Goal: Transaction & Acquisition: Purchase product/service

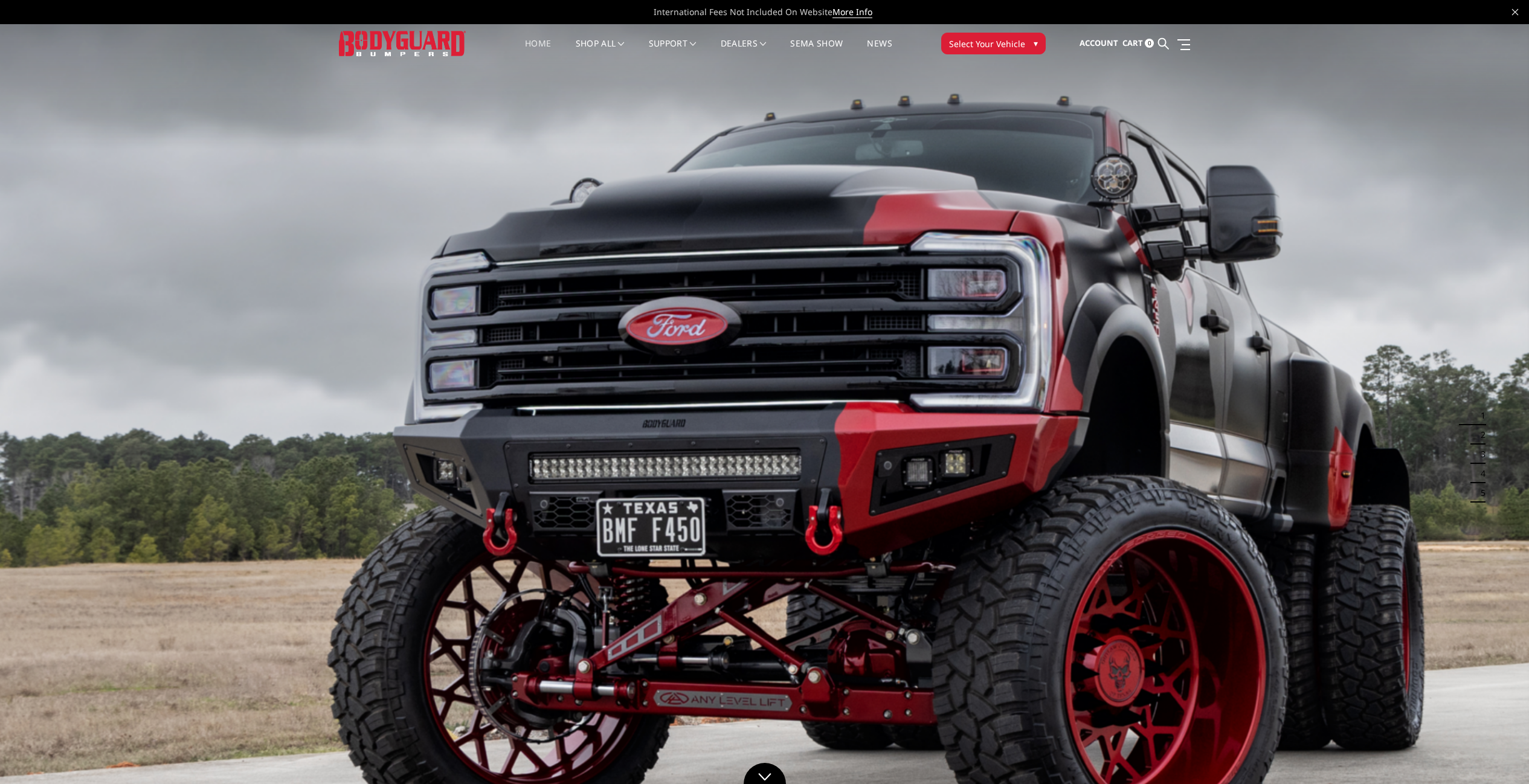
click at [1004, 48] on span "Select Your Vehicle" at bounding box center [987, 44] width 76 height 13
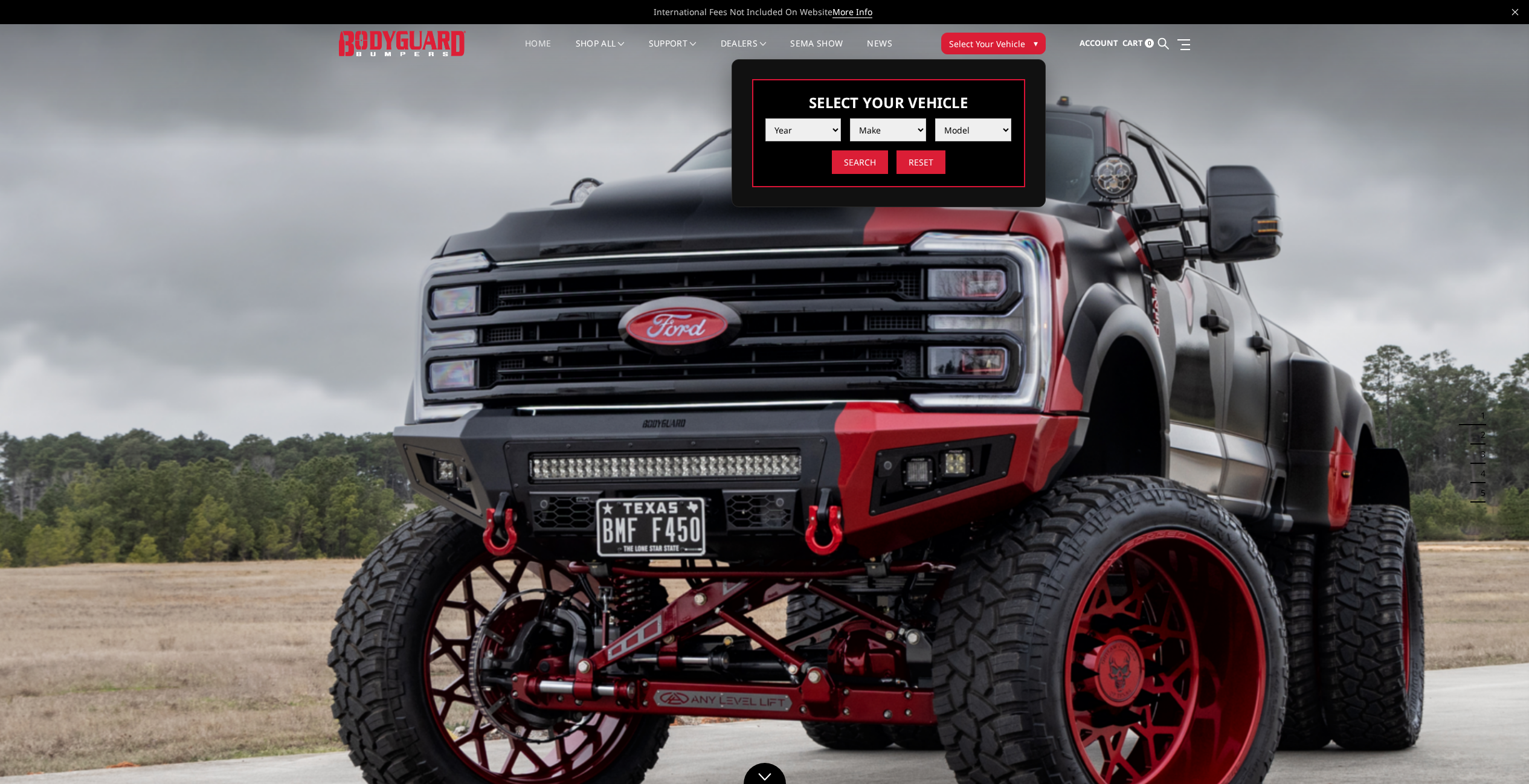
click at [803, 139] on select "Year 2025 2024 2023 2022 2021 2020 2019 2018 2017 2016 2015 2014 2013 2012 2011…" at bounding box center [803, 130] width 76 height 23
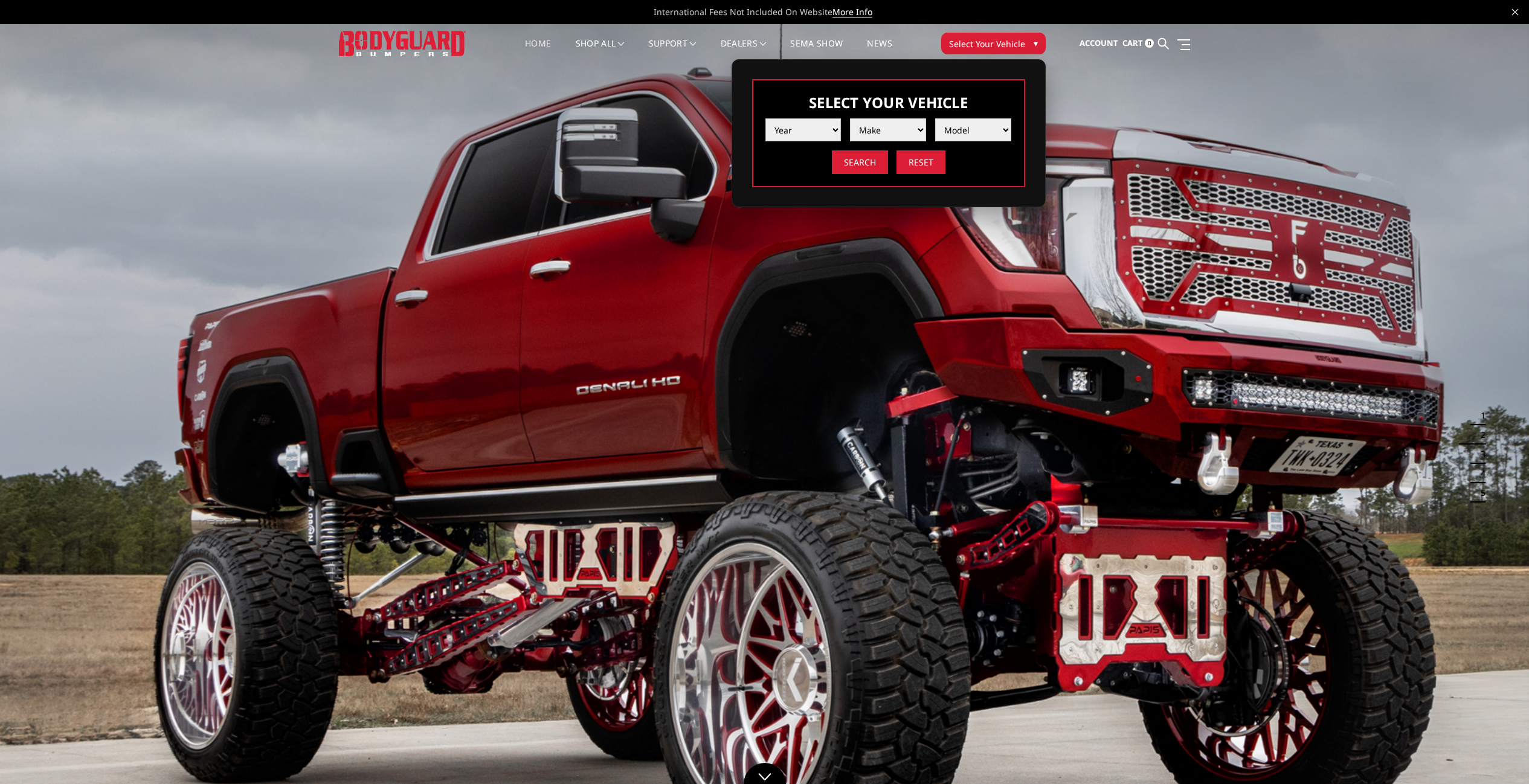
select select "yr_2025"
click at [910, 127] on select "Make Chevrolet Ford GMC Ram Toyota" at bounding box center [888, 130] width 76 height 23
select select "mk_gmc"
click at [963, 129] on select "Model Sierra 1500 Sierra 2500 / 3500" at bounding box center [973, 130] width 76 height 23
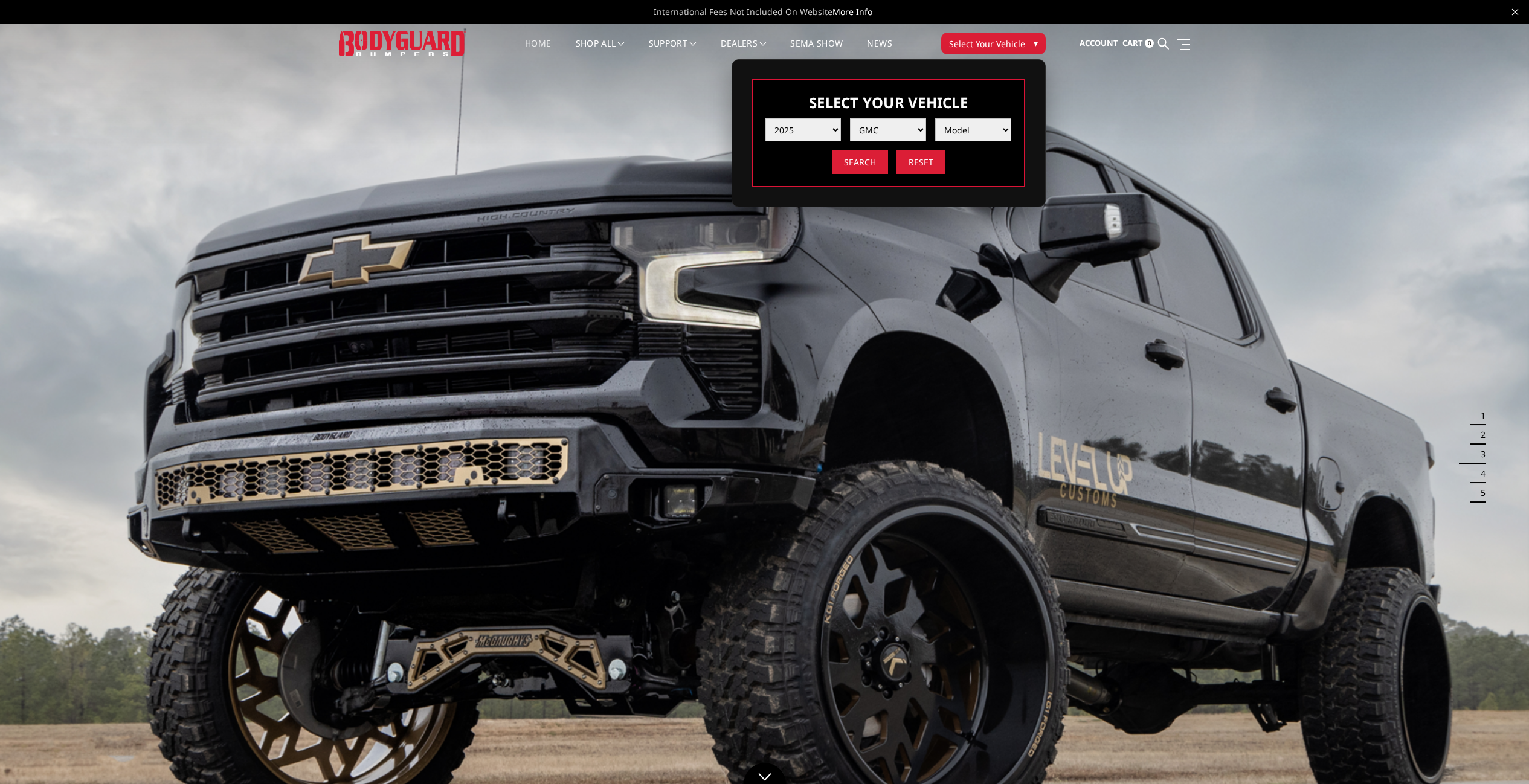
select select "md_sierra-2500-3500"
click at [863, 164] on input "Search" at bounding box center [859, 162] width 56 height 24
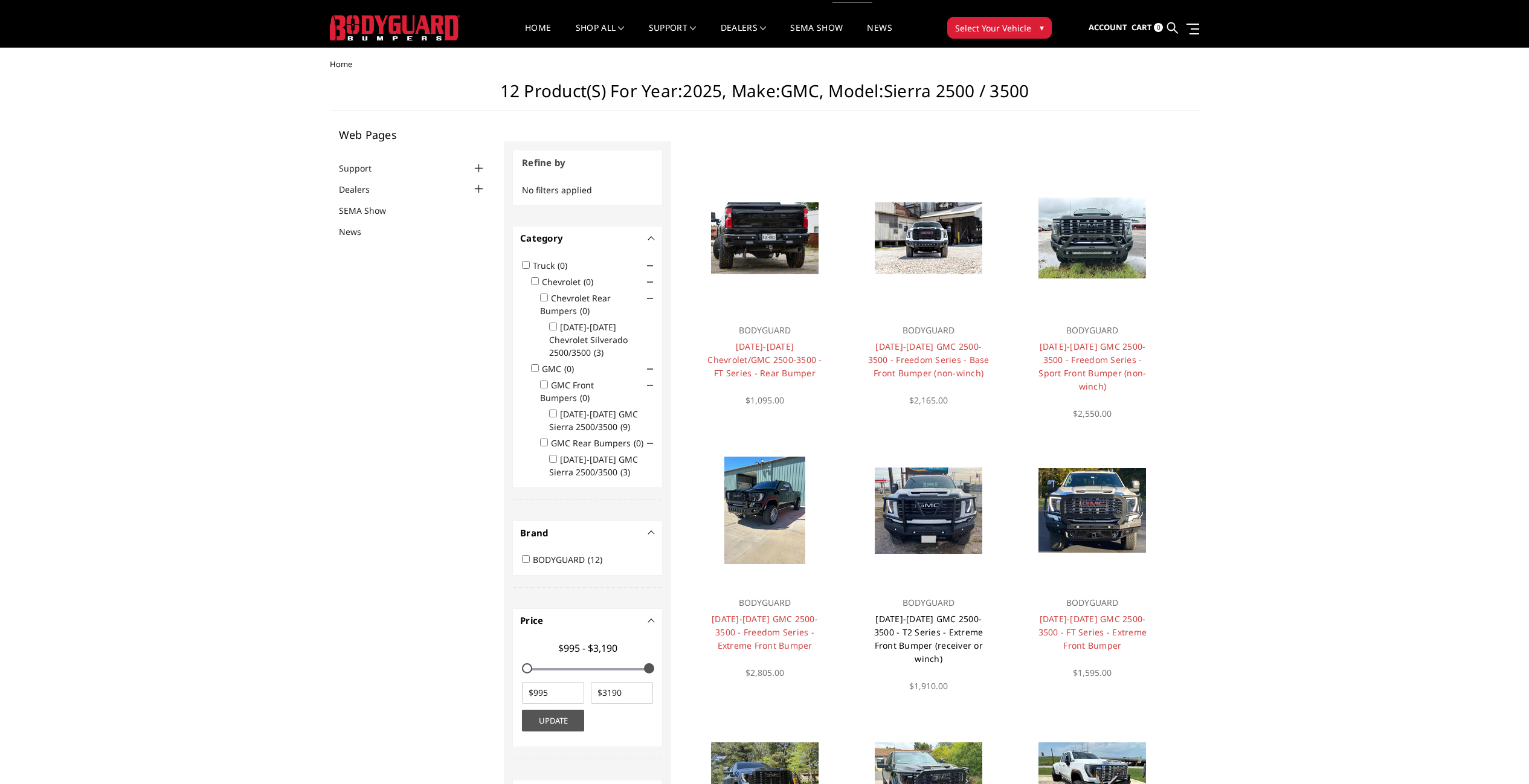
scroll to position [26, 0]
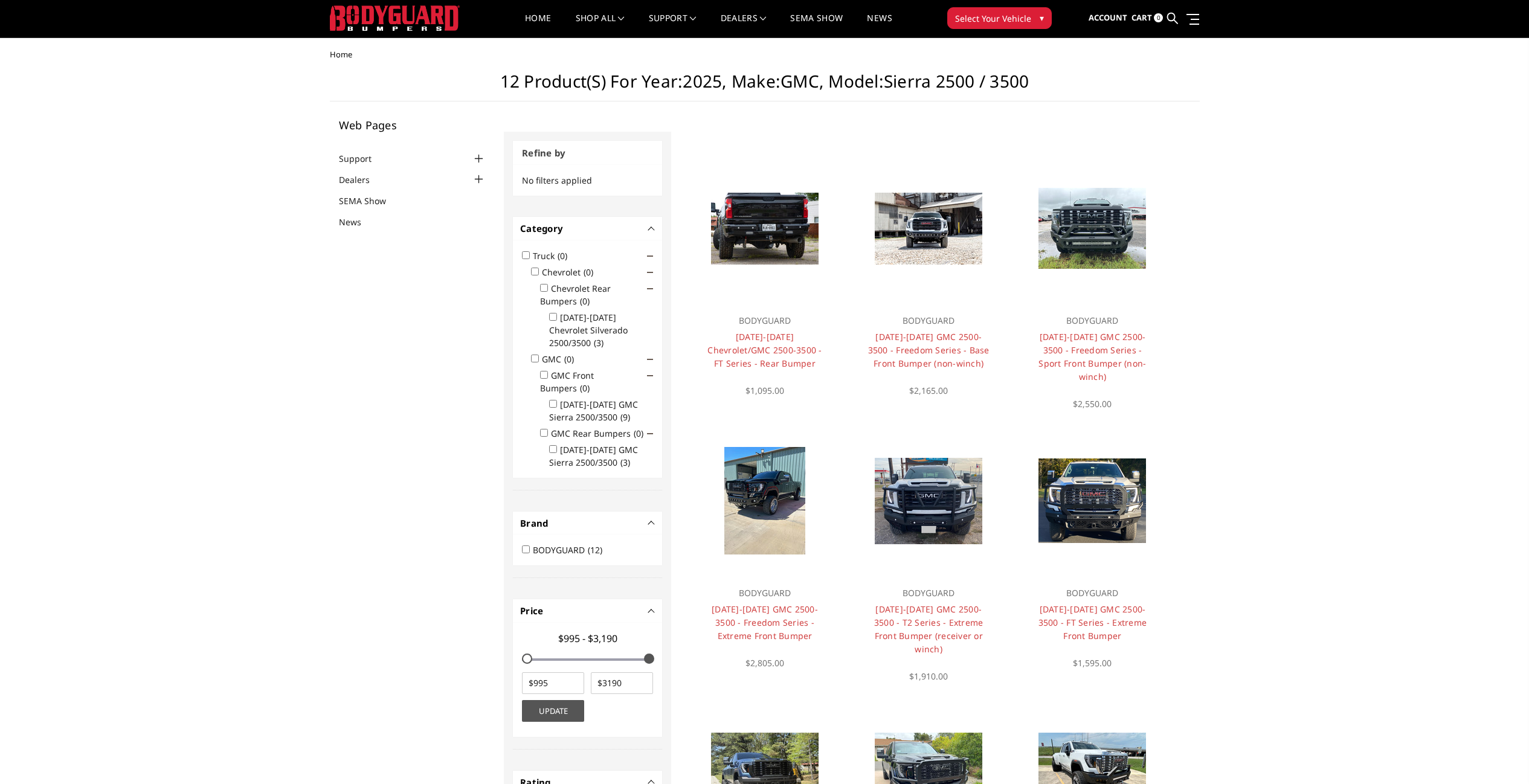
click at [554, 400] on input "2024-2025 GMC Sierra 2500/3500 (9)" at bounding box center [553, 404] width 8 height 8
checkbox input "true"
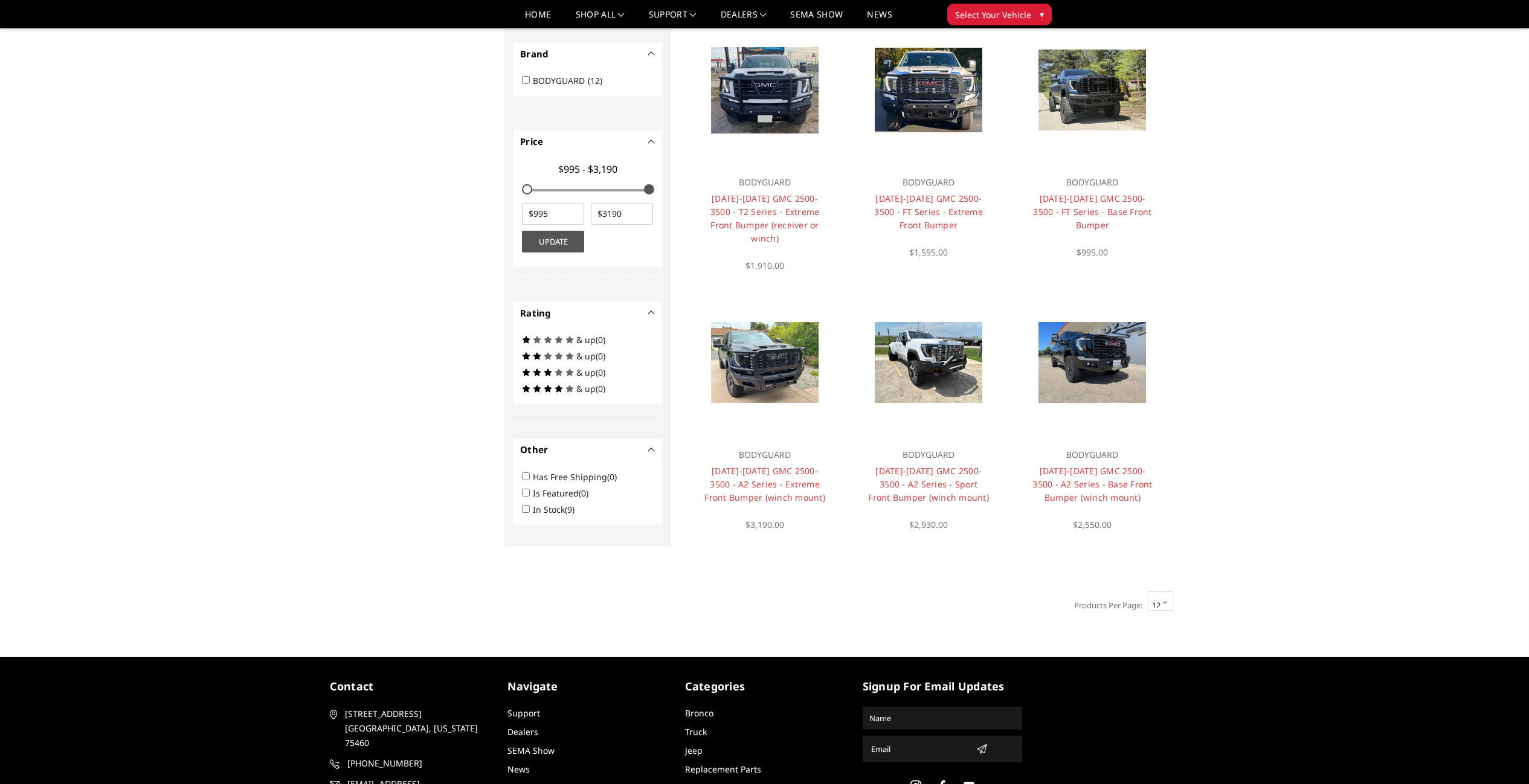
scroll to position [385, 0]
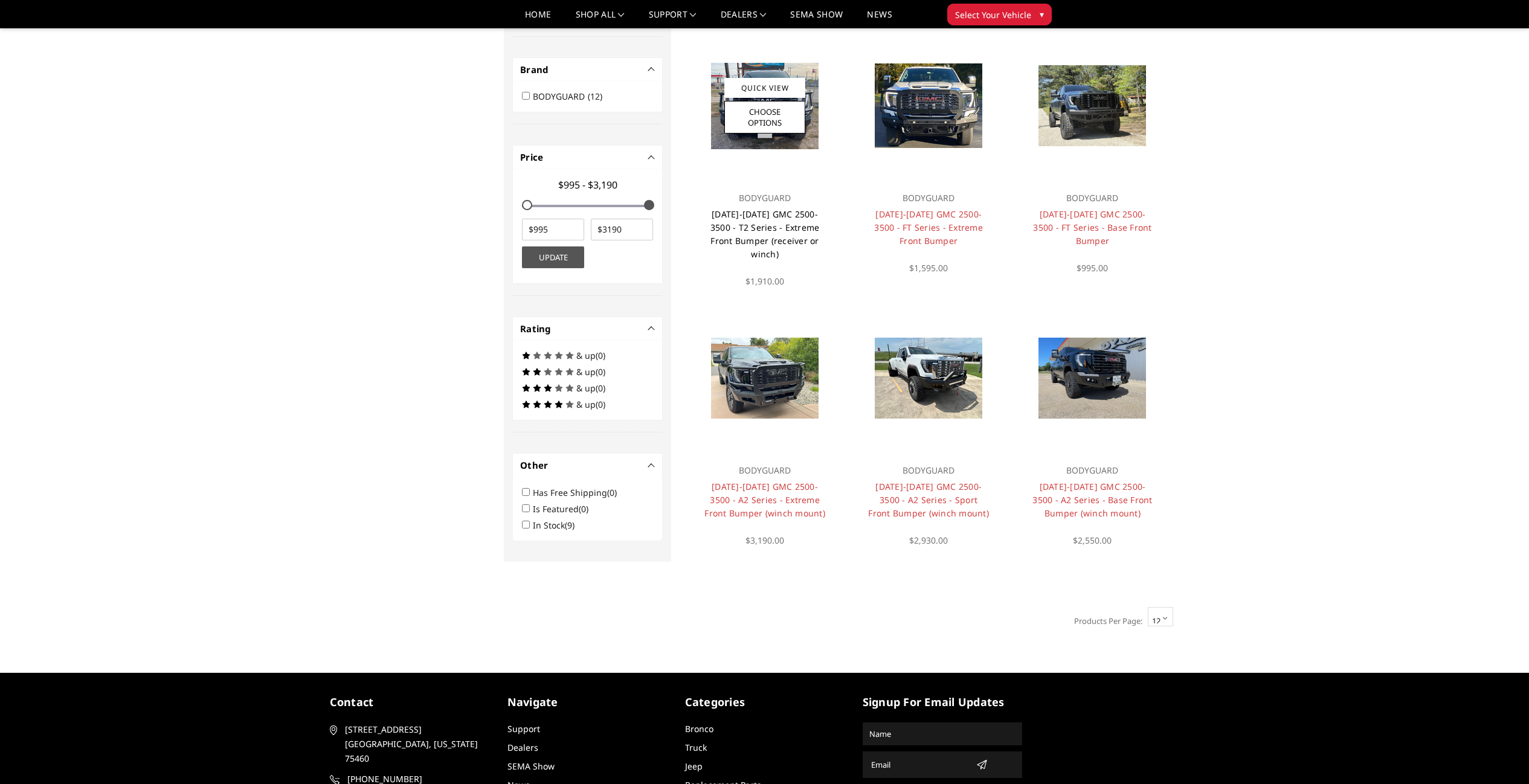
click at [771, 218] on link "2024-2025 GMC 2500-3500 - T2 Series - Extreme Front Bumper (receiver or winch)" at bounding box center [765, 234] width 109 height 51
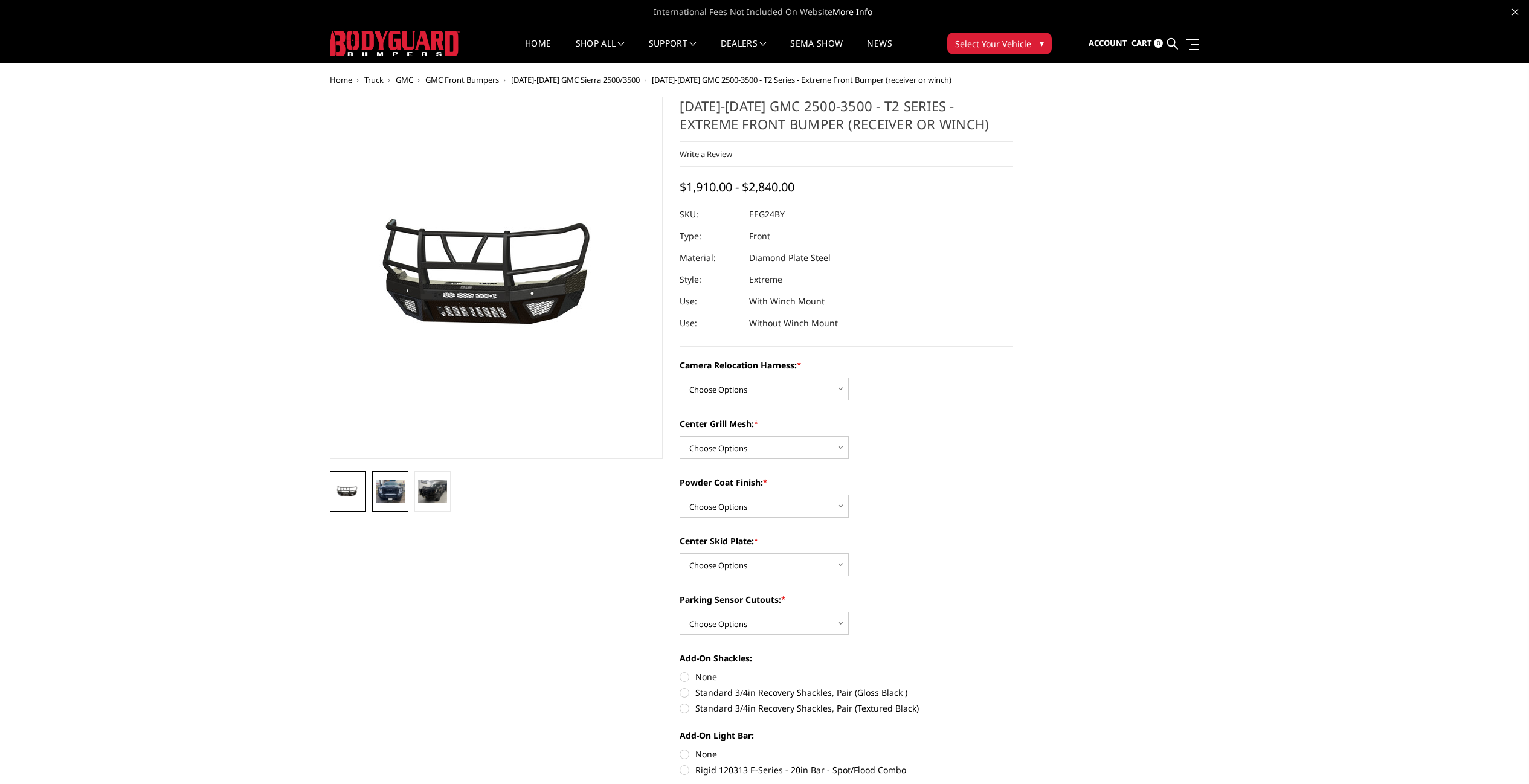
click at [389, 498] on img at bounding box center [390, 491] width 29 height 24
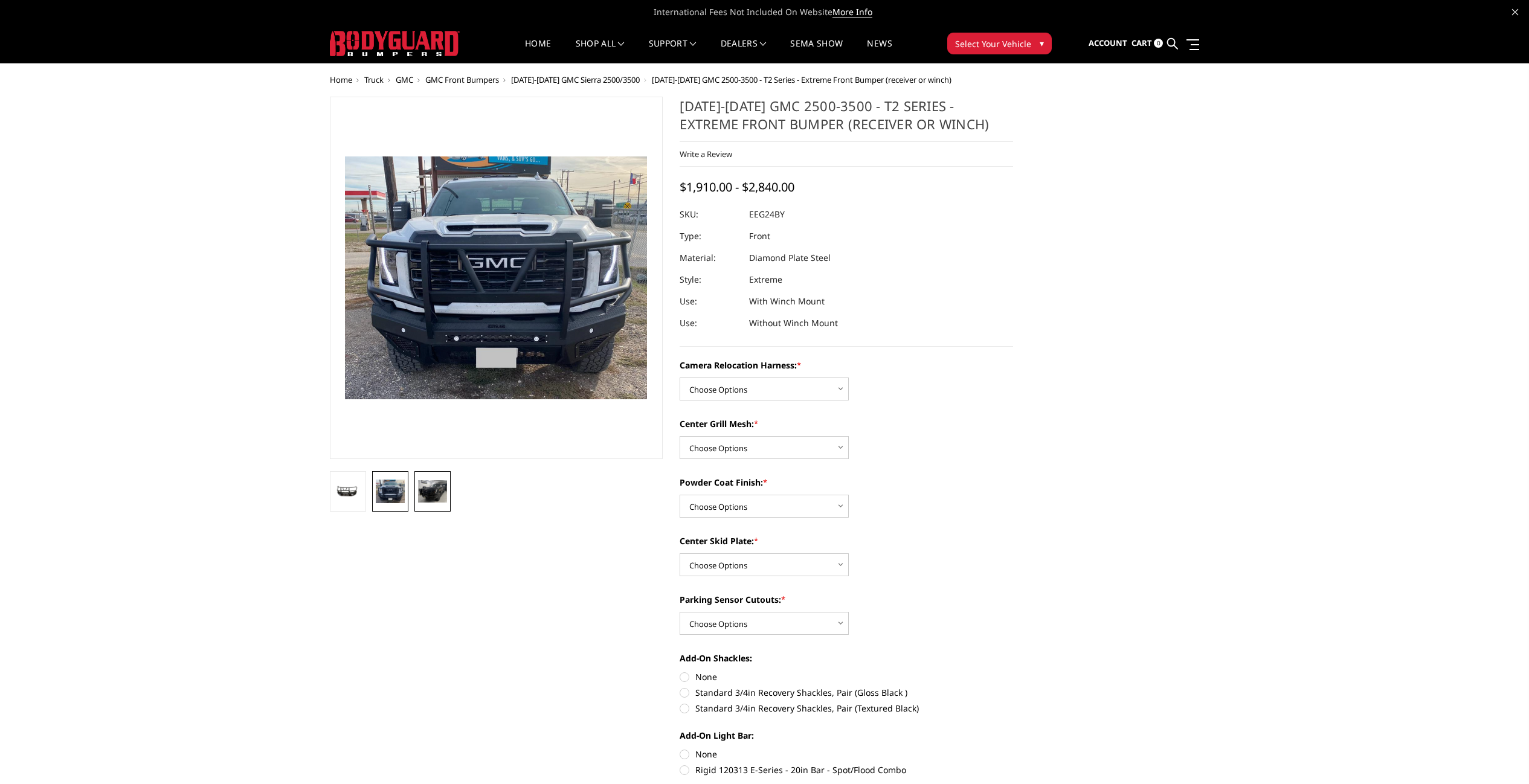
click at [418, 491] on img at bounding box center [432, 491] width 29 height 22
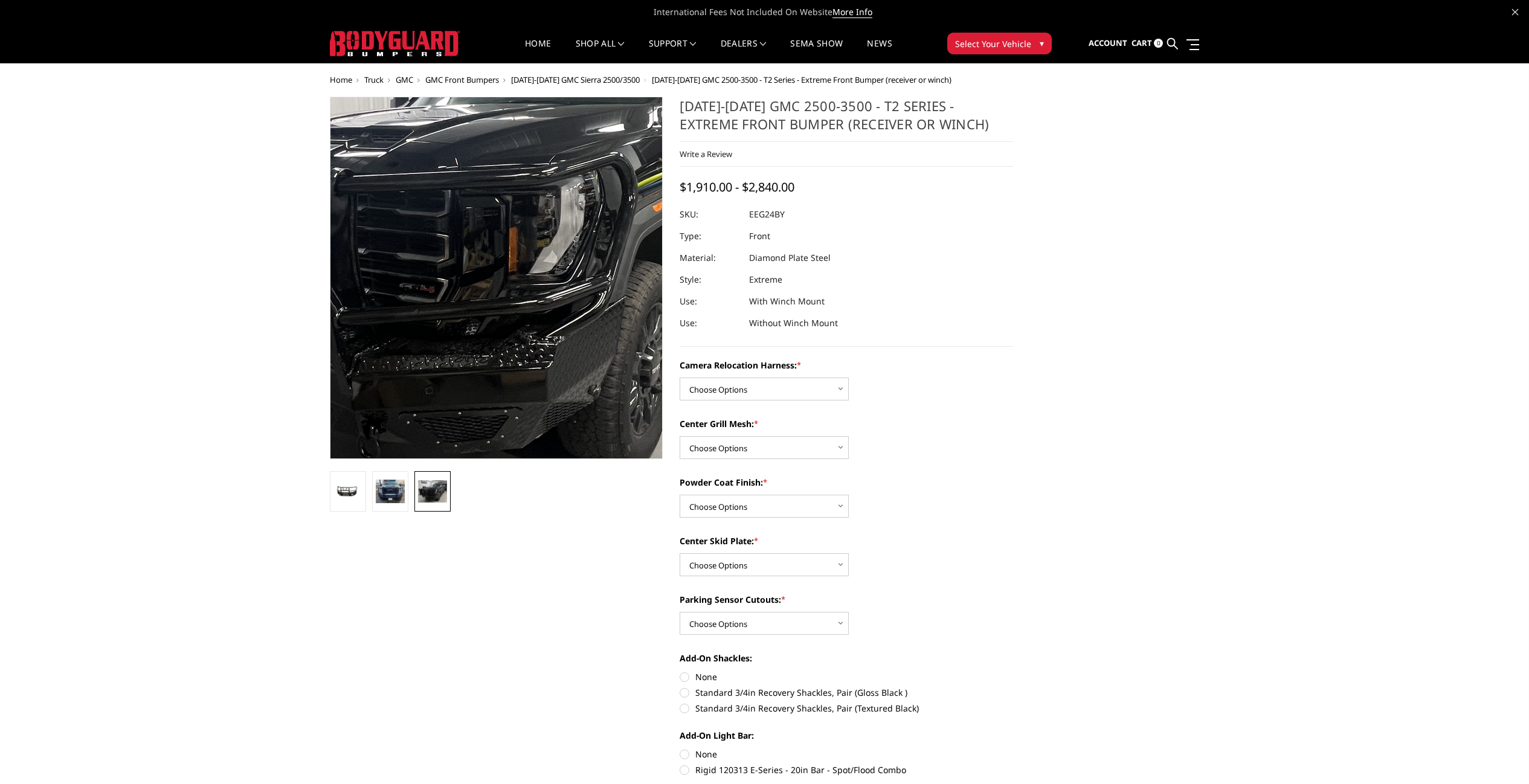
click at [519, 354] on img at bounding box center [466, 232] width 773 height 587
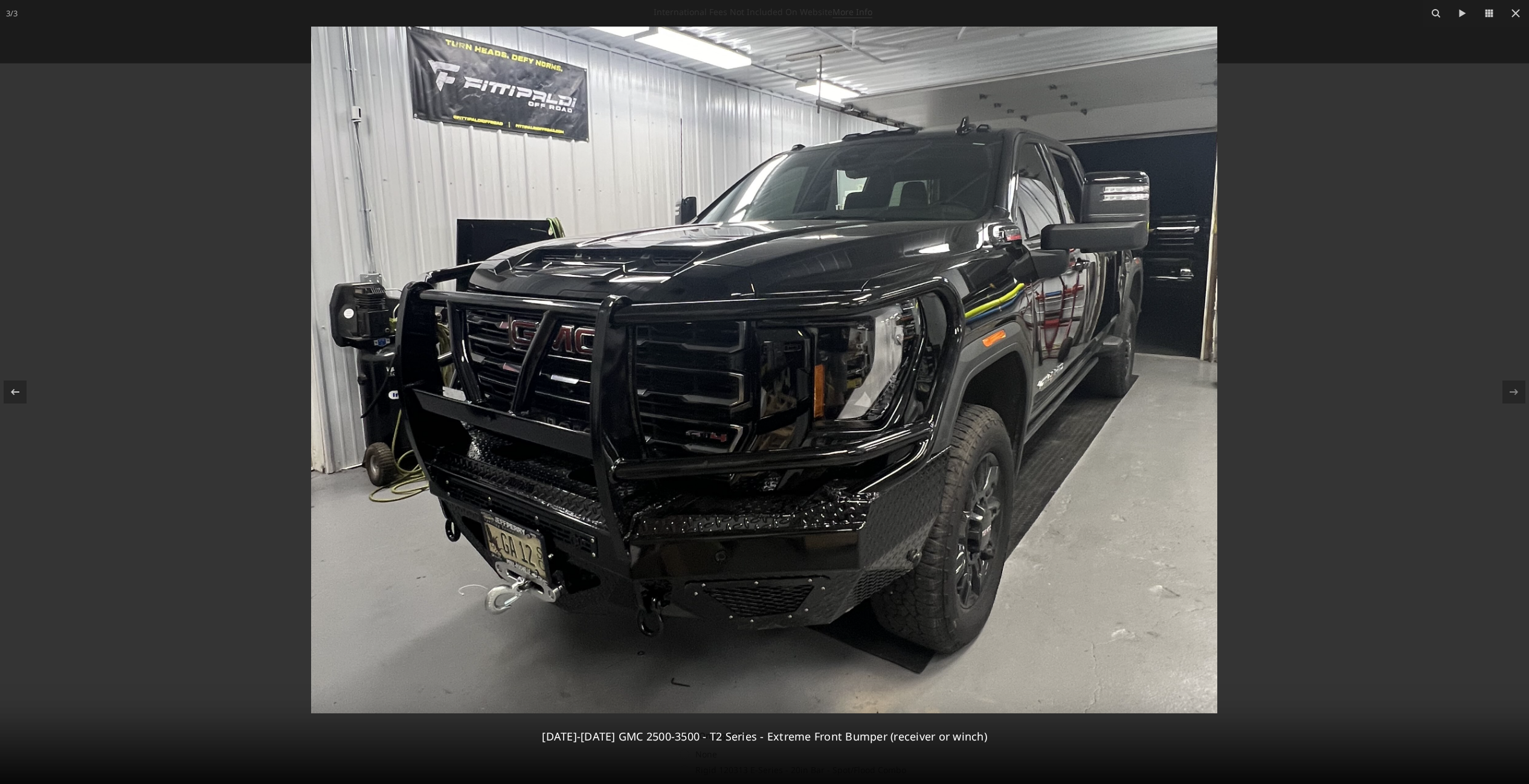
click at [1391, 535] on div at bounding box center [764, 392] width 1529 height 784
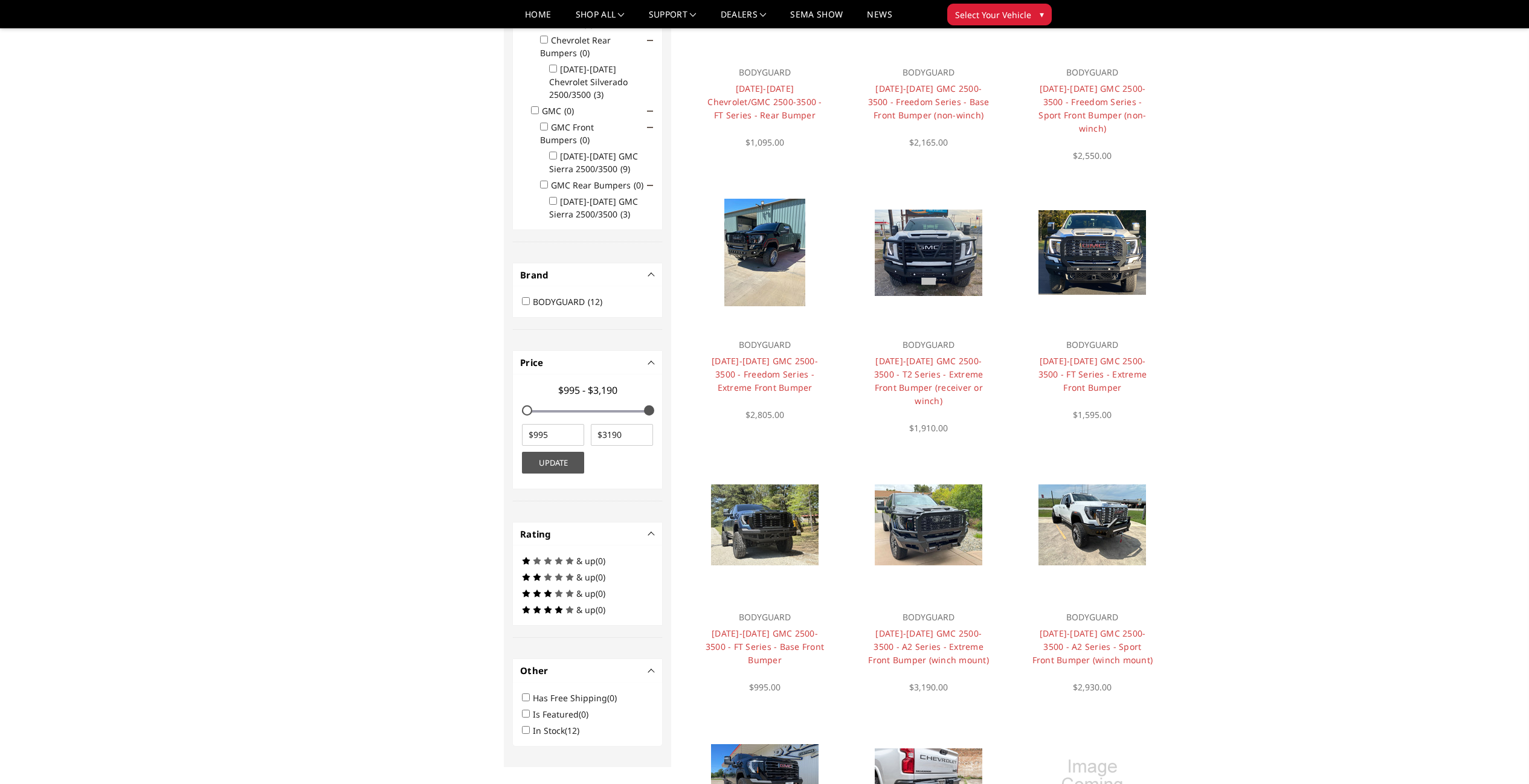
scroll to position [243, 0]
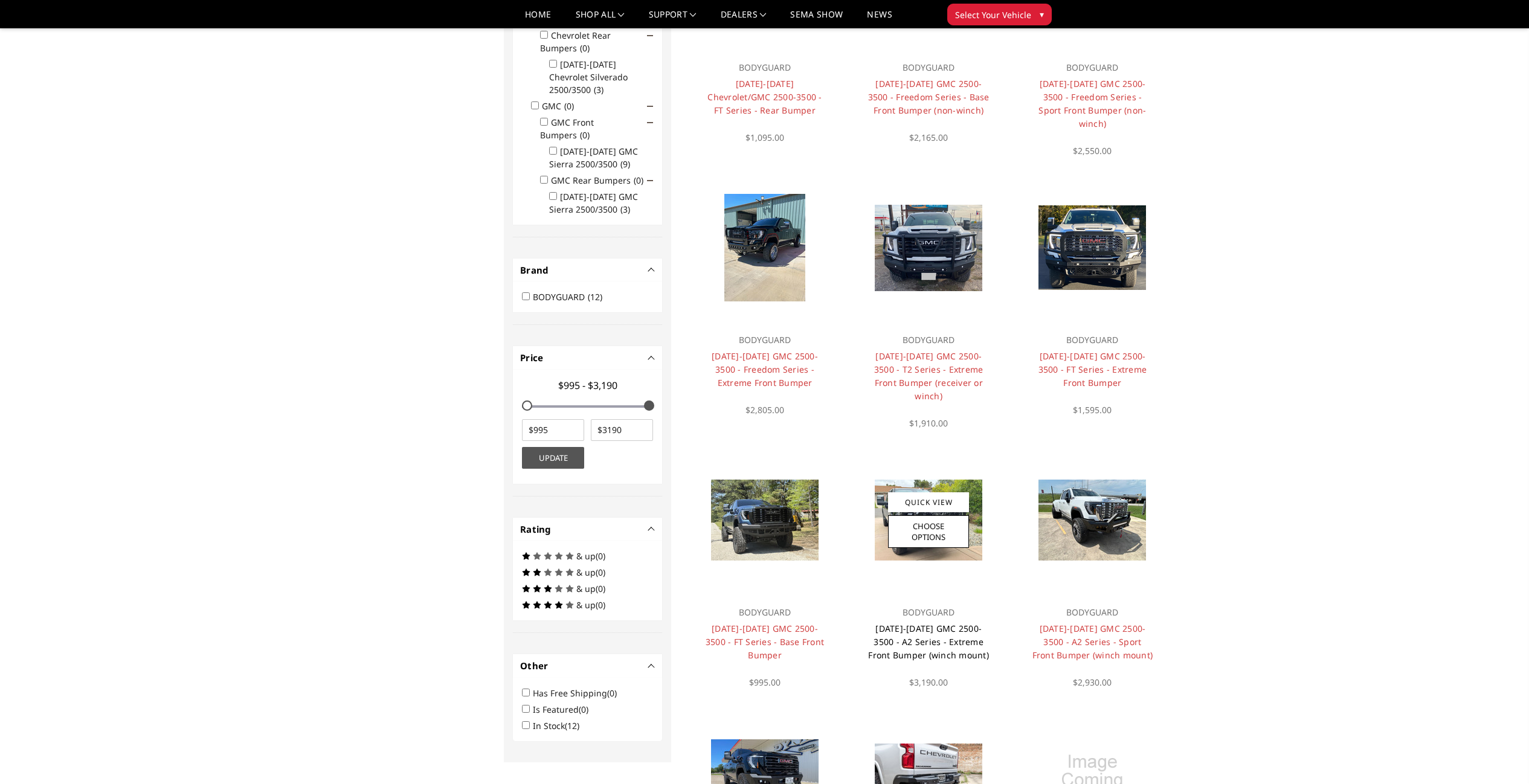
click at [923, 623] on link "2024-2025 GMC 2500-3500 - A2 Series - Extreme Front Bumper (winch mount)" at bounding box center [928, 642] width 121 height 38
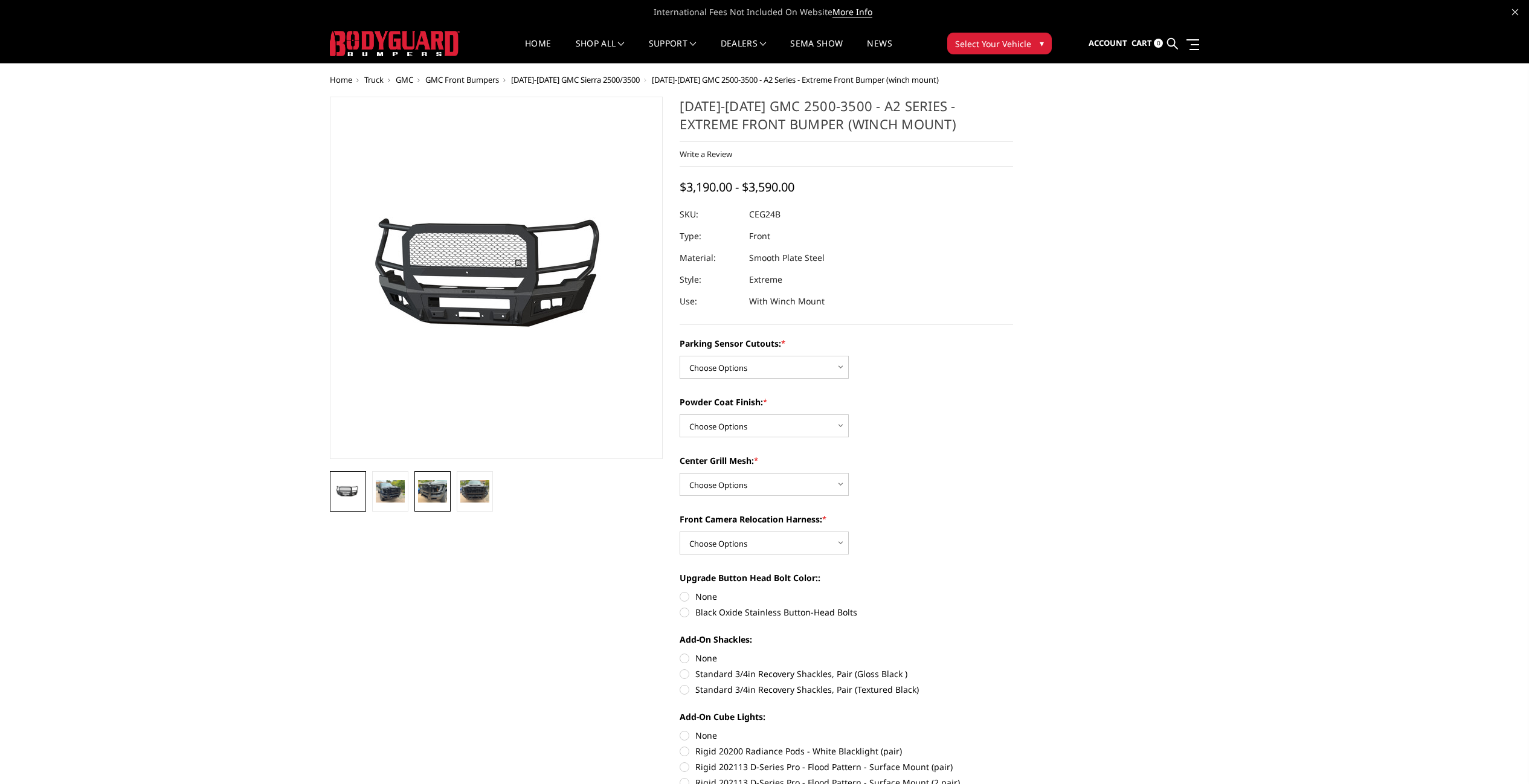
click at [441, 499] on img at bounding box center [432, 491] width 29 height 22
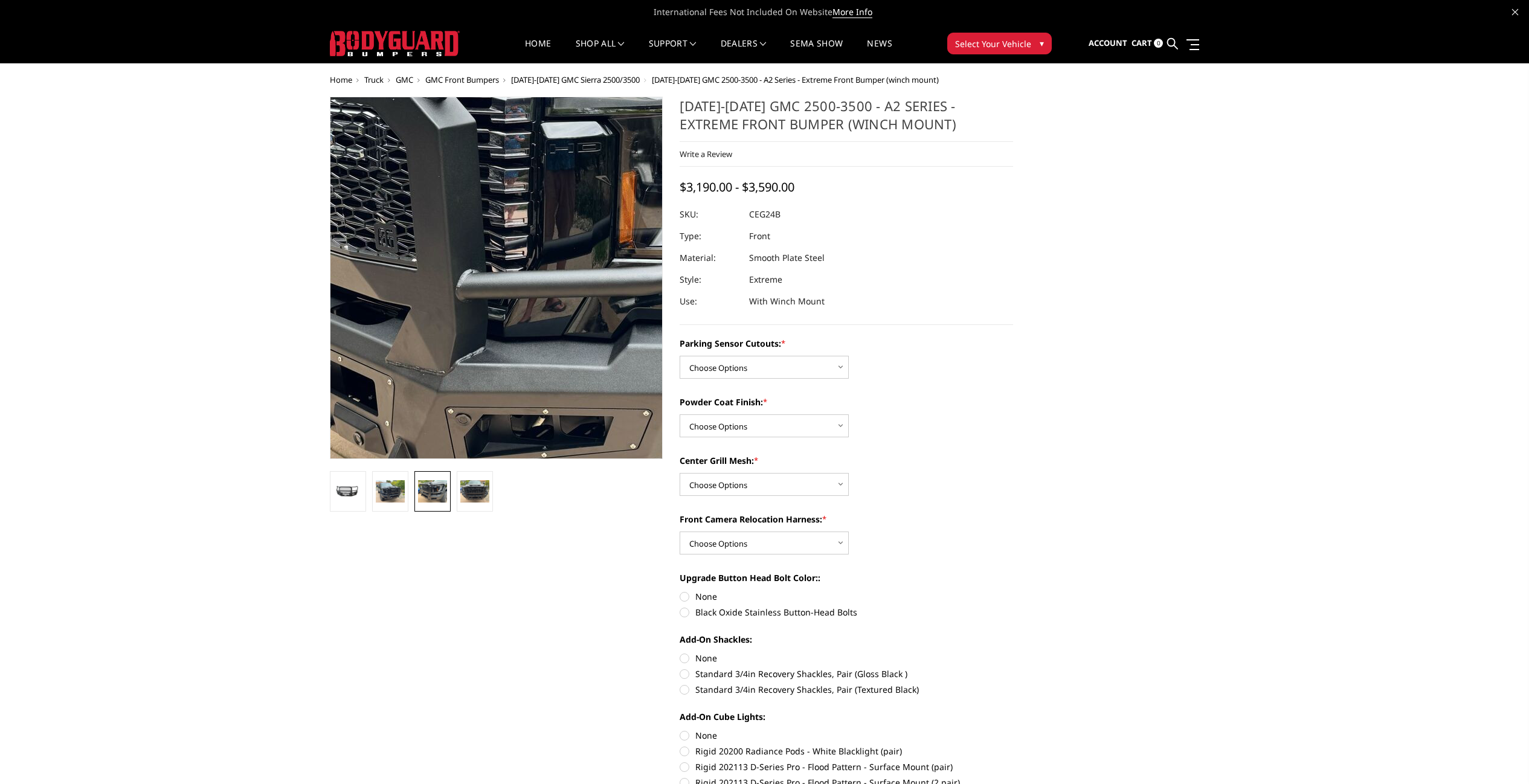
click at [493, 331] on img at bounding box center [501, 247] width 773 height 580
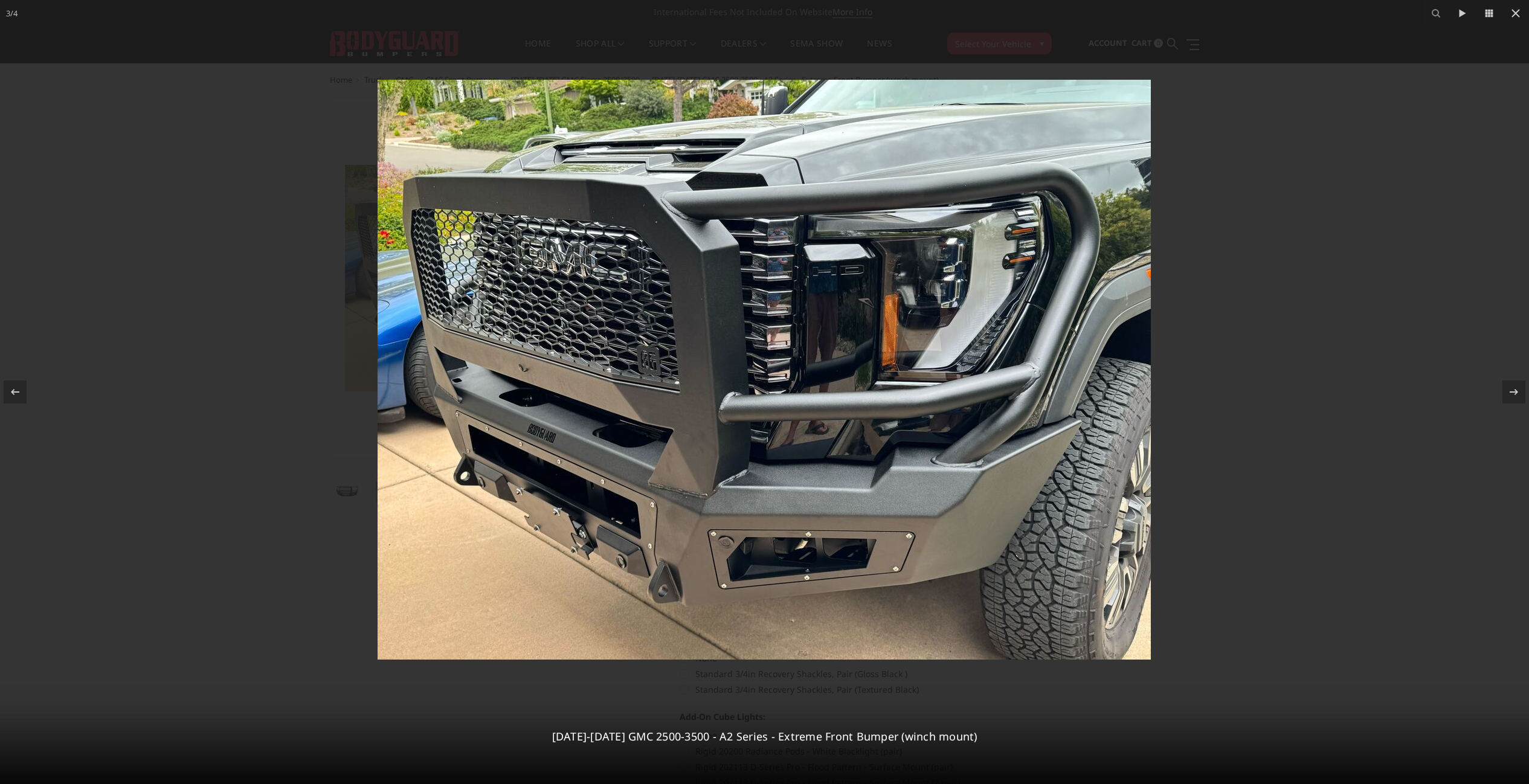
click at [99, 91] on div at bounding box center [764, 392] width 1529 height 784
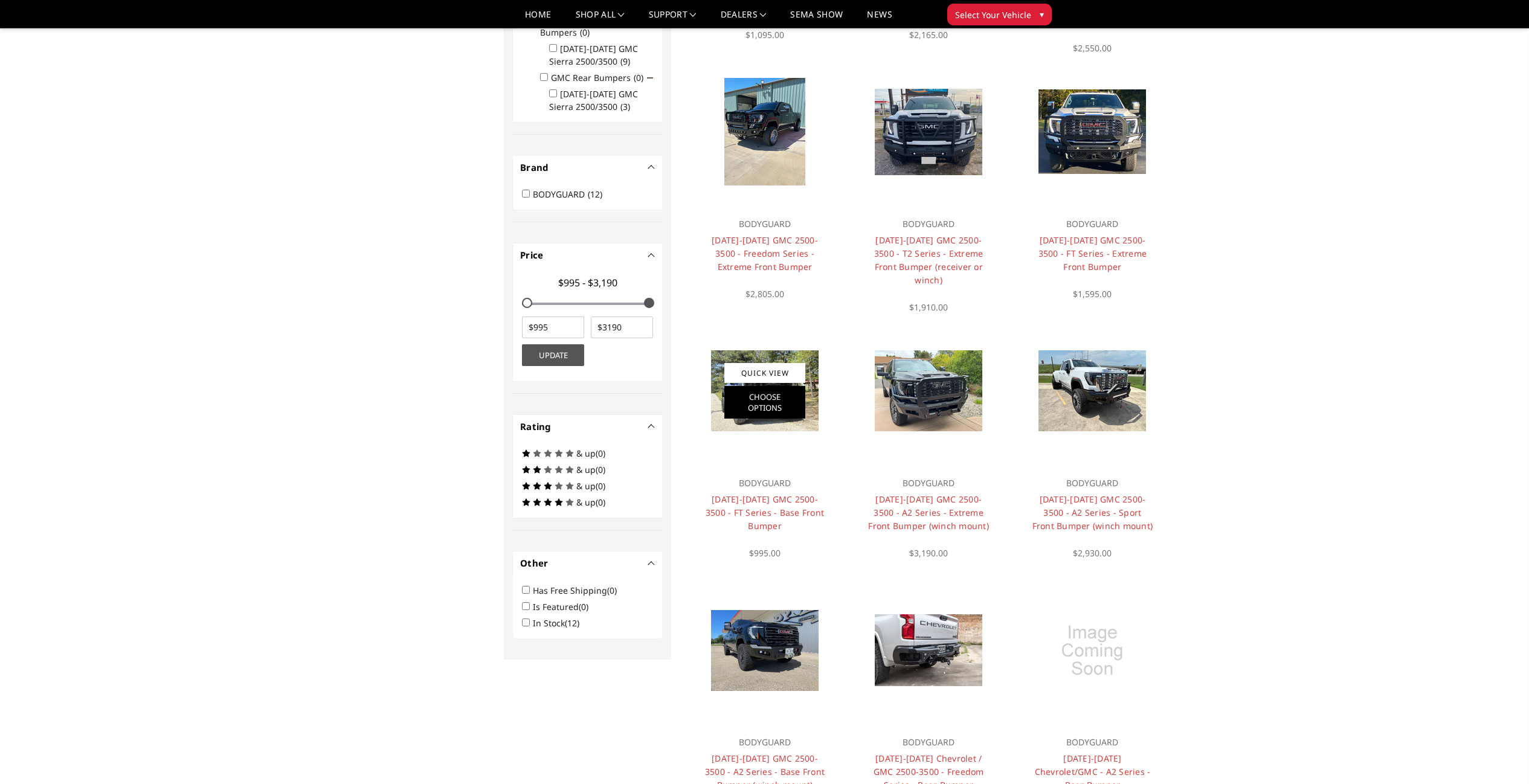
scroll to position [335, 0]
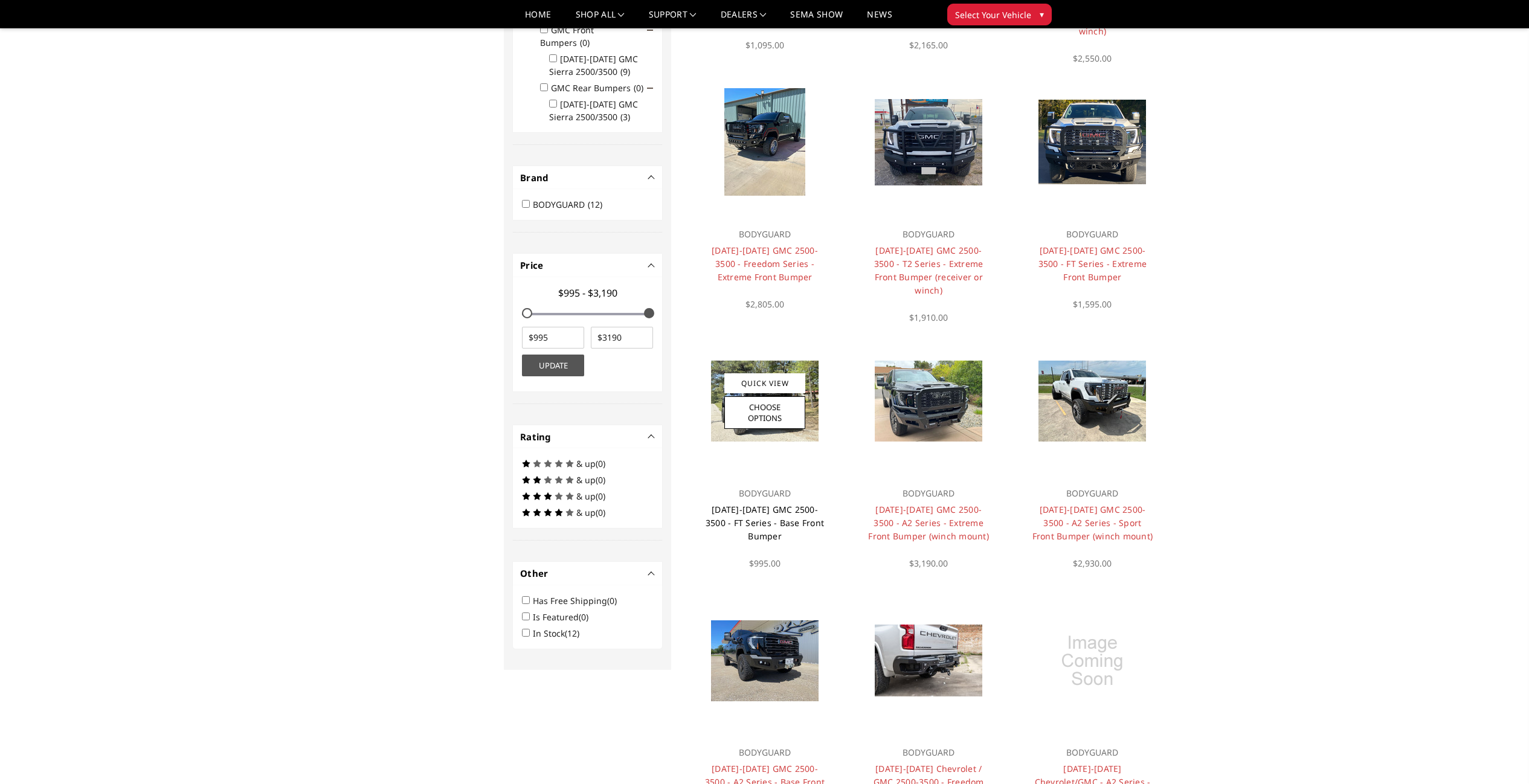
click at [759, 527] on link "[DATE]-[DATE] GMC 2500-3500 - FT Series - Base Front Bumper" at bounding box center [764, 523] width 119 height 38
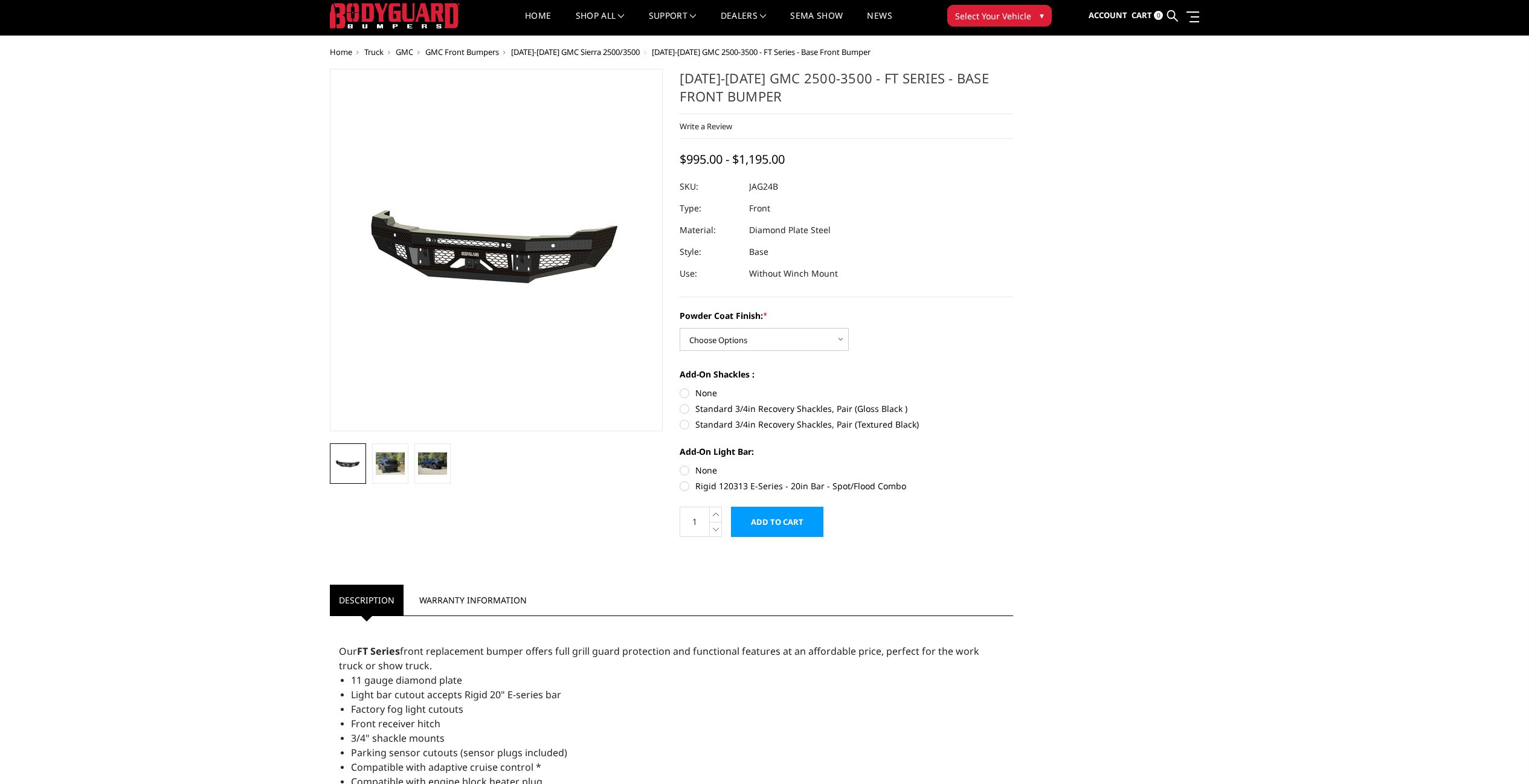
scroll to position [27, 0]
click at [752, 339] on select "Choose Options Bare Metal Gloss Black Powder Coat Textured Black Powder Coat" at bounding box center [764, 340] width 169 height 23
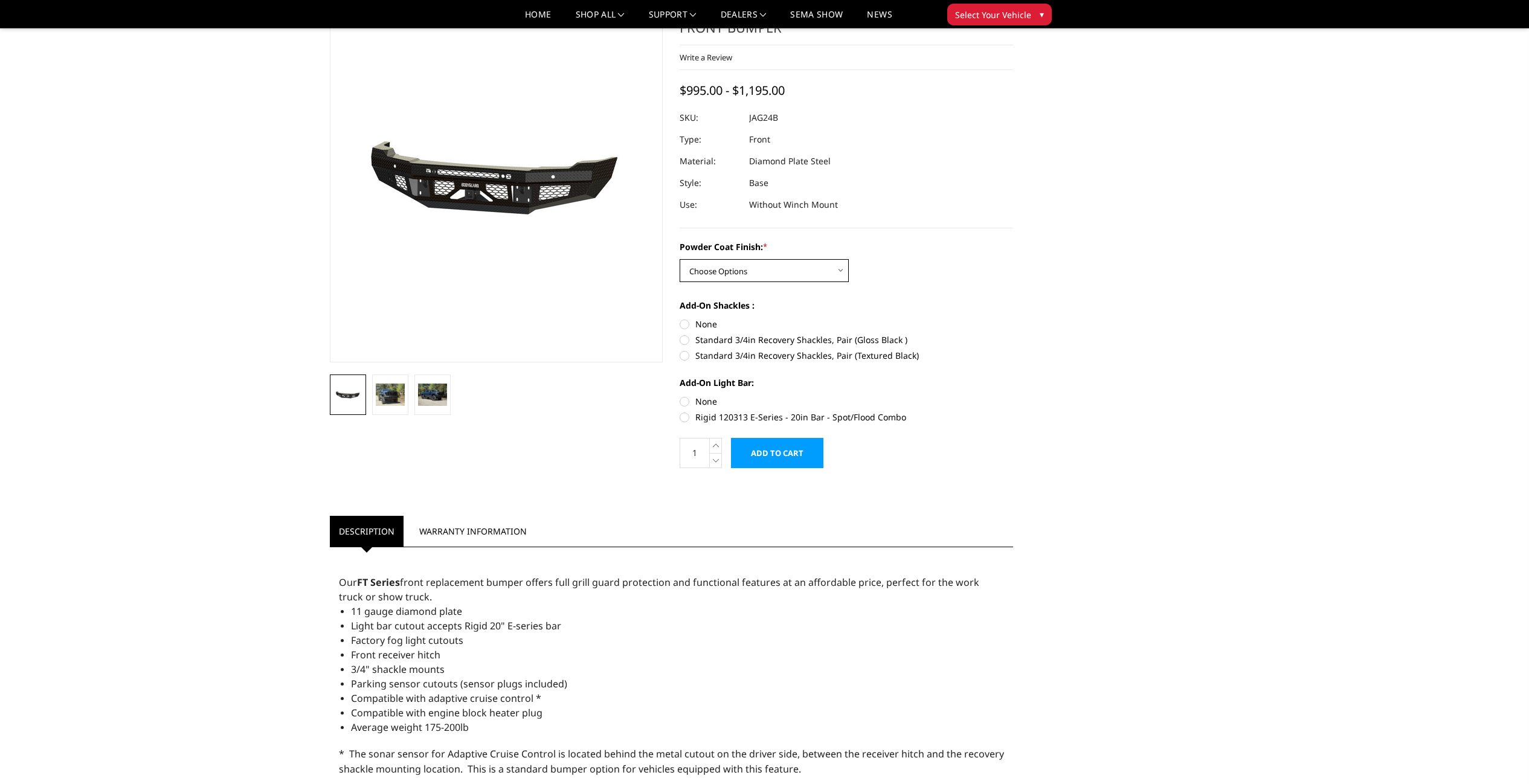
scroll to position [0, 0]
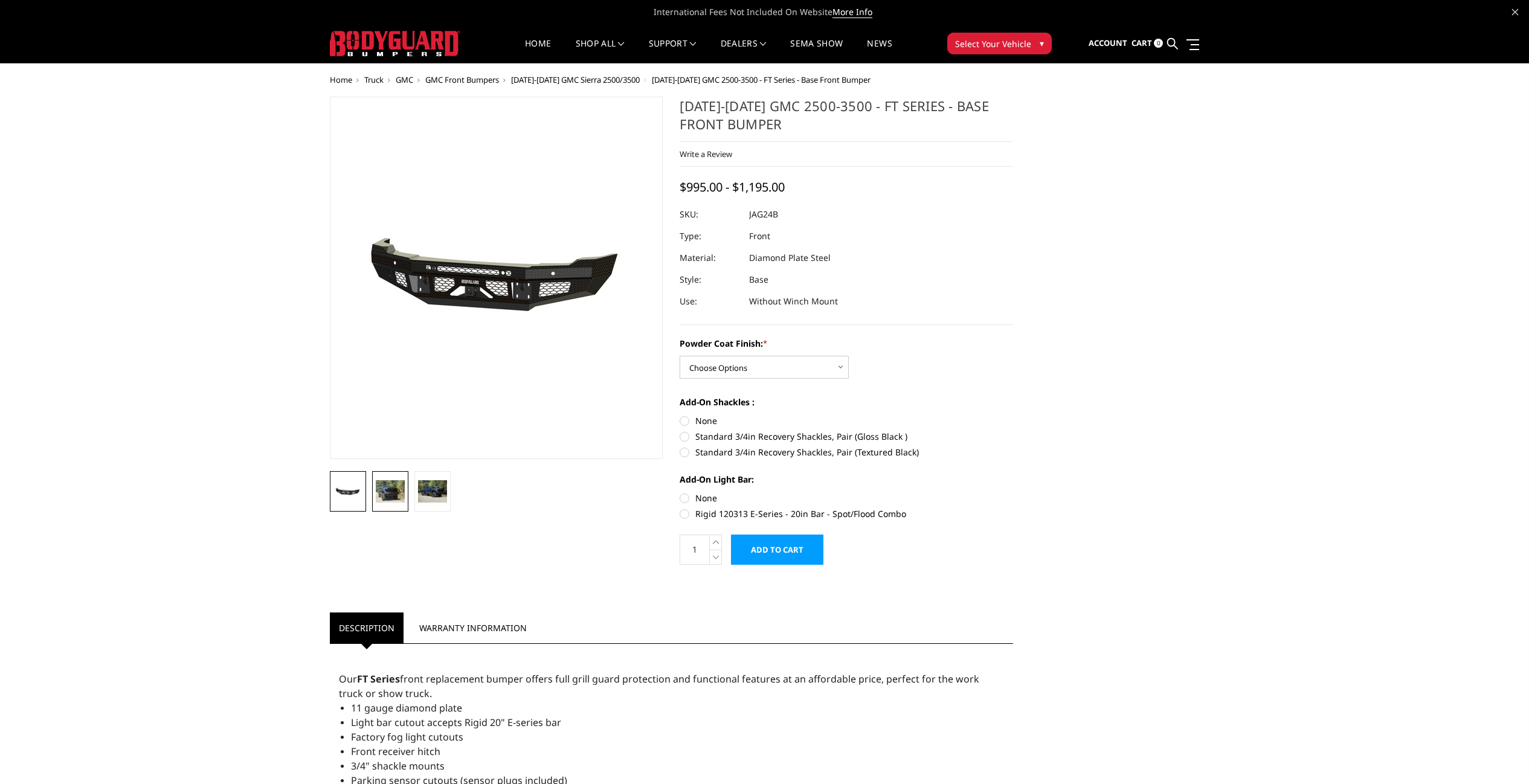
click at [389, 490] on img at bounding box center [390, 491] width 29 height 22
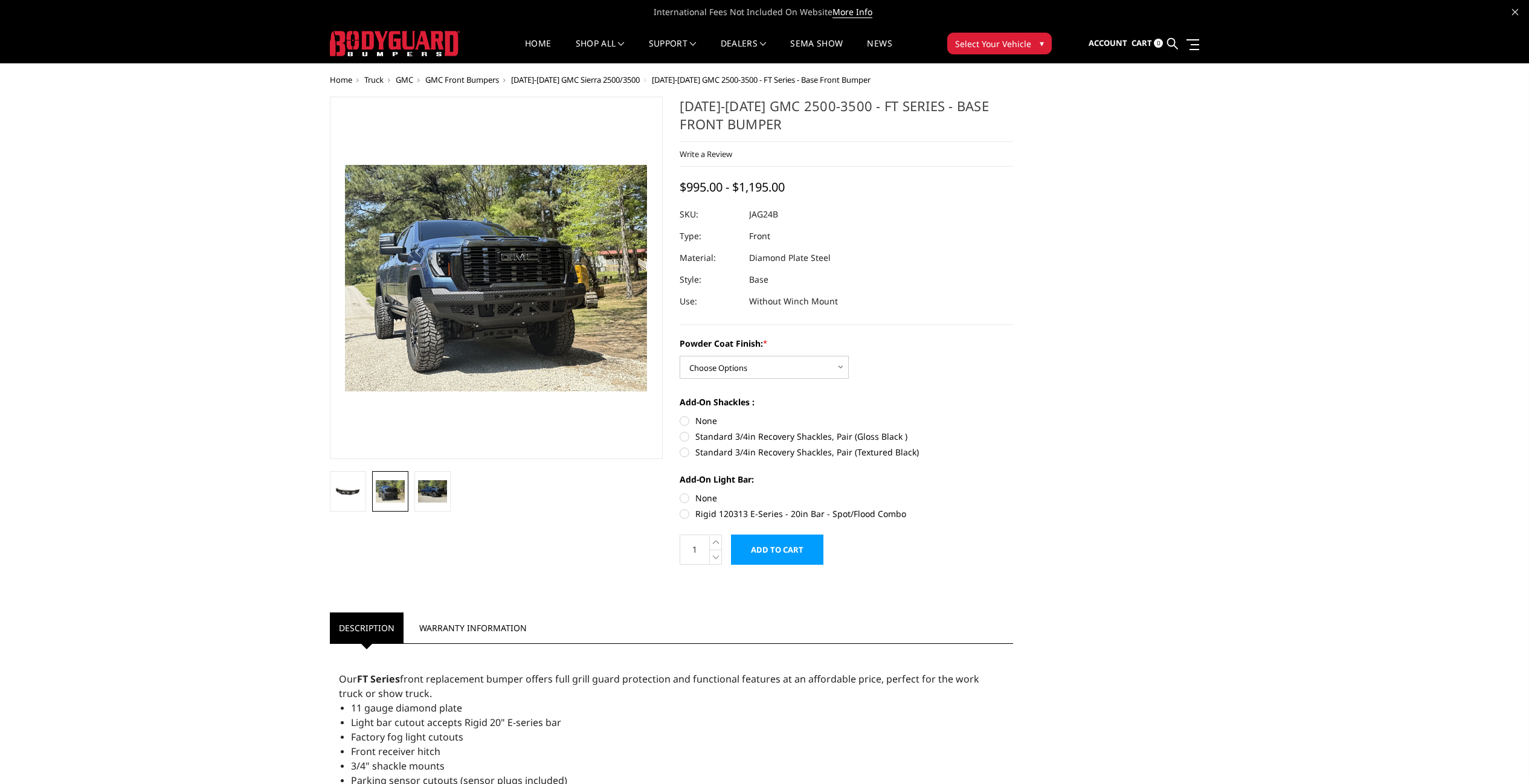
click at [509, 319] on img at bounding box center [480, 253] width 773 height 580
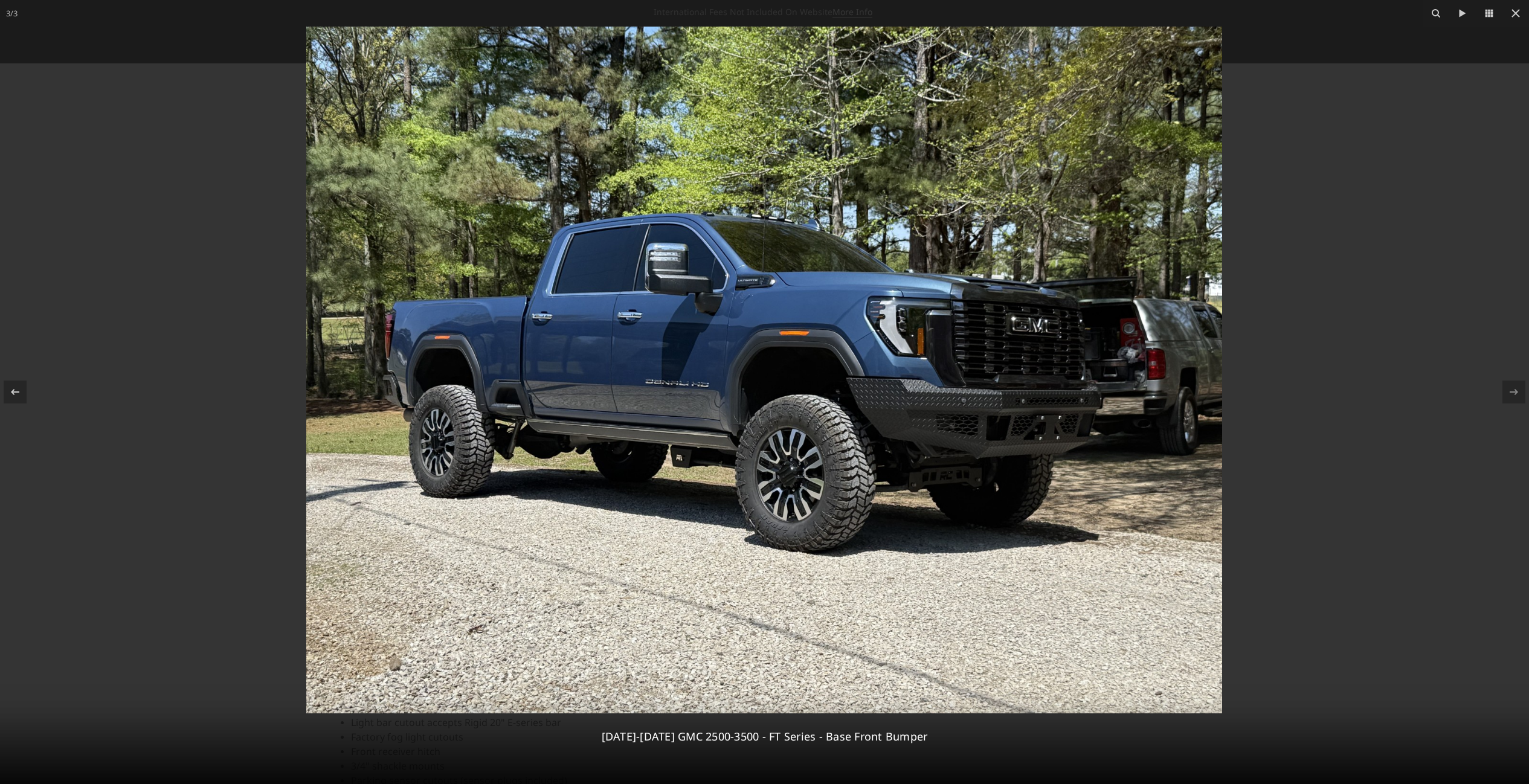
click at [1367, 348] on div at bounding box center [764, 392] width 1529 height 784
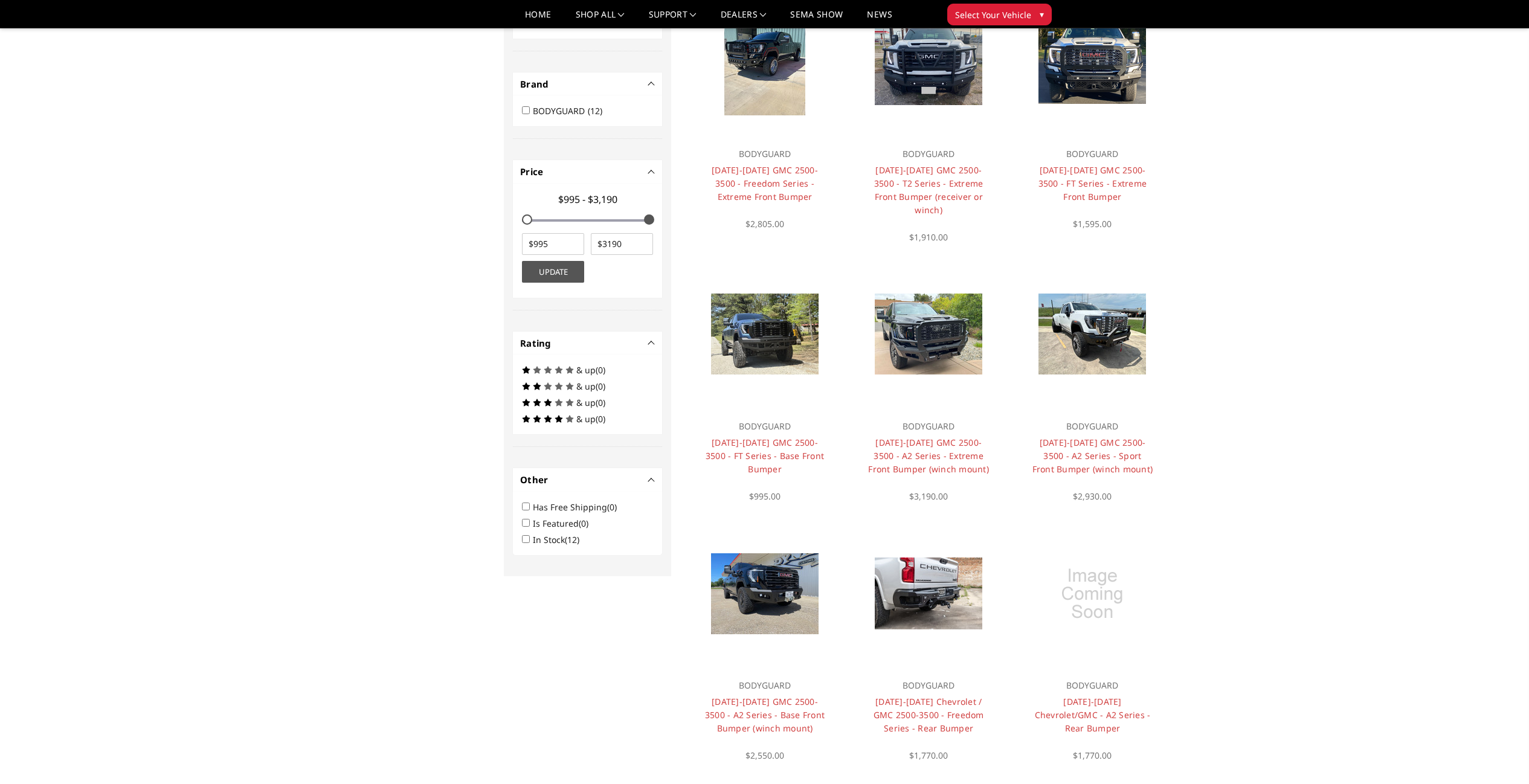
scroll to position [435, 0]
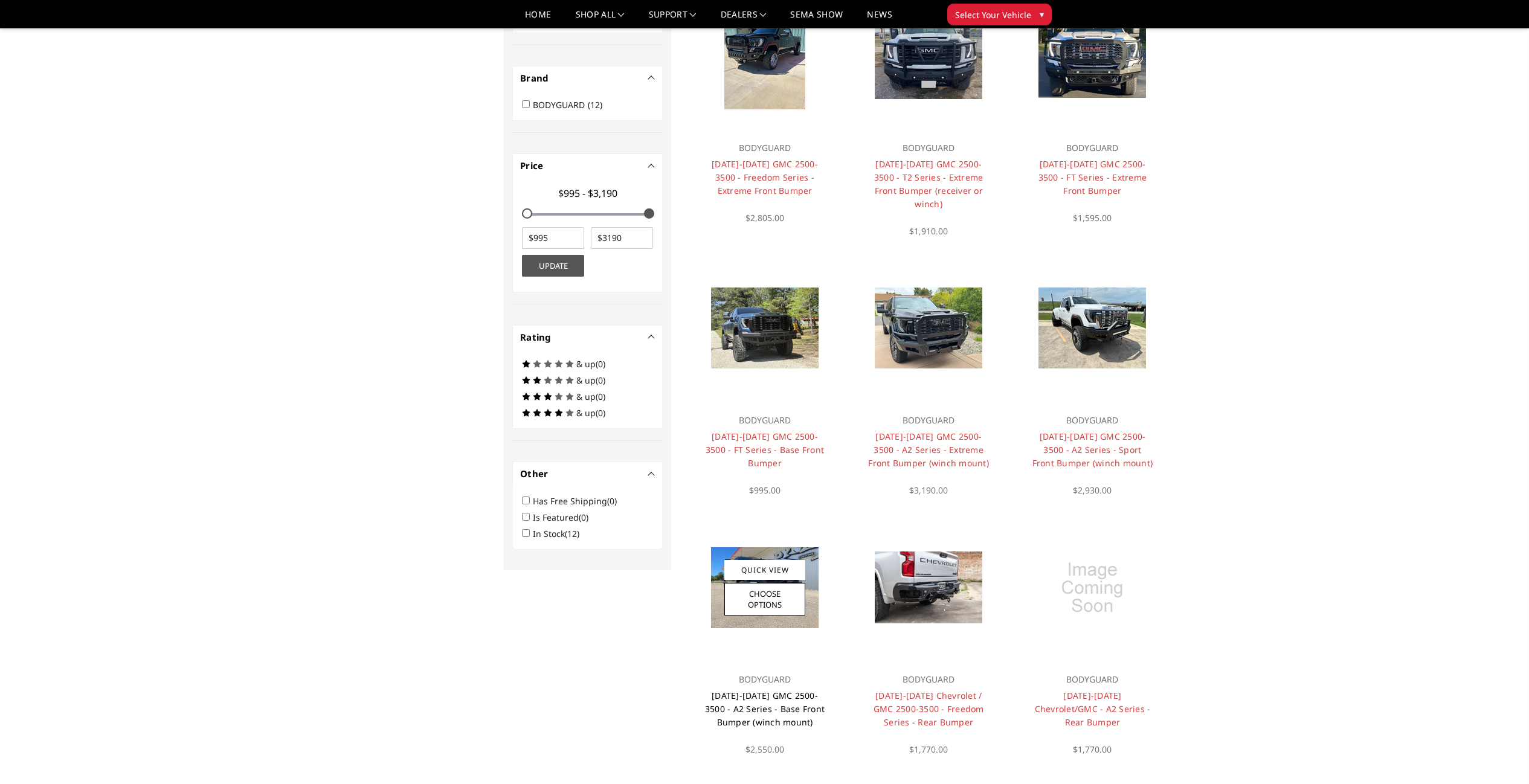
click at [749, 690] on link "[DATE]-[DATE] GMC 2500-3500 - A2 Series - Base Front Bumper (winch mount)" at bounding box center [765, 709] width 120 height 38
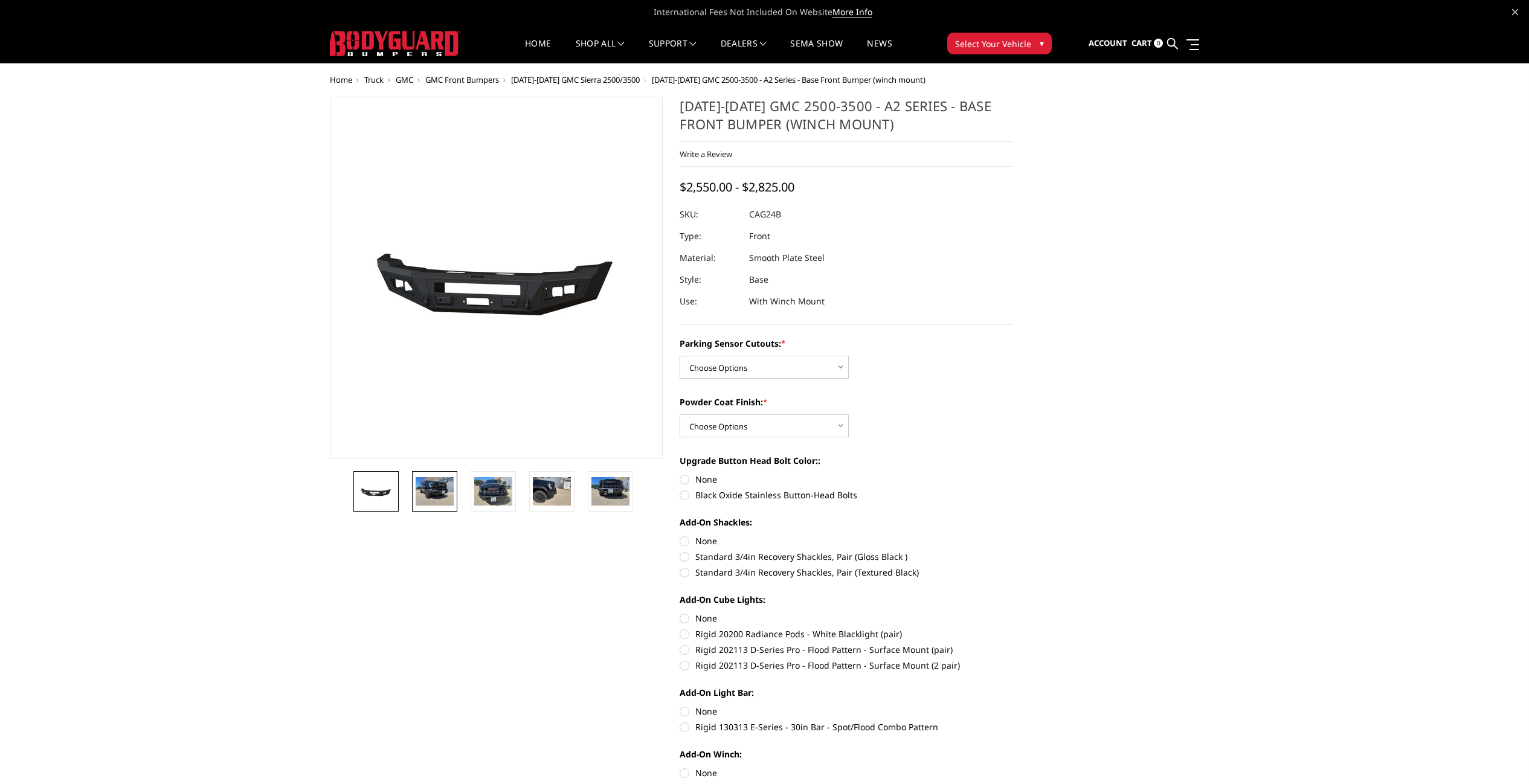
click at [440, 500] on img at bounding box center [434, 491] width 38 height 28
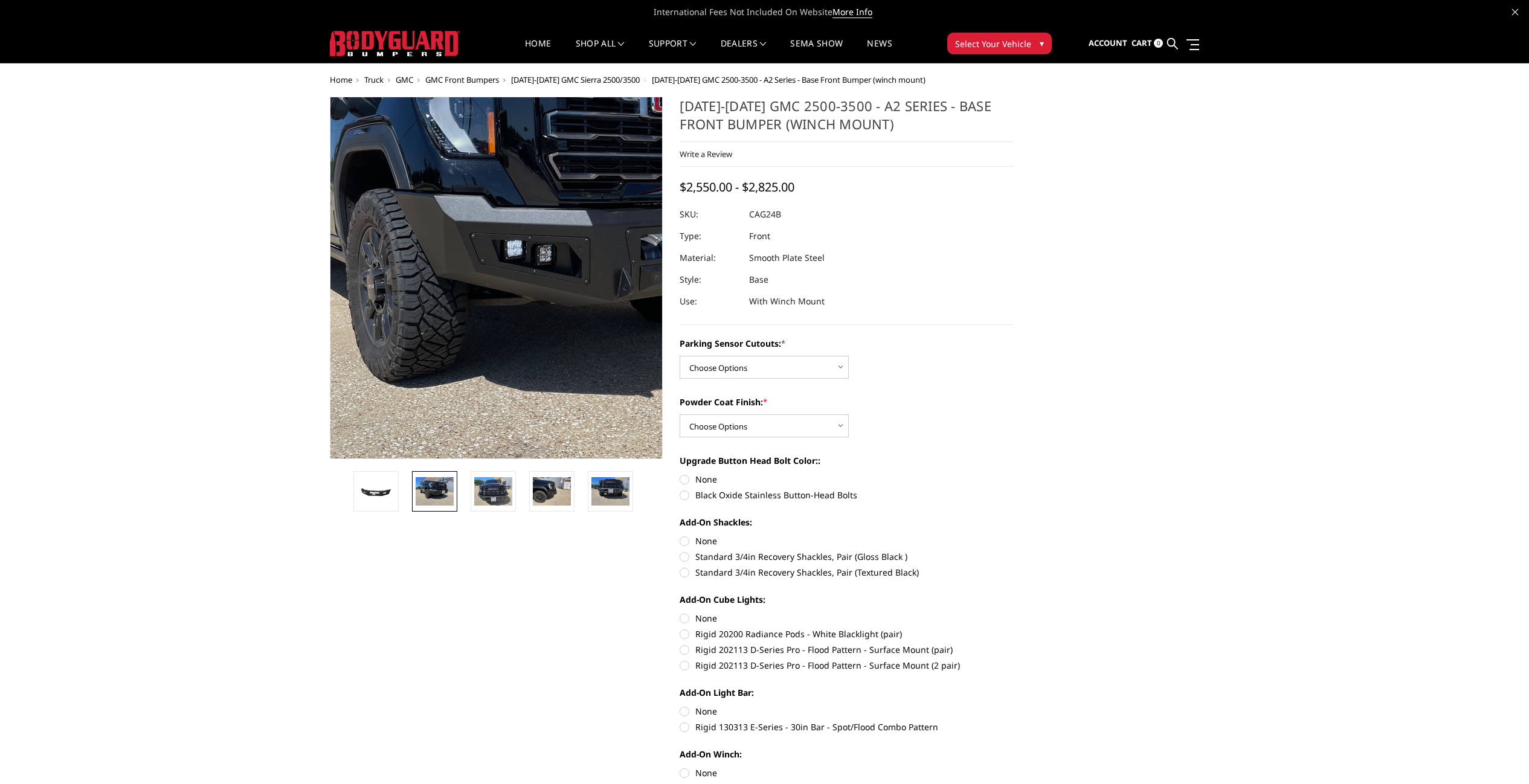
click at [461, 346] on img at bounding box center [542, 238] width 773 height 580
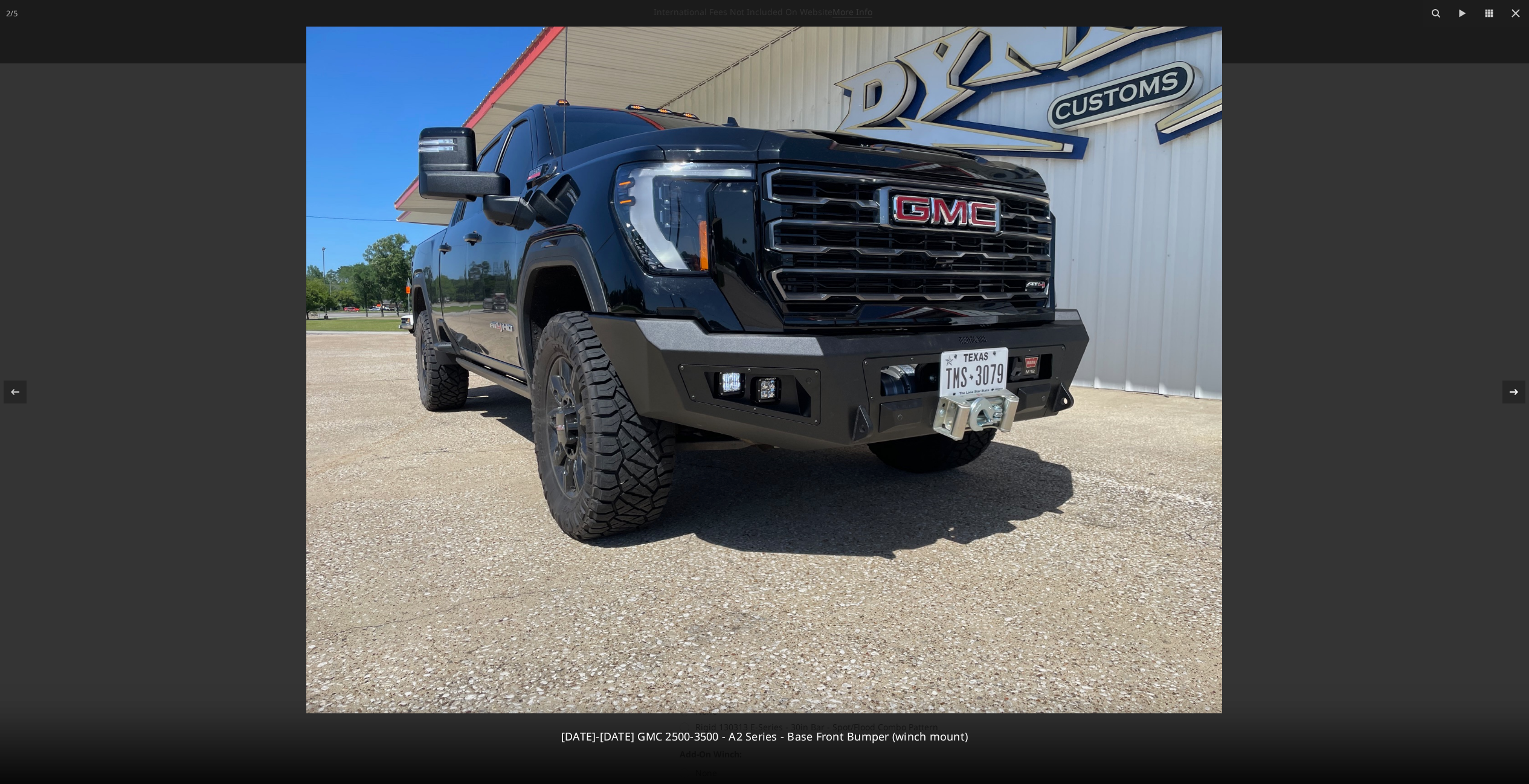
click at [1514, 397] on icon at bounding box center [1514, 392] width 15 height 15
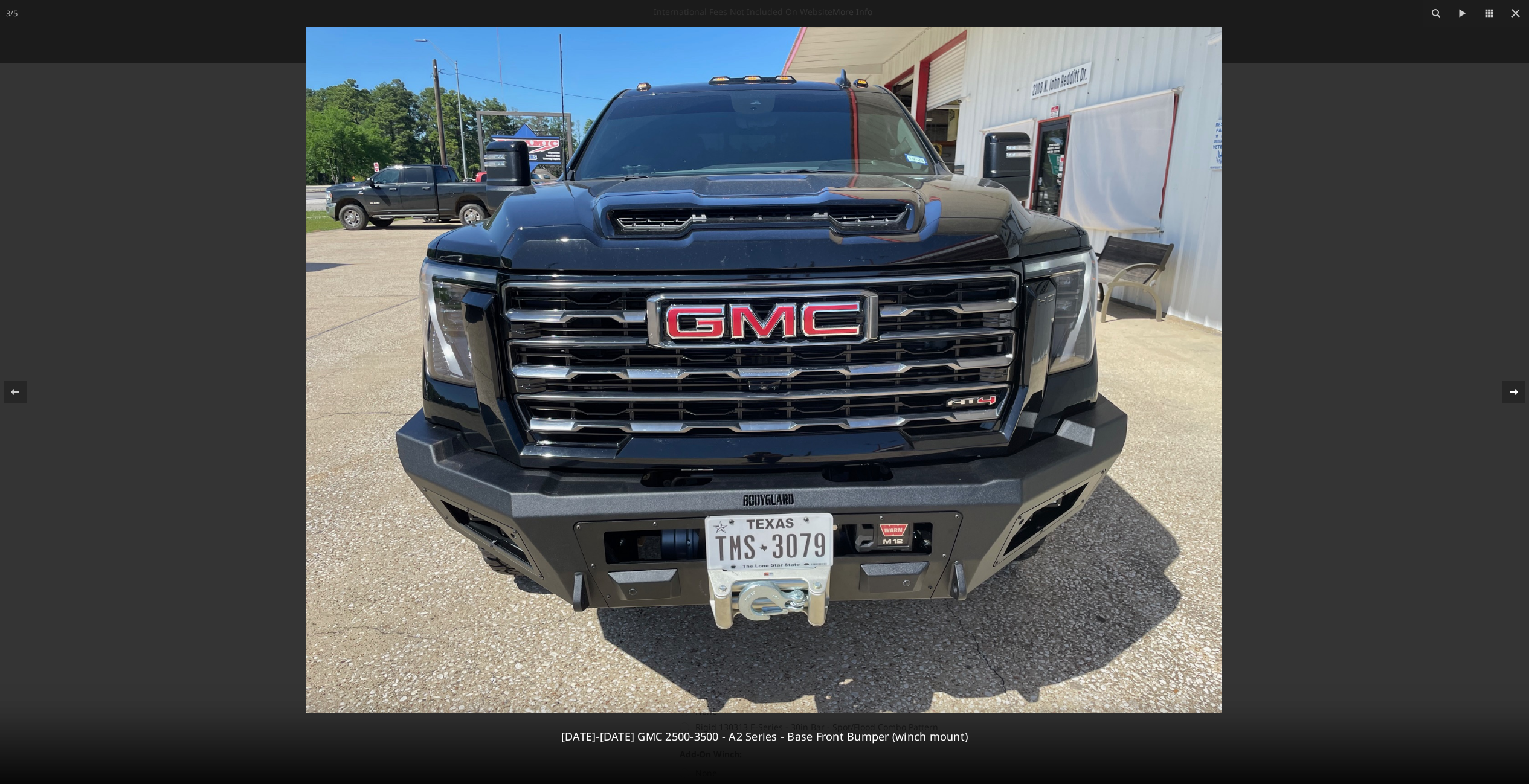
click at [1513, 397] on icon at bounding box center [1514, 392] width 15 height 15
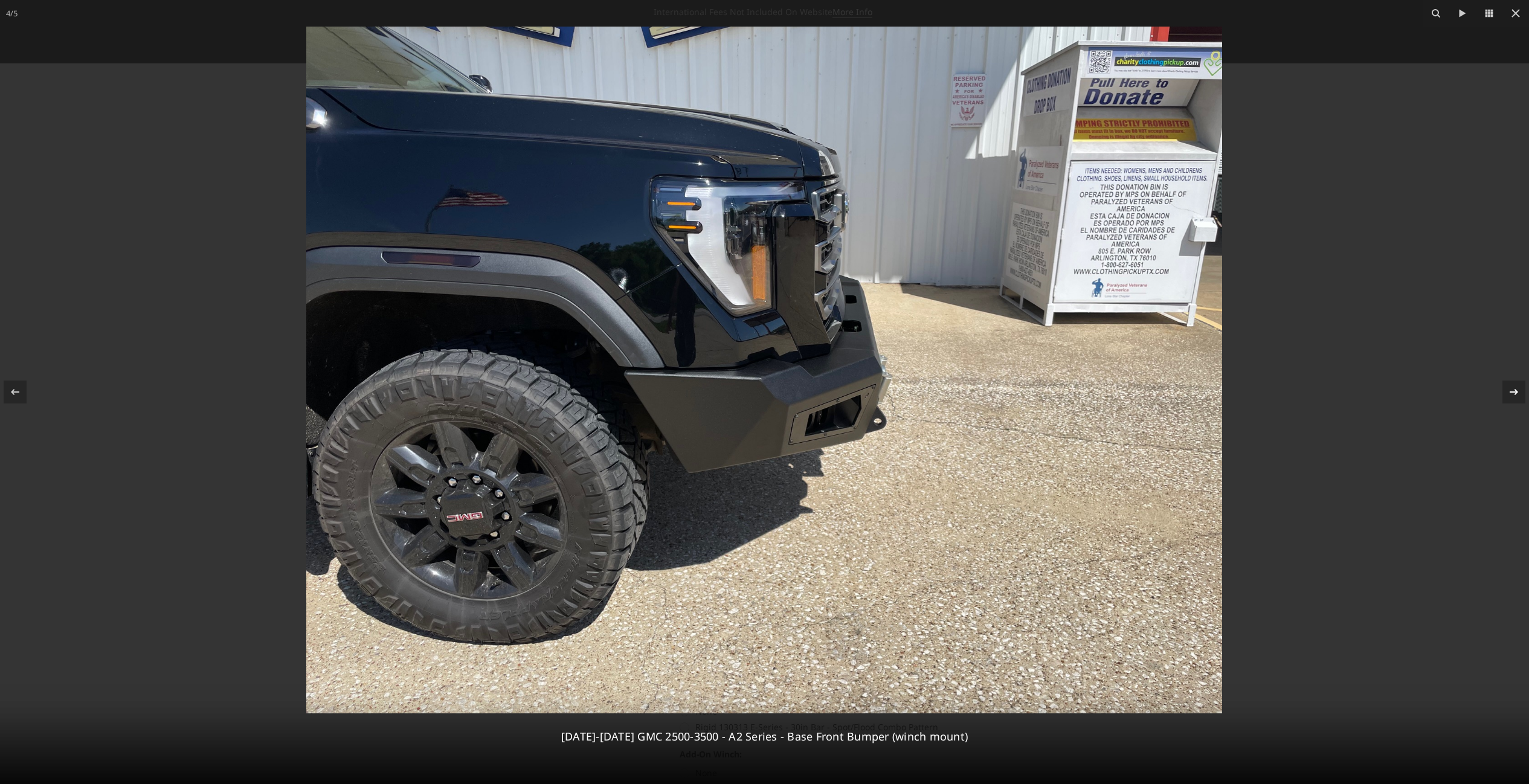
click at [1513, 397] on icon at bounding box center [1514, 392] width 15 height 15
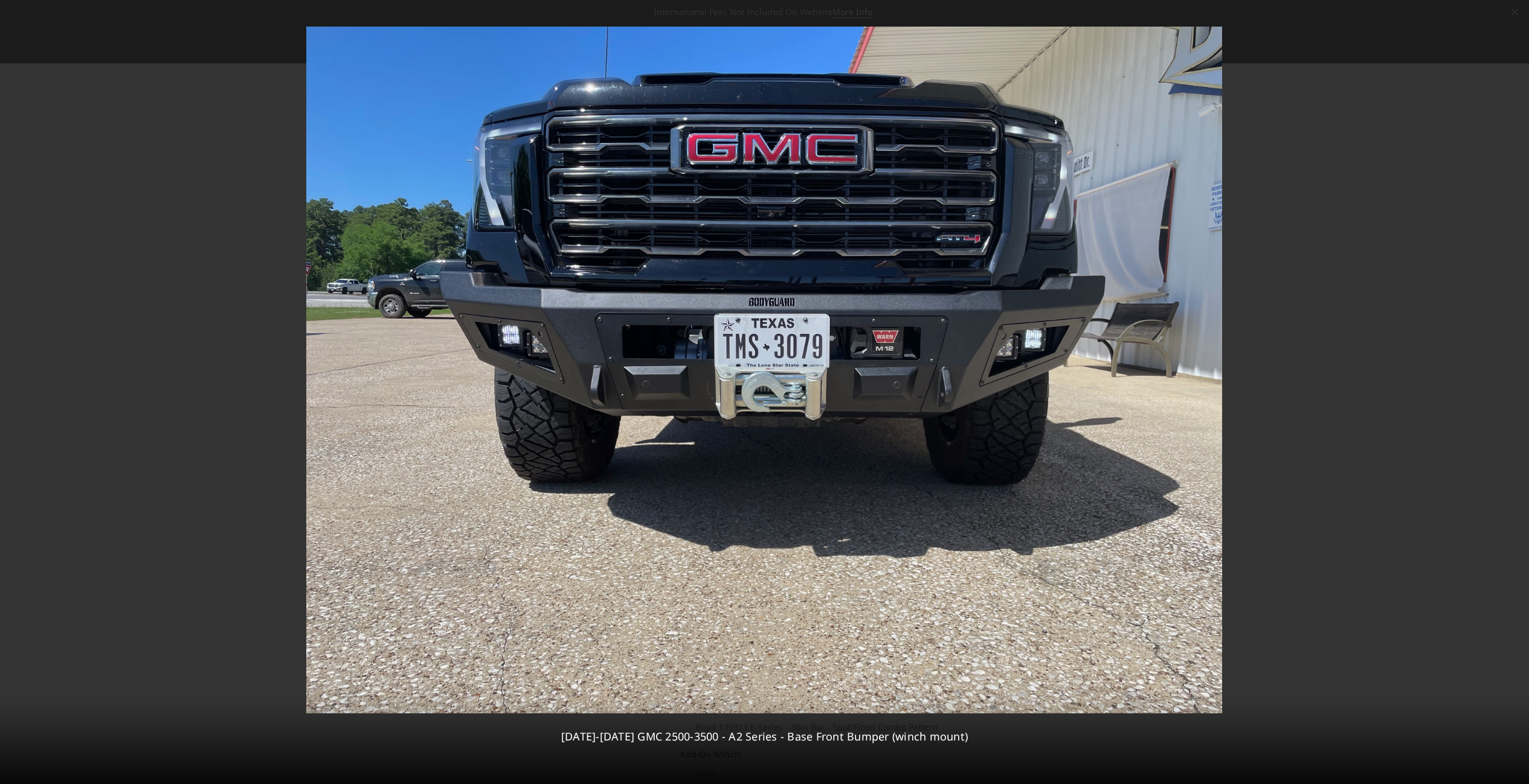
click at [1513, 397] on div "5 / [PHONE_NUMBER][DATE][DATE] GMC 2500-3500 - A2 Series - Base Front Bumper (w…" at bounding box center [764, 392] width 1529 height 784
click at [1381, 315] on div at bounding box center [764, 392] width 1529 height 784
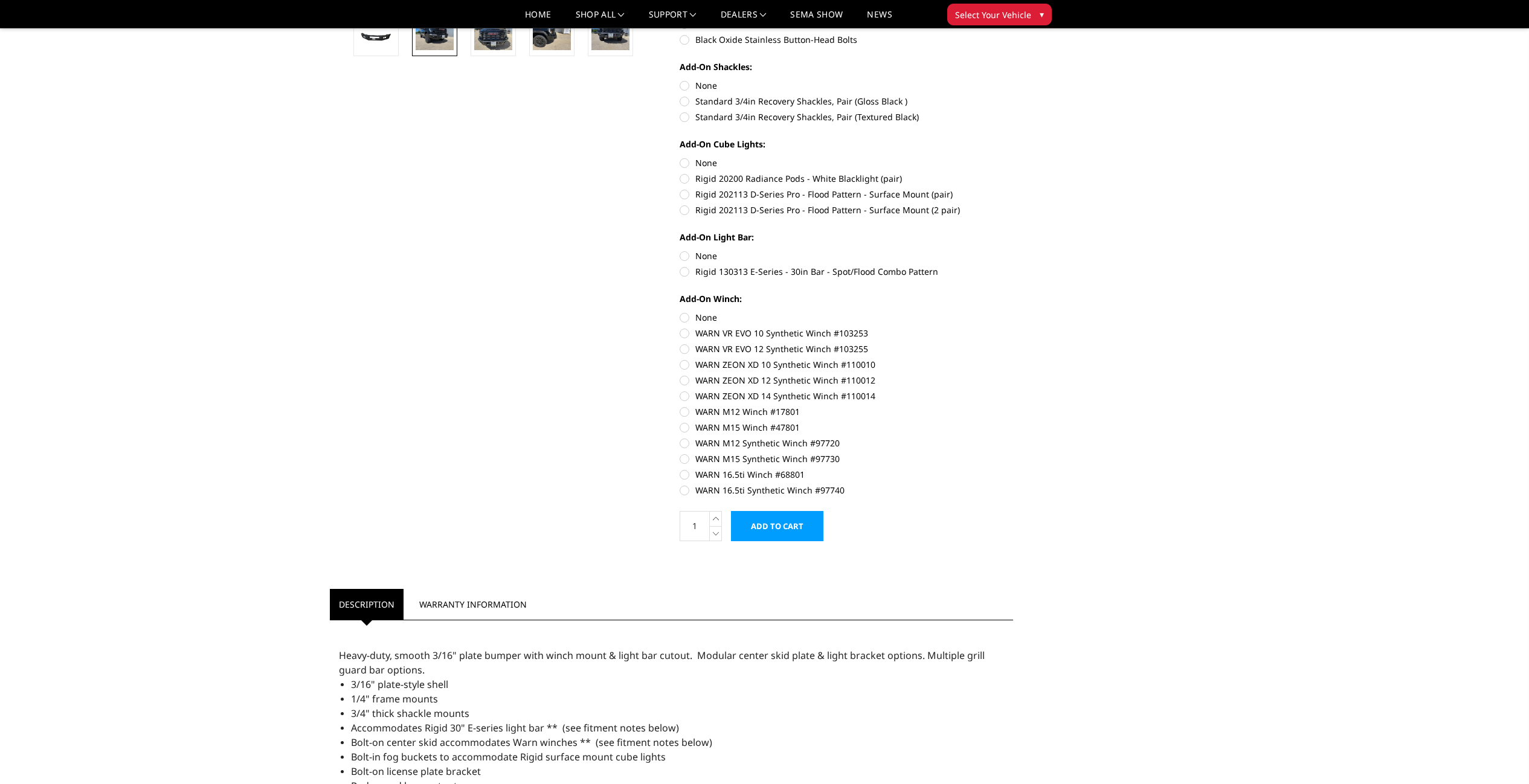
scroll to position [422, 0]
click at [688, 332] on label "WARN VR EVO 10 Synthetic Winch #103253" at bounding box center [846, 331] width 333 height 13
click at [1013, 310] on input "WARN VR EVO 10 Synthetic Winch #103253" at bounding box center [1013, 309] width 1 height 1
radio input "true"
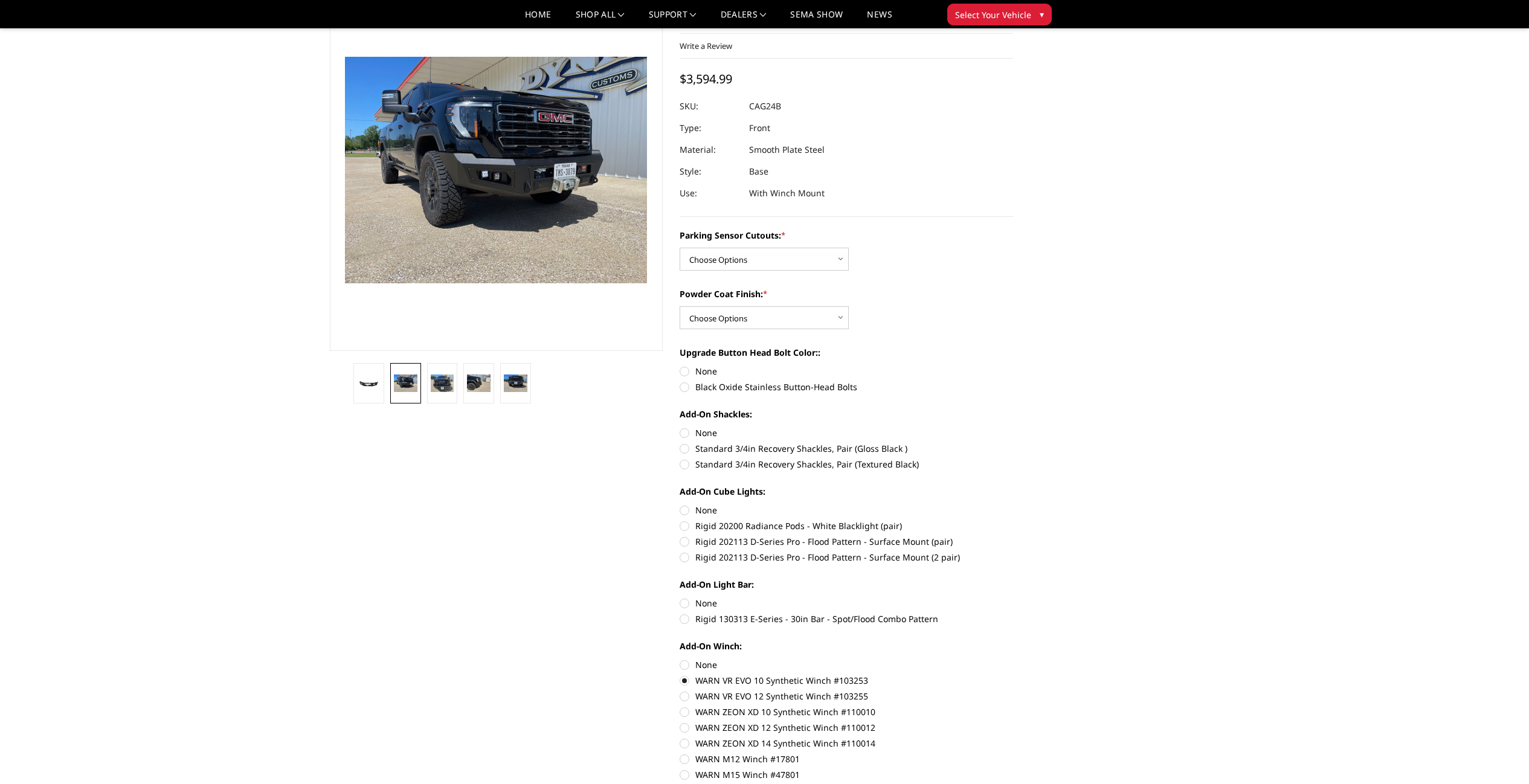
scroll to position [52, 0]
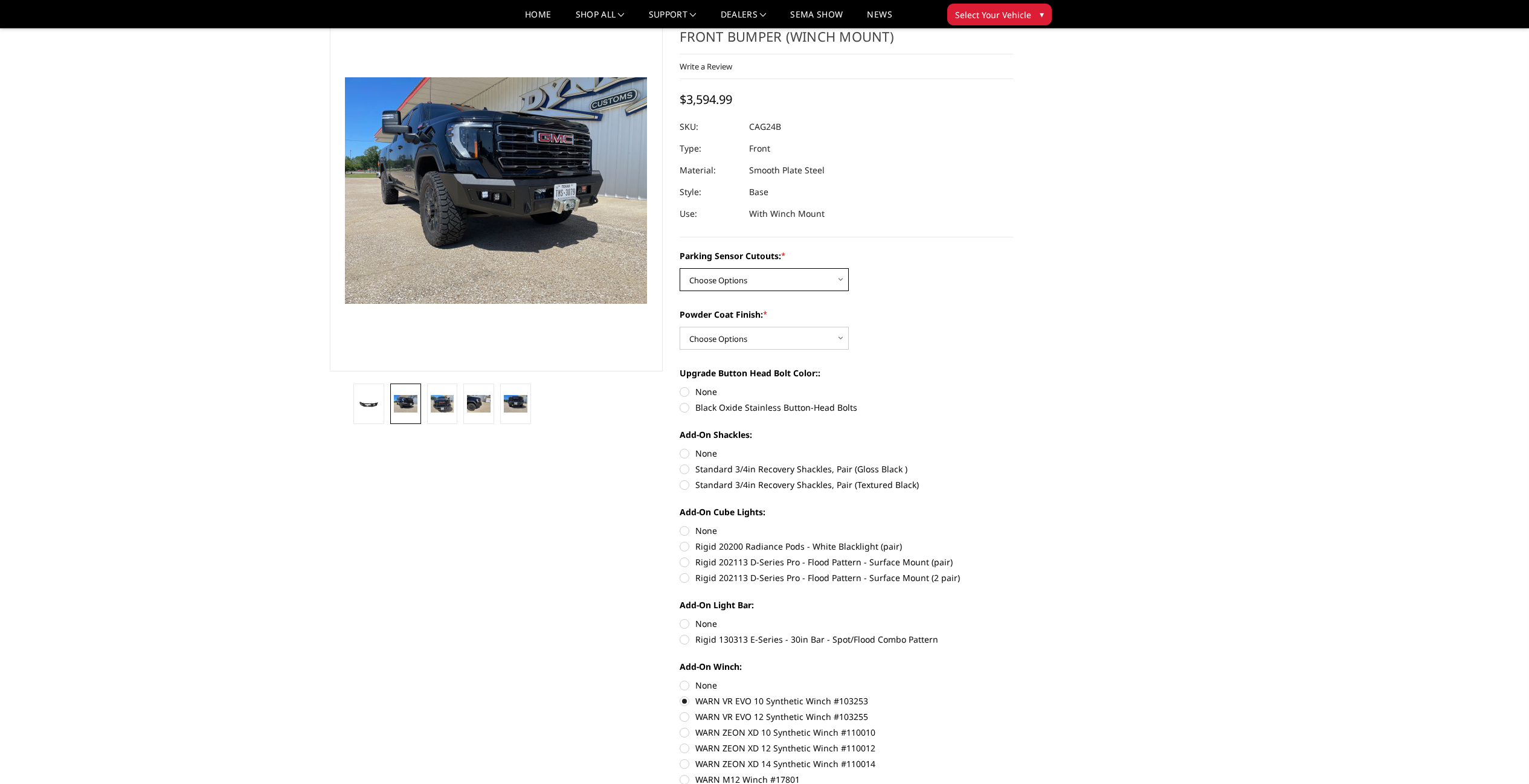
click at [735, 280] on select "Choose Options No - Without Parking Sensor Cutouts Yes - With Parking Sensor Cu…" at bounding box center [764, 280] width 169 height 23
select select "2157"
click at [748, 348] on select "Choose Options Bare Metal Textured Black Powder Coat" at bounding box center [764, 338] width 169 height 23
click at [740, 345] on select "Choose Options Bare Metal Textured Black Powder Coat" at bounding box center [764, 338] width 169 height 23
select select "2159"
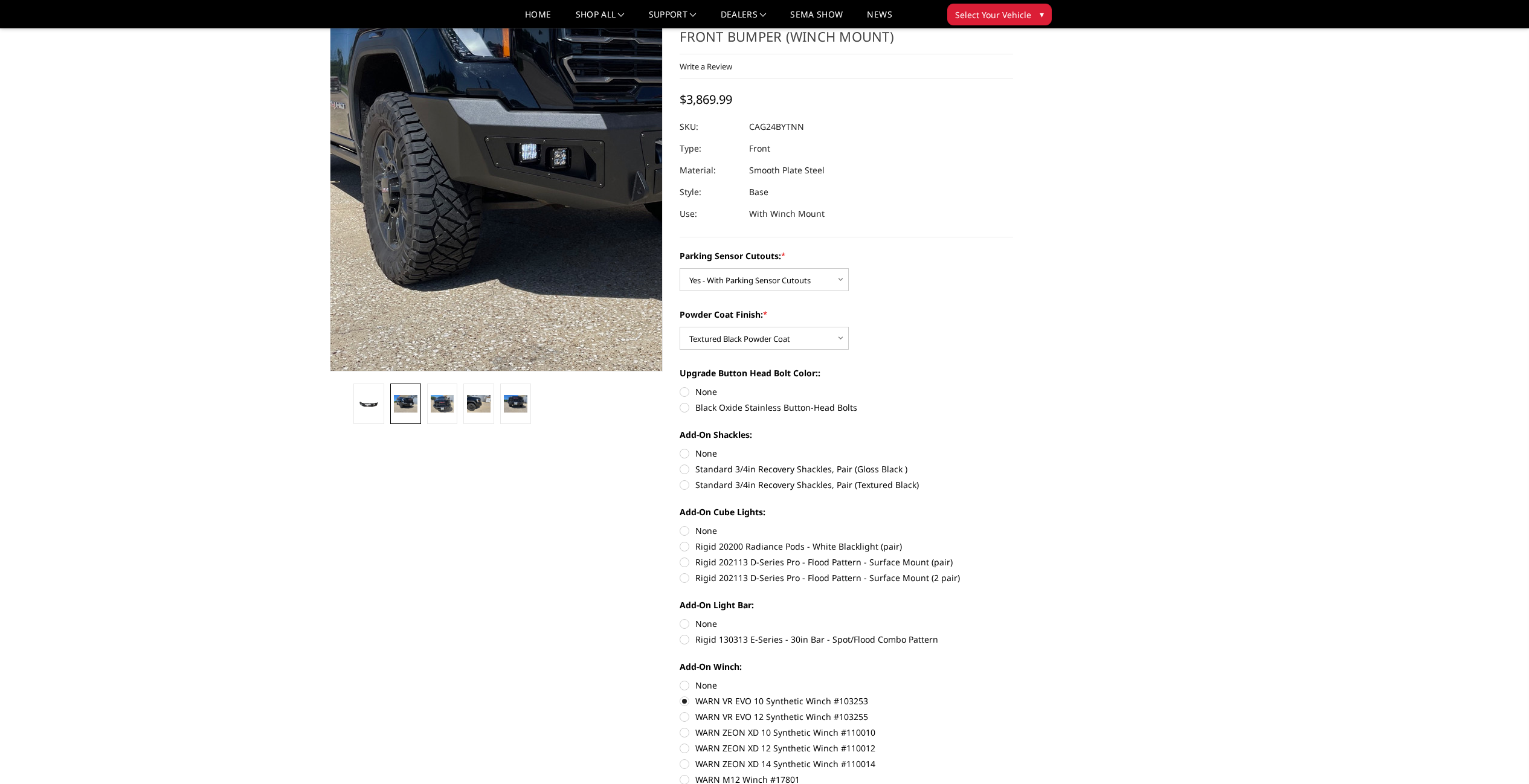
click at [451, 272] on img at bounding box center [557, 141] width 773 height 580
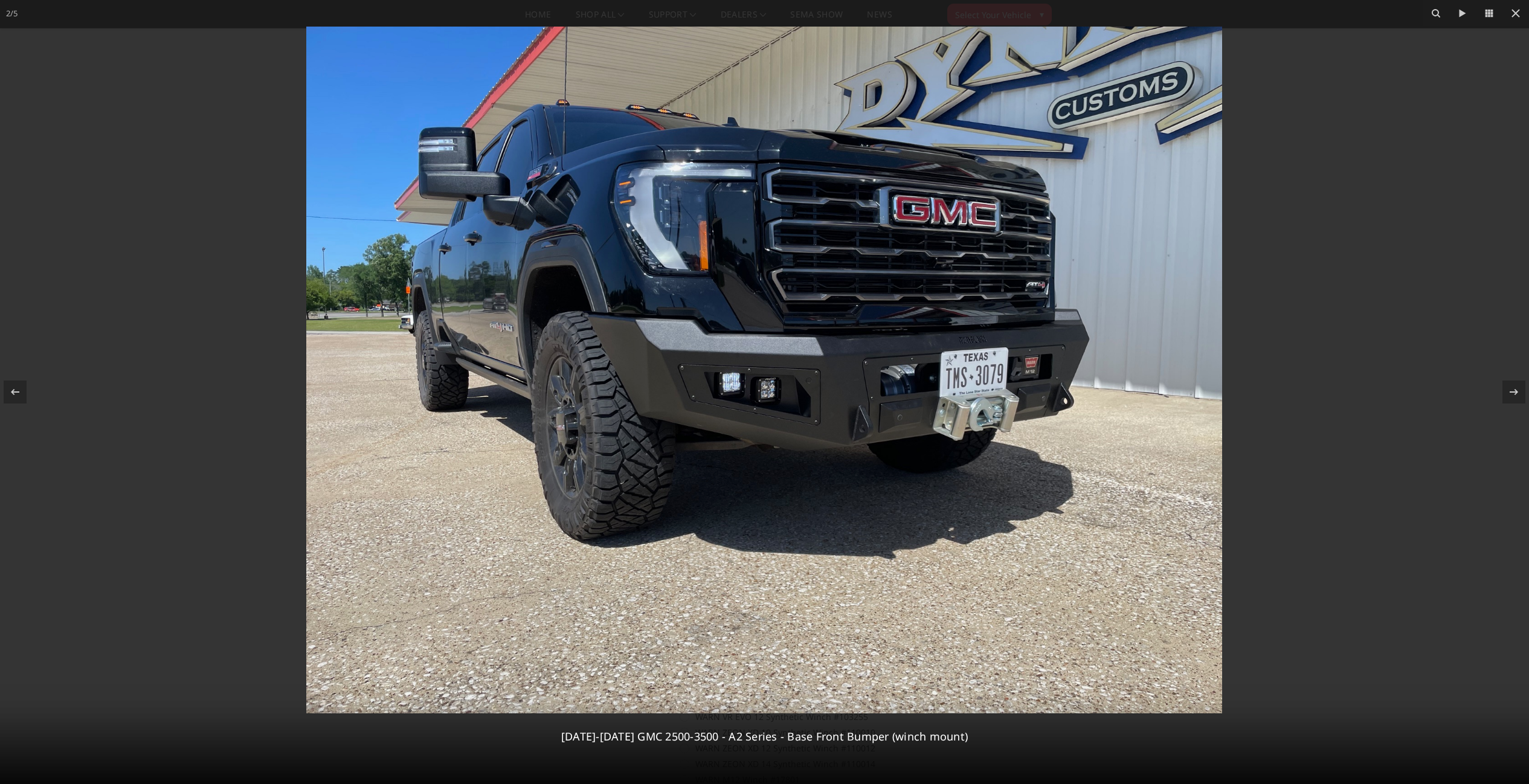
click at [1334, 391] on div at bounding box center [764, 392] width 1529 height 784
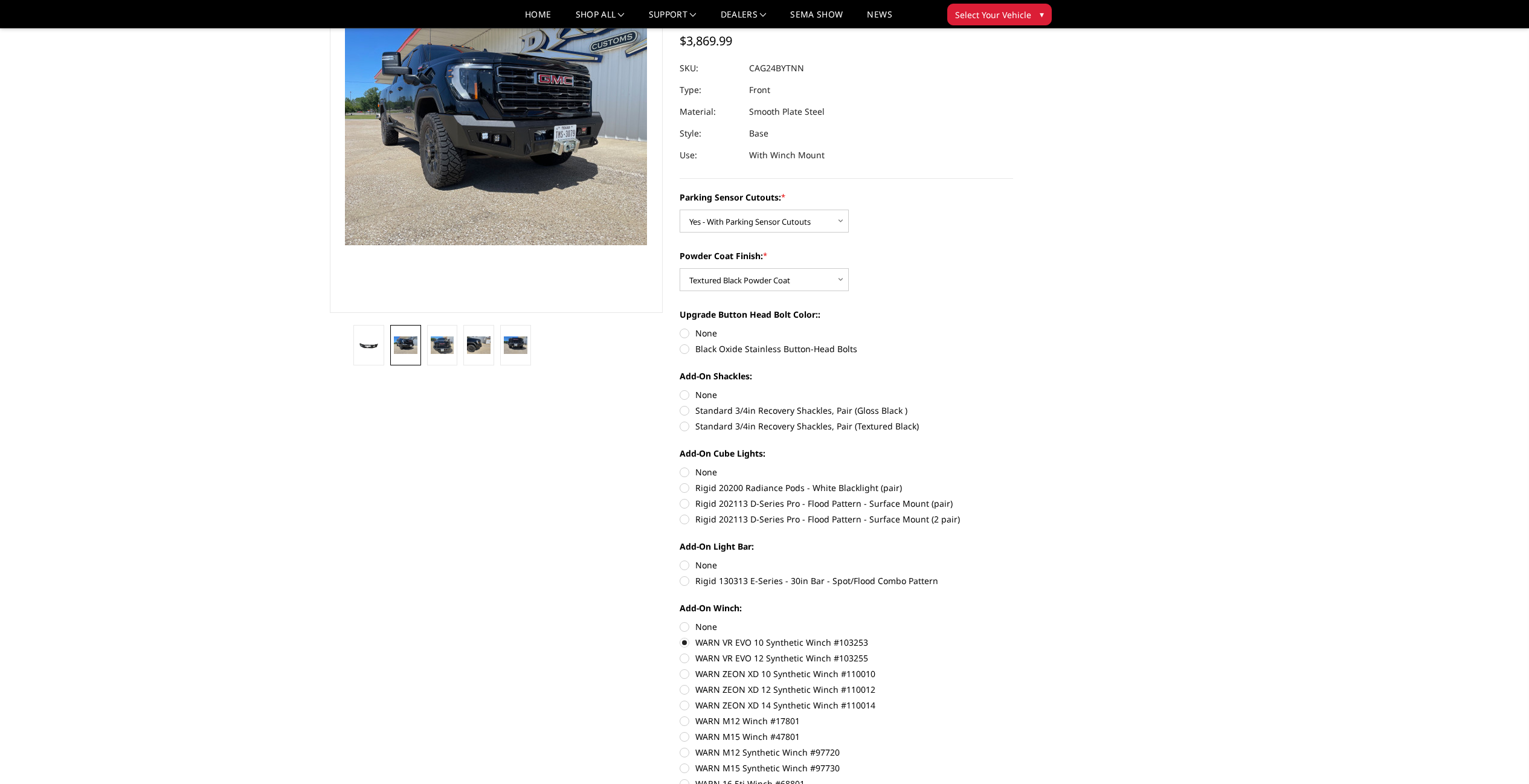
scroll to position [112, 0]
click at [735, 346] on label "Black Oxide Stainless Button-Head Bolts" at bounding box center [846, 347] width 333 height 13
click at [1013, 325] on input "Black Oxide Stainless Button-Head Bolts" at bounding box center [1013, 325] width 1 height 1
radio input "true"
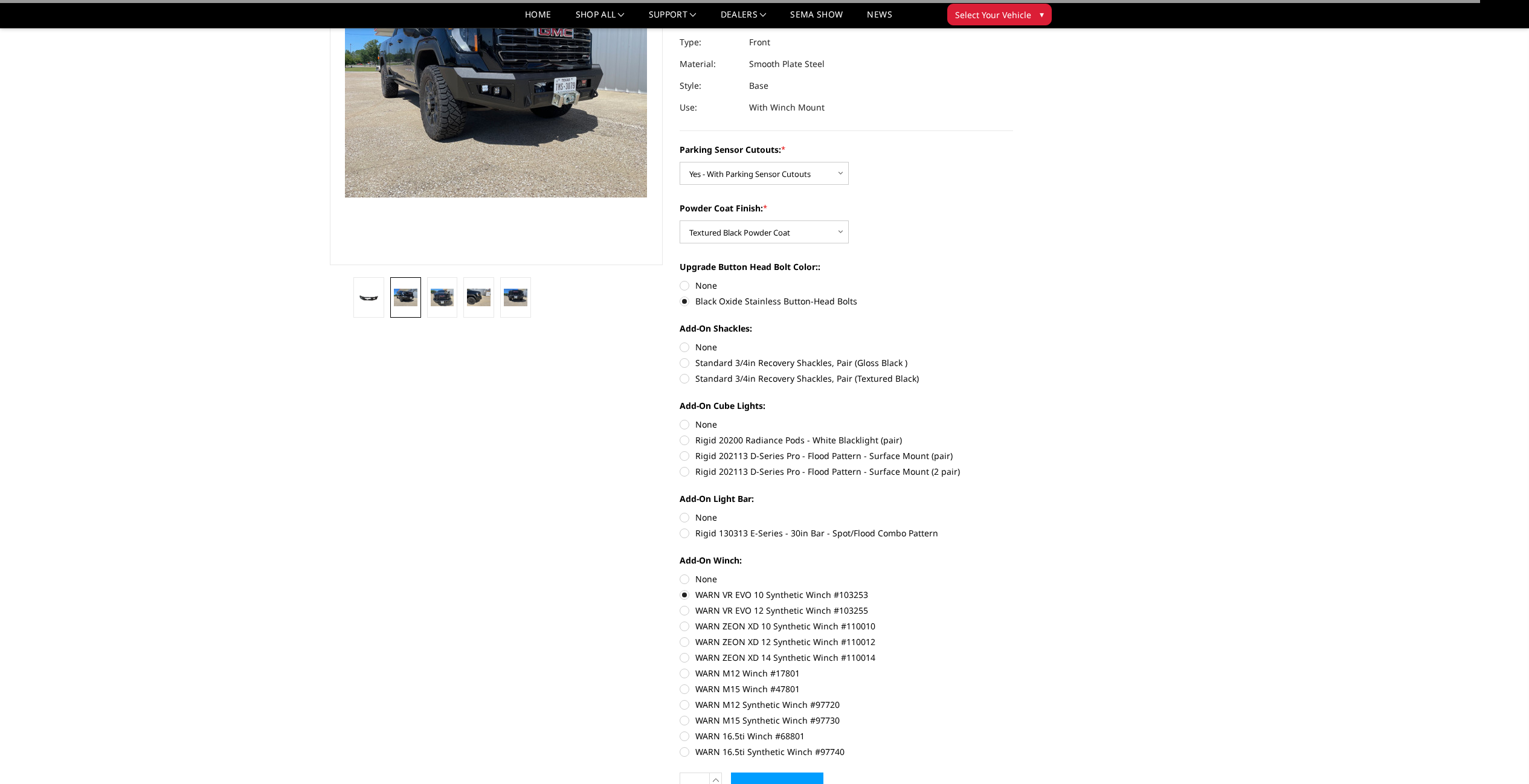
scroll to position [217, 0]
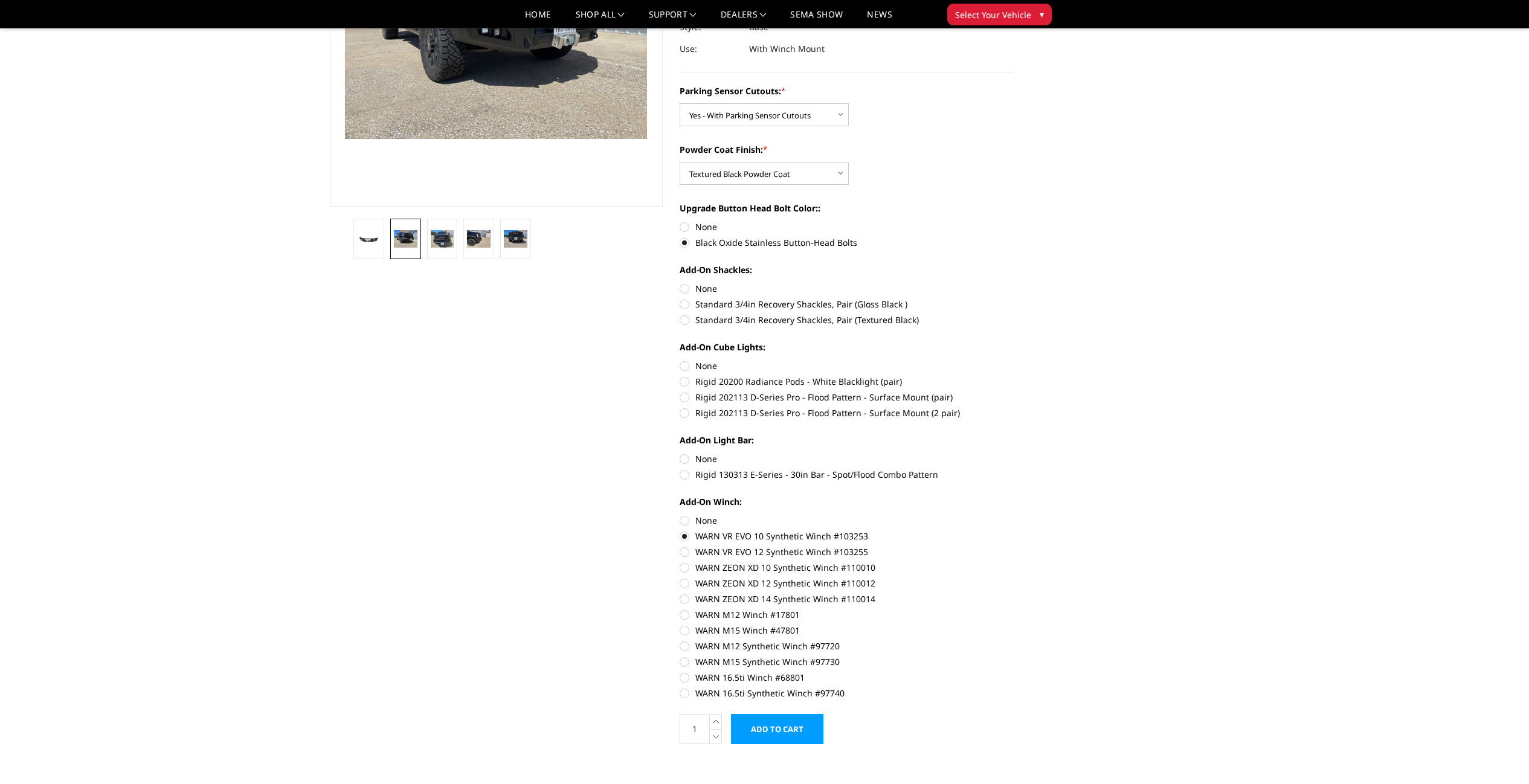
click at [711, 290] on label "None" at bounding box center [846, 288] width 333 height 13
click at [680, 283] on input "None" at bounding box center [680, 282] width 1 height 1
radio input "true"
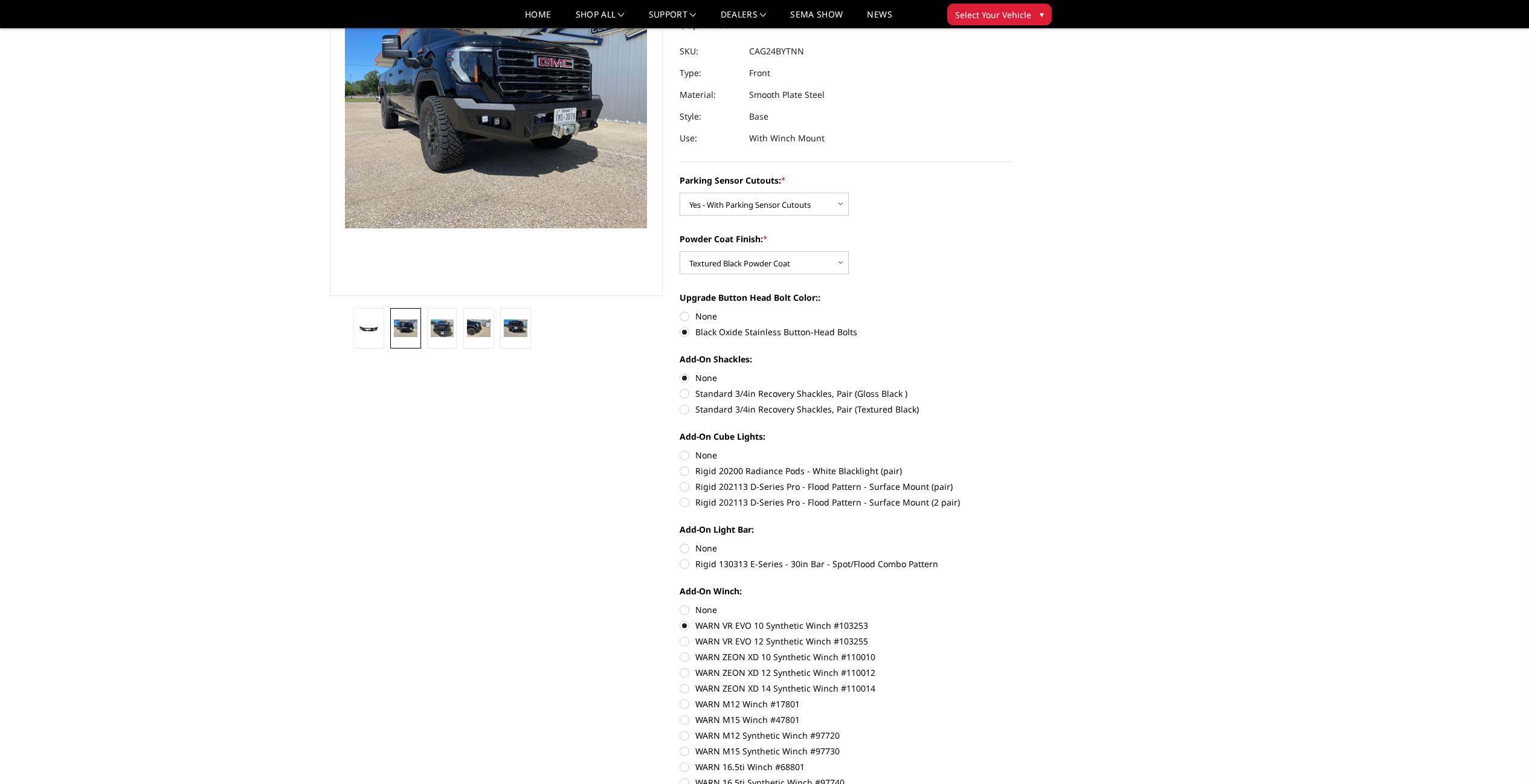
scroll to position [123, 0]
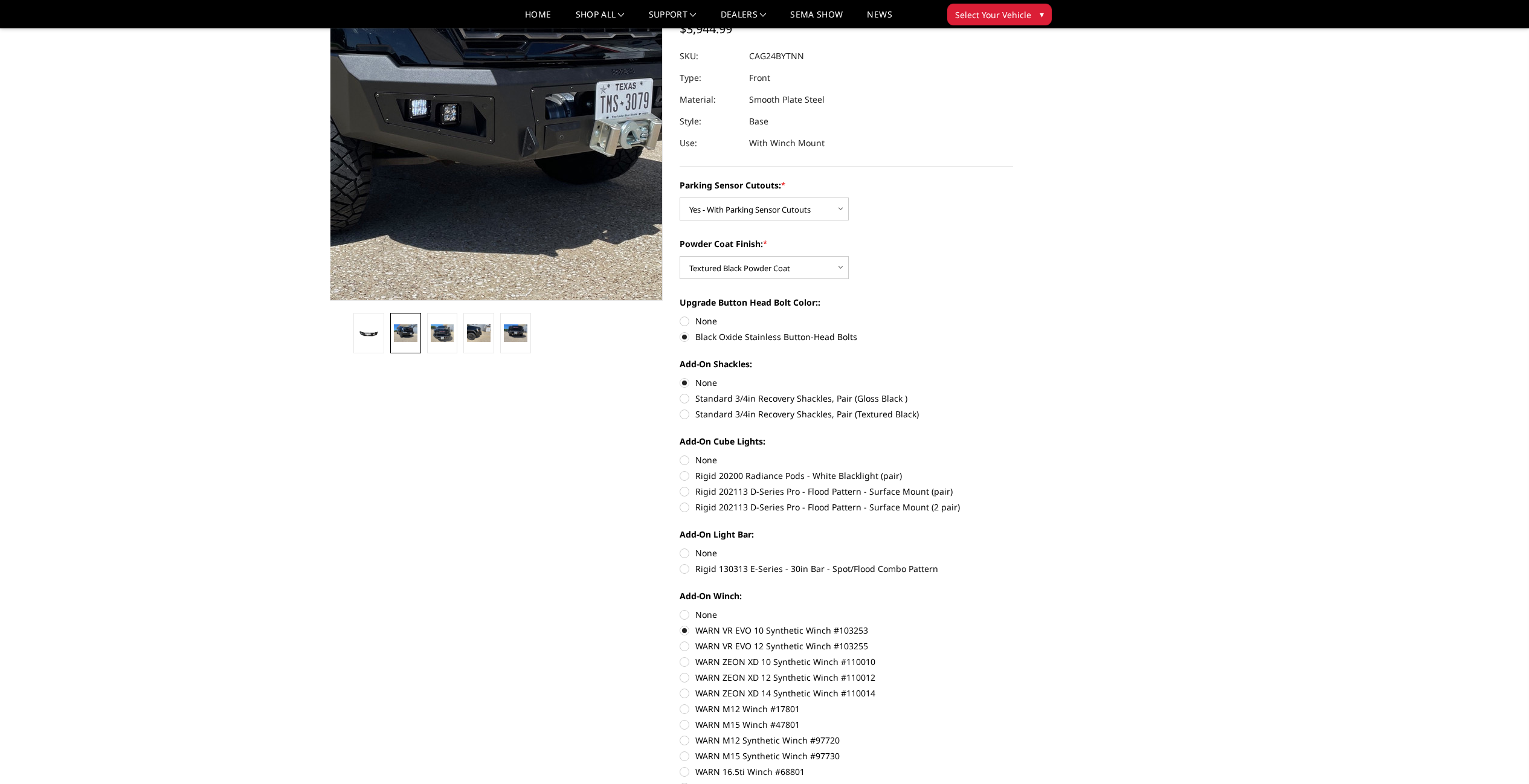
click at [534, 158] on img at bounding box center [447, 97] width 773 height 580
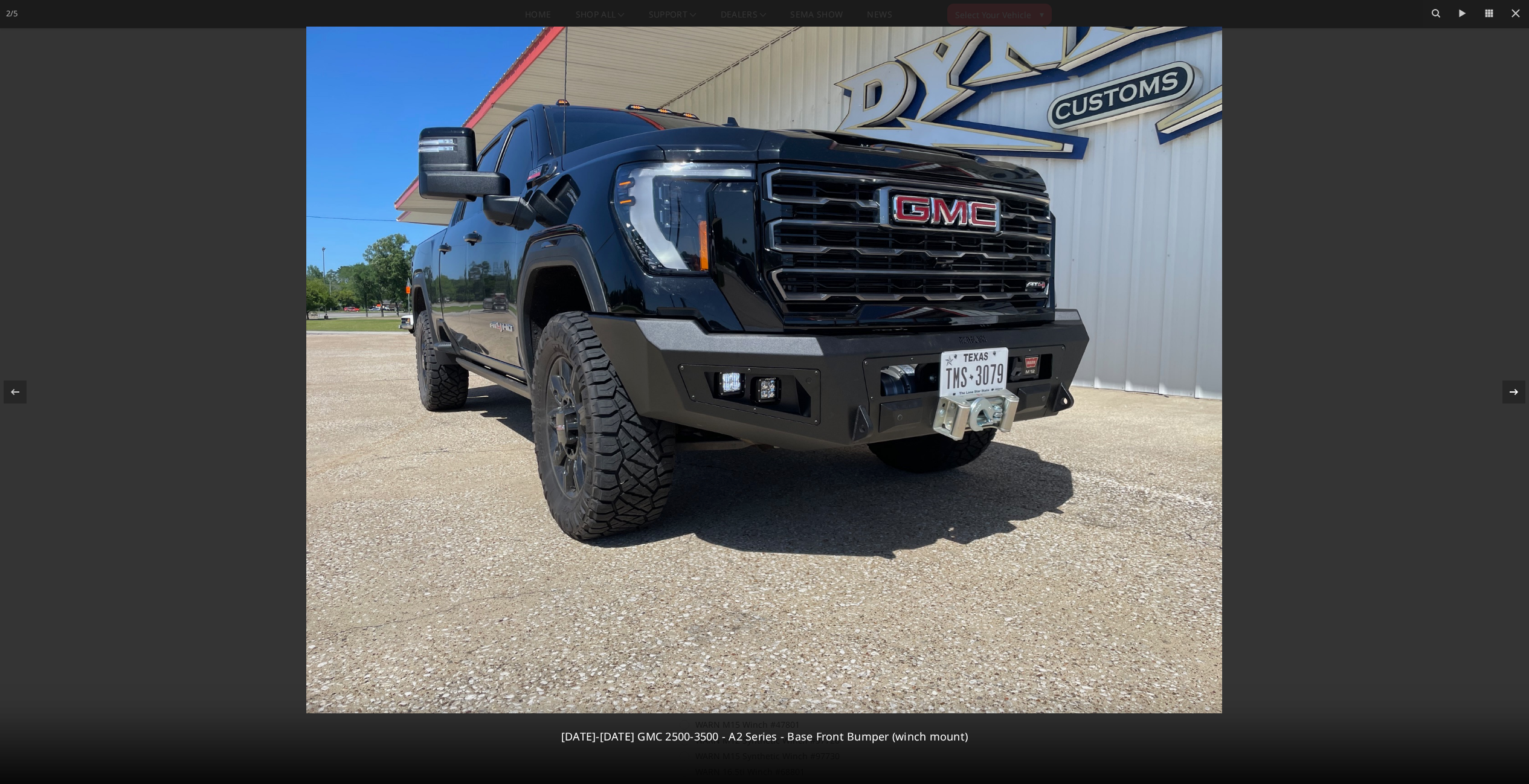
click at [1515, 395] on icon at bounding box center [1514, 392] width 9 height 6
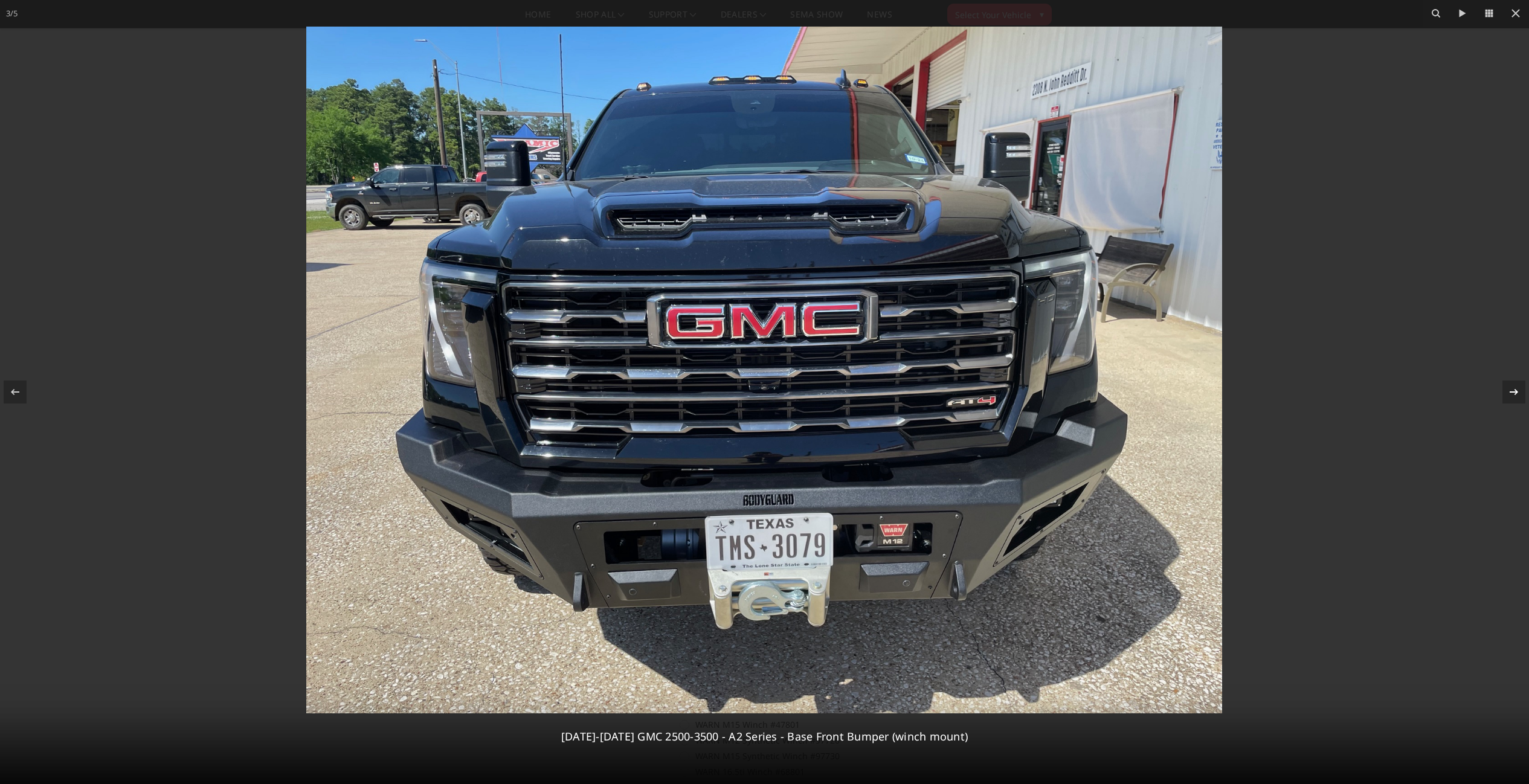
click at [1515, 395] on icon at bounding box center [1514, 392] width 9 height 6
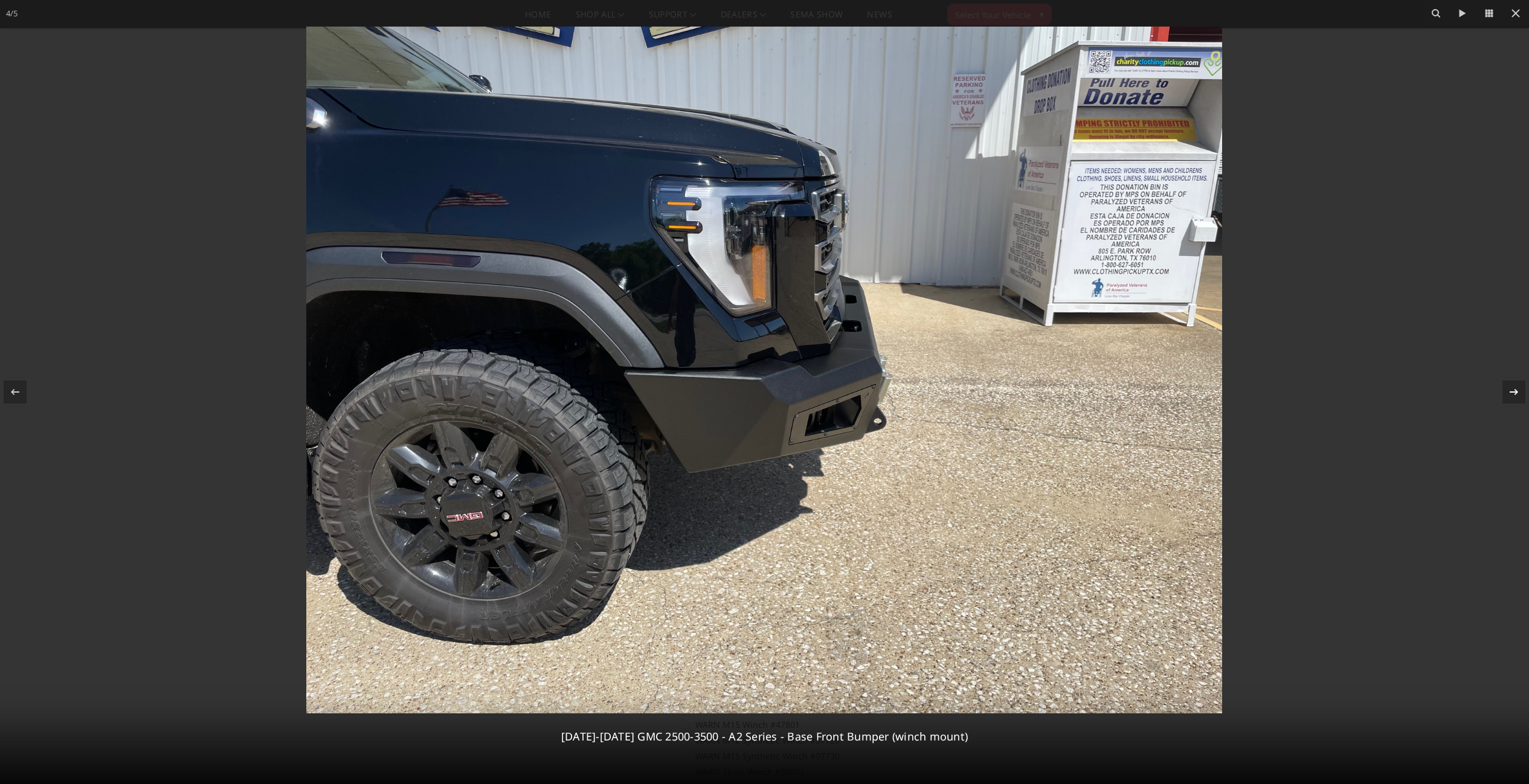
click at [1515, 395] on icon at bounding box center [1514, 392] width 9 height 6
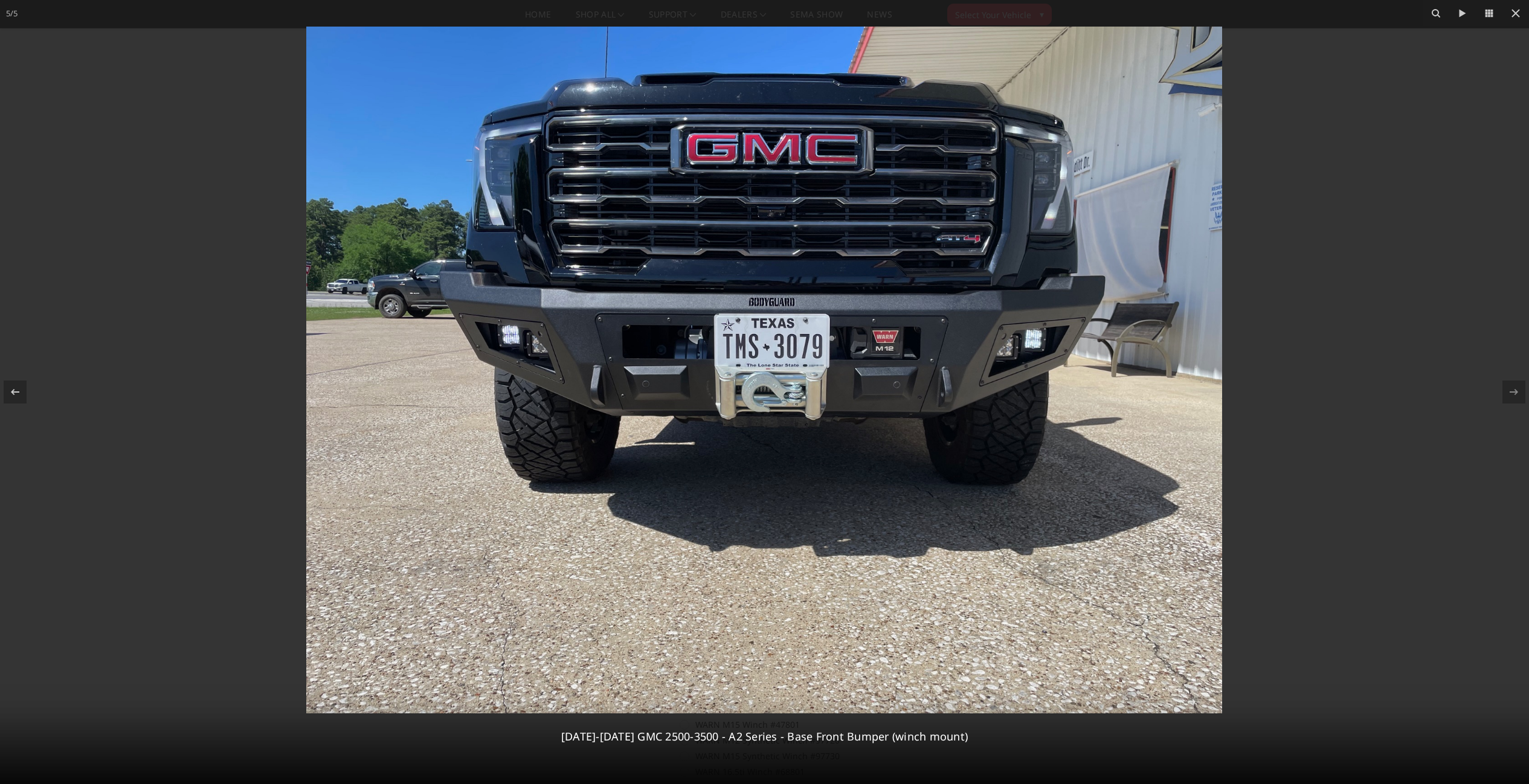
click at [1280, 450] on div at bounding box center [764, 392] width 1529 height 784
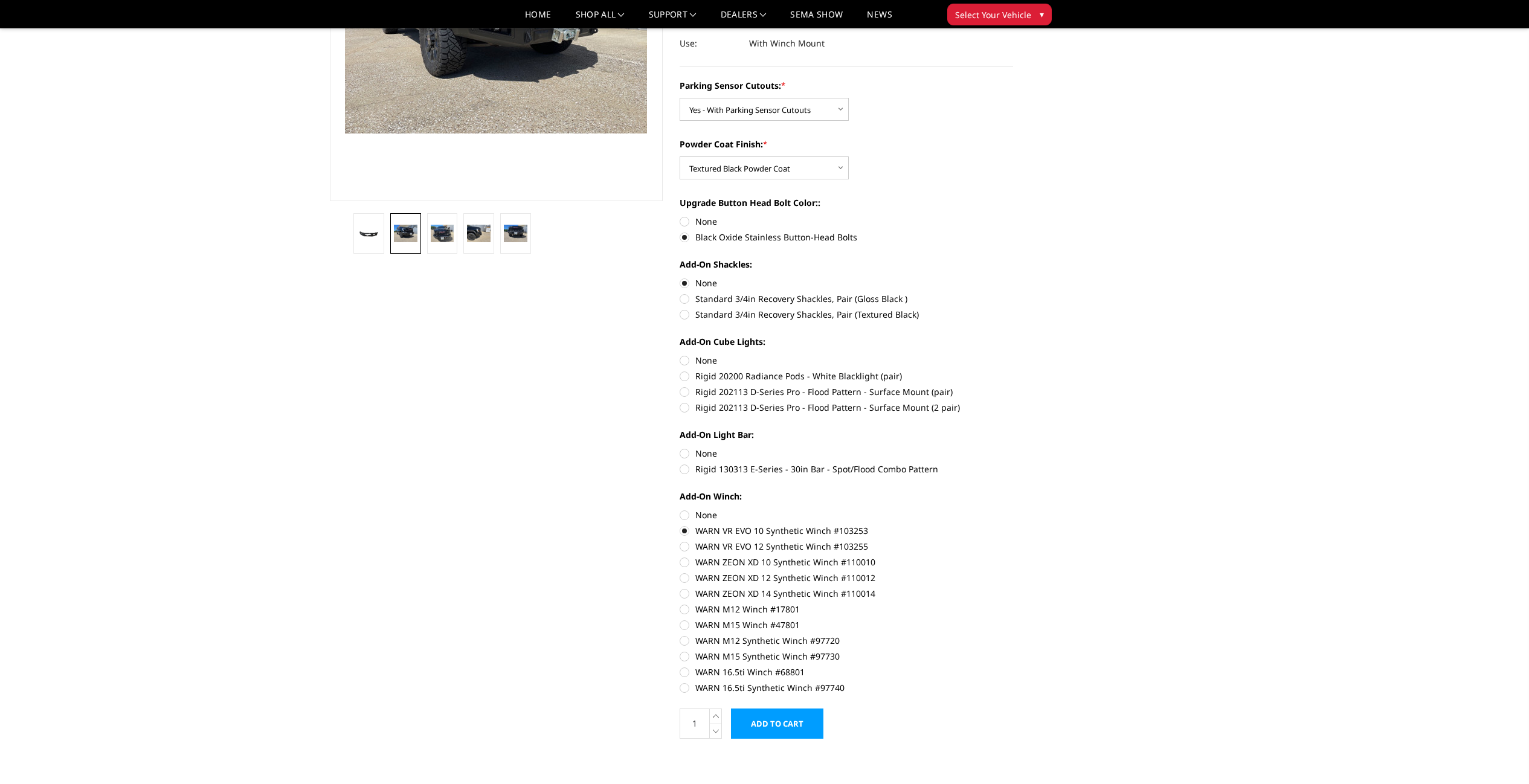
scroll to position [224, 0]
click at [709, 357] on label "None" at bounding box center [846, 358] width 333 height 13
click at [680, 353] on input "None" at bounding box center [680, 352] width 1 height 1
radio input "true"
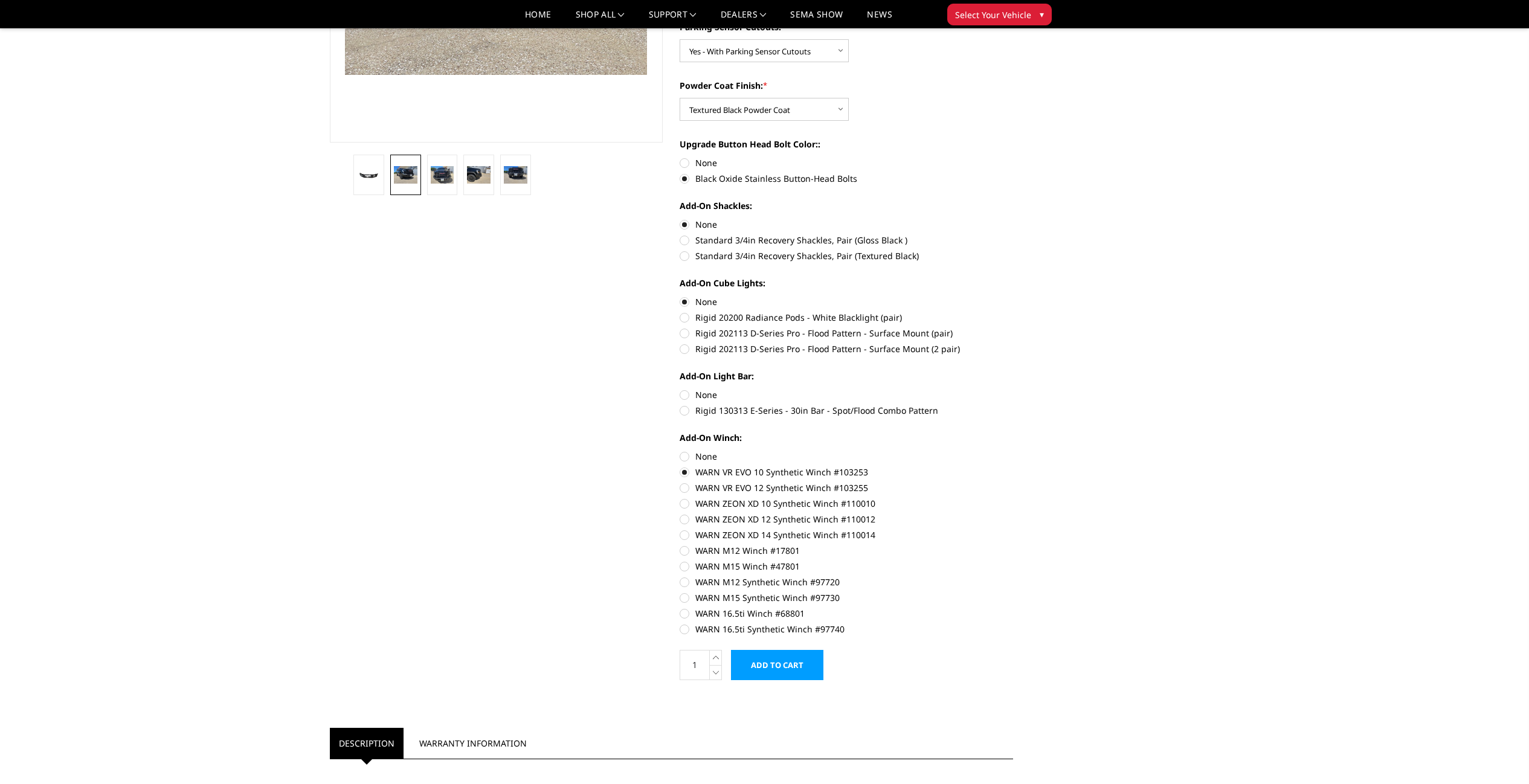
scroll to position [284, 0]
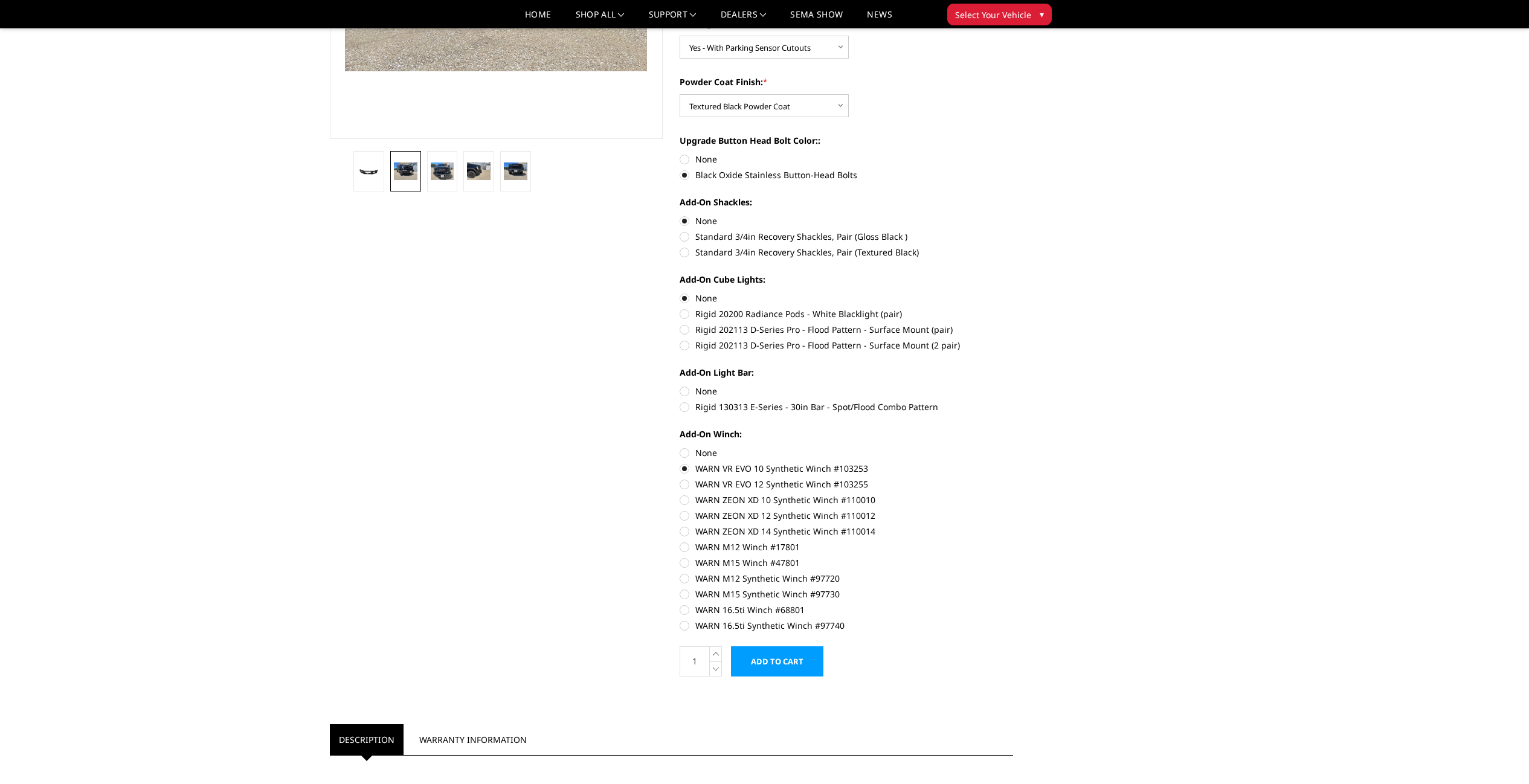
click at [705, 391] on label "None" at bounding box center [846, 391] width 333 height 13
click at [680, 385] on input "None" at bounding box center [680, 385] width 1 height 1
radio input "true"
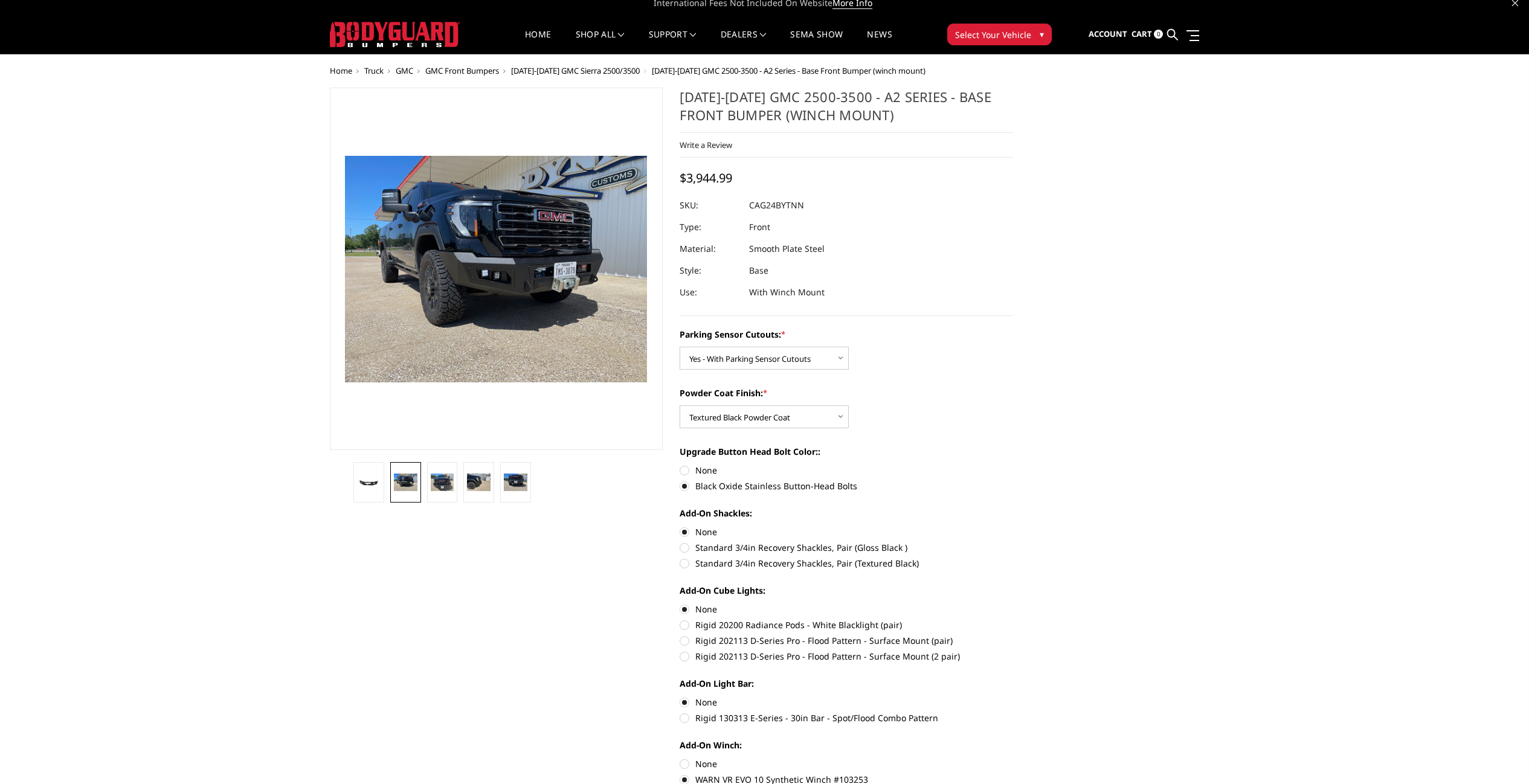
scroll to position [0, 0]
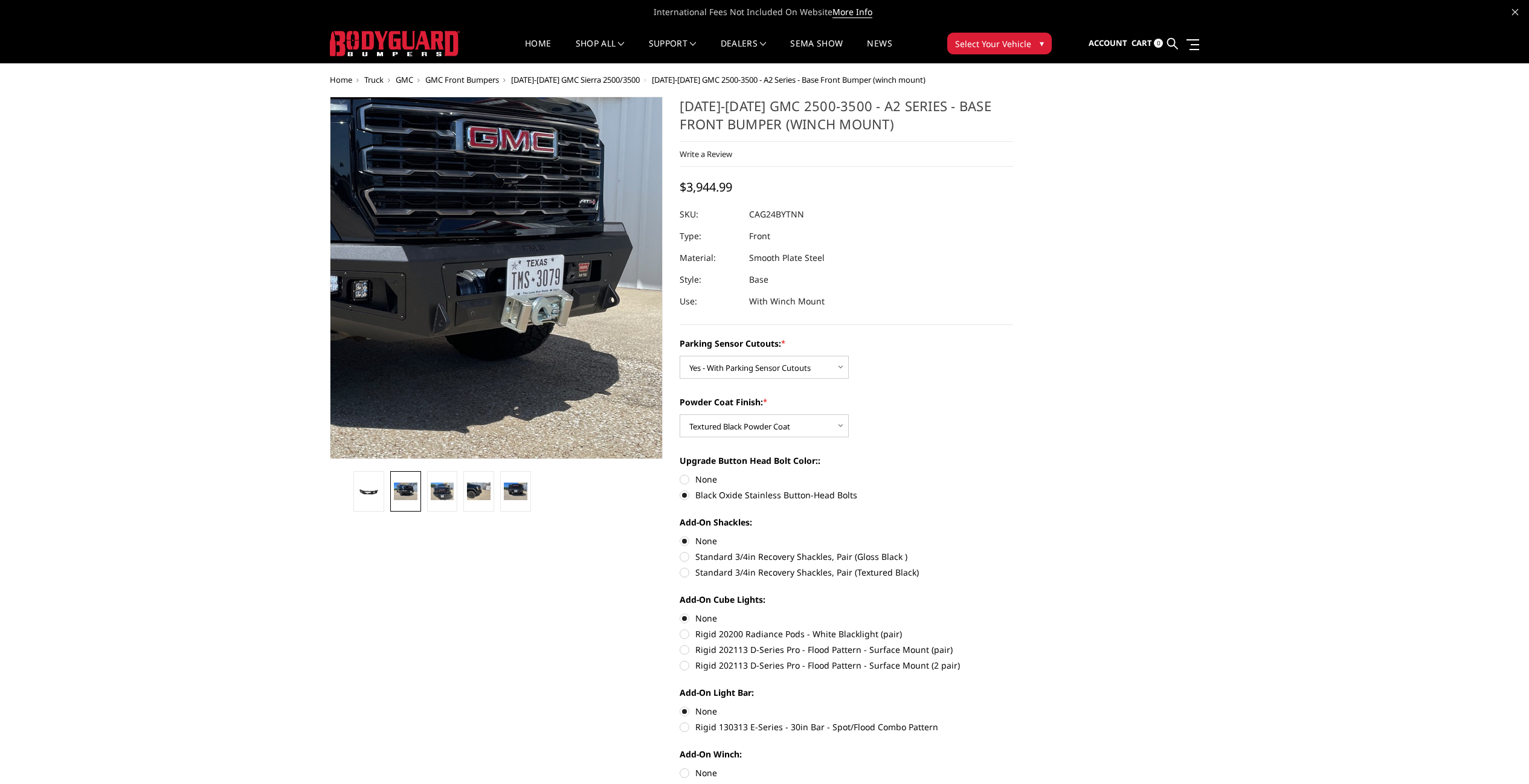
click at [601, 286] on img at bounding box center [358, 273] width 773 height 580
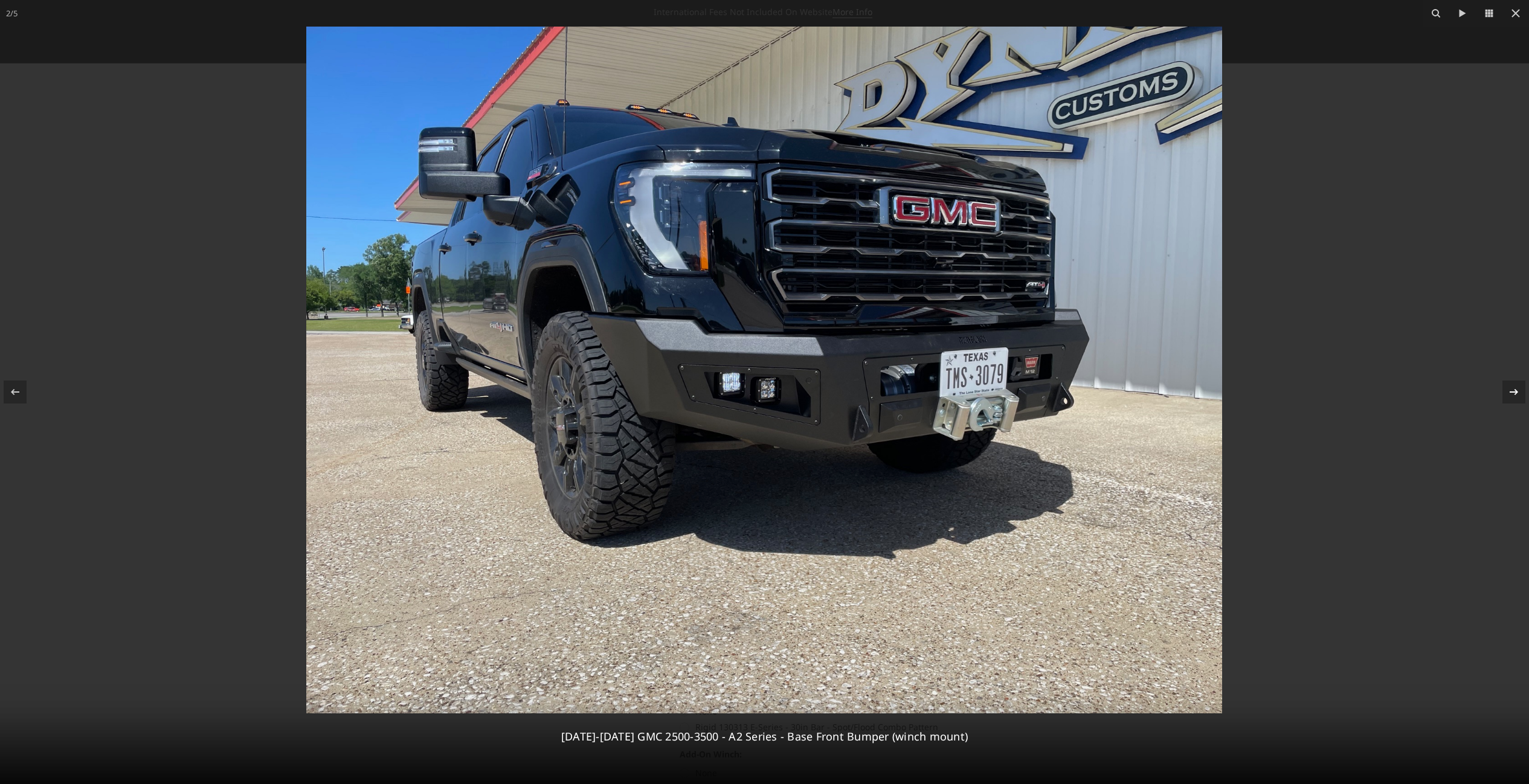
click at [1513, 395] on icon at bounding box center [1514, 392] width 15 height 15
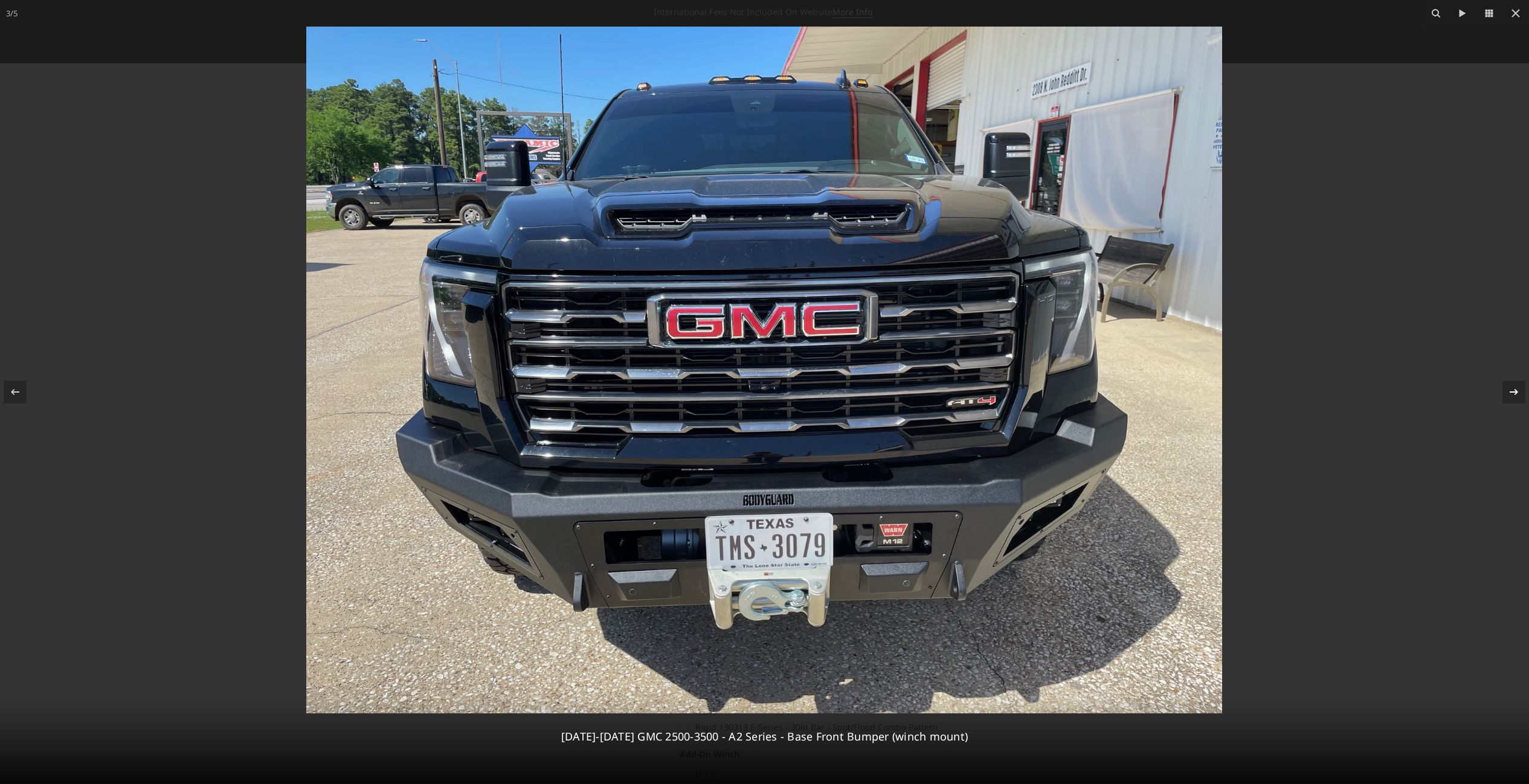
click at [1513, 395] on icon at bounding box center [1514, 392] width 15 height 15
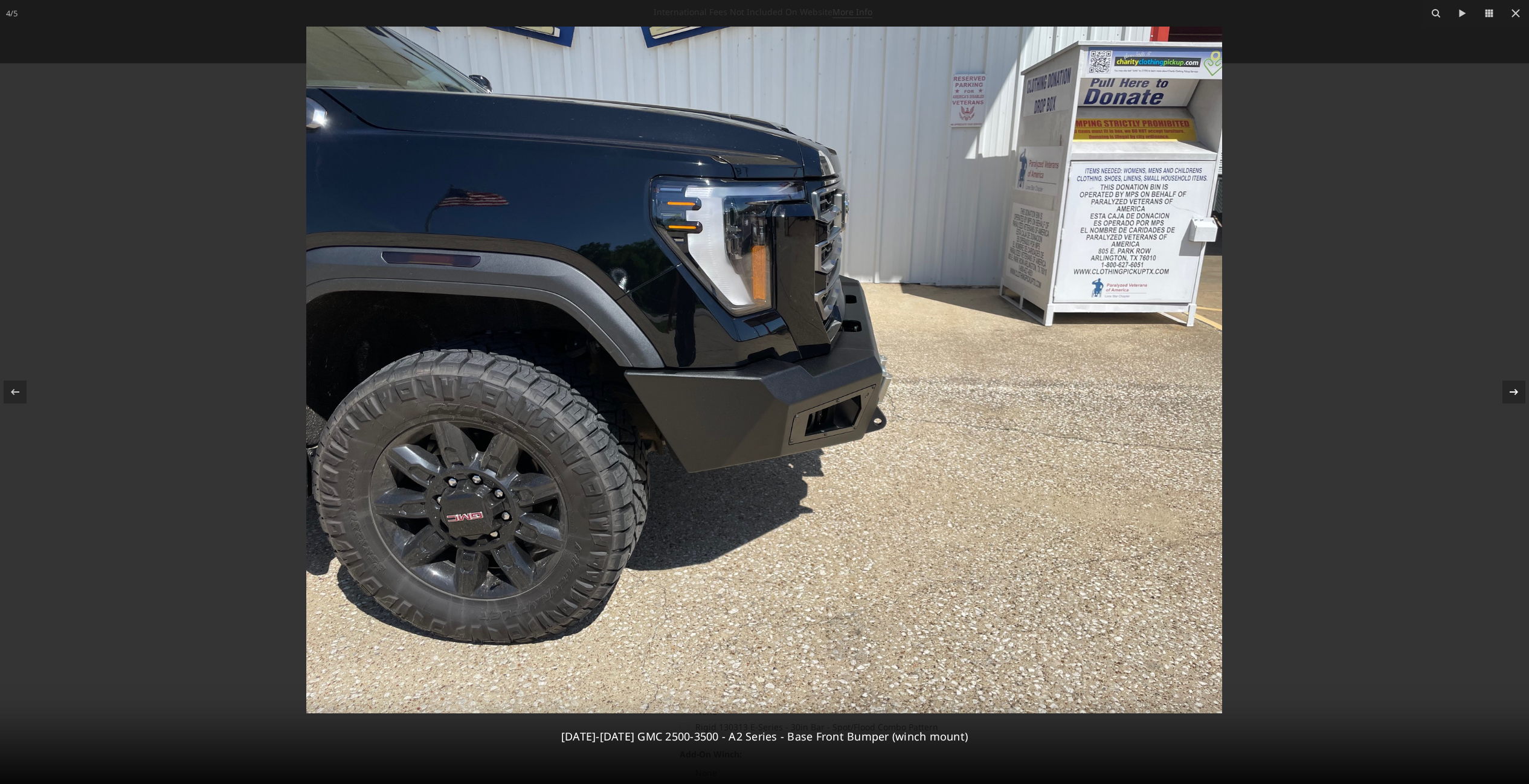
click at [1513, 395] on icon at bounding box center [1514, 392] width 15 height 15
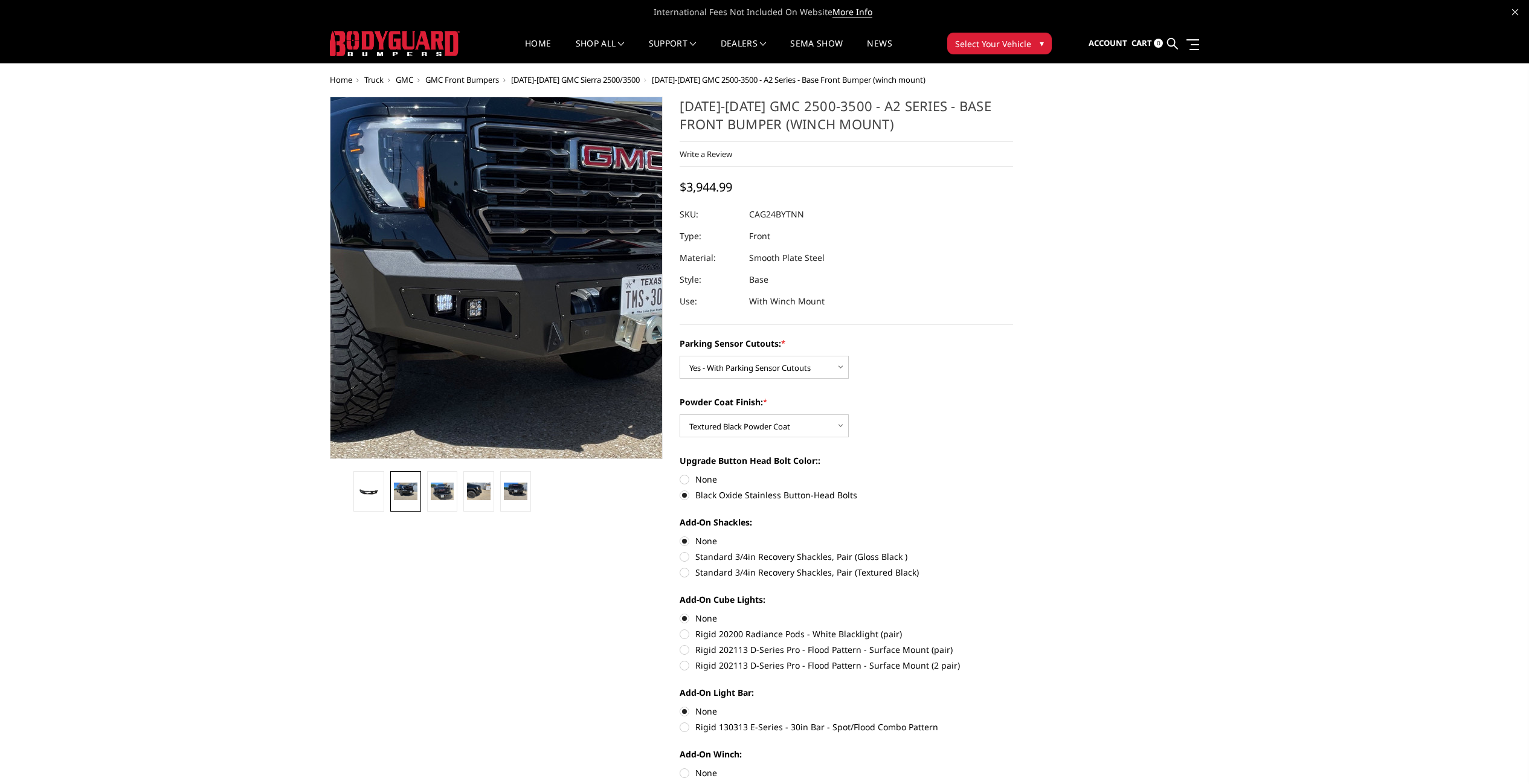
click at [515, 255] on img at bounding box center [472, 292] width 773 height 580
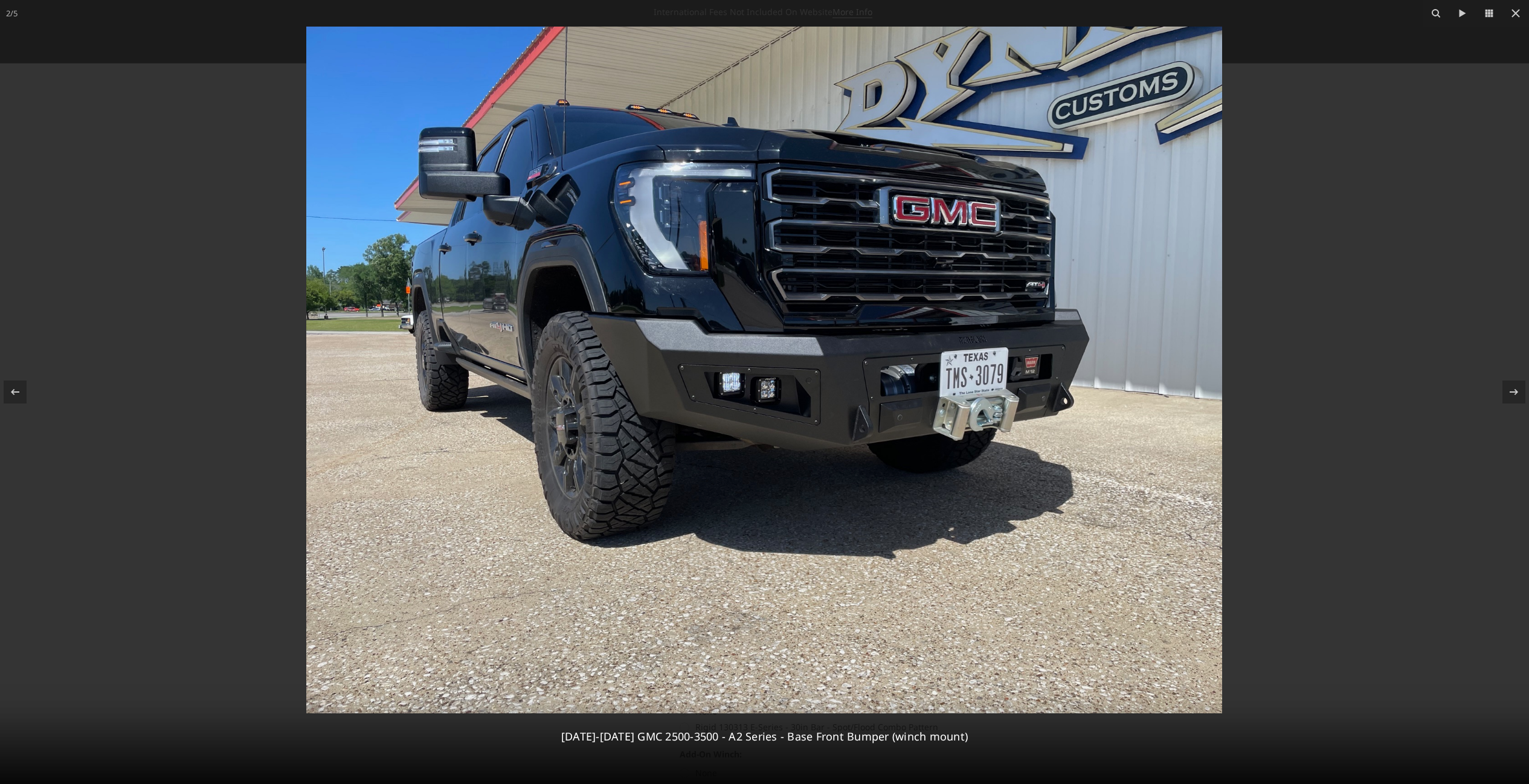
click at [1334, 447] on div at bounding box center [764, 392] width 1529 height 784
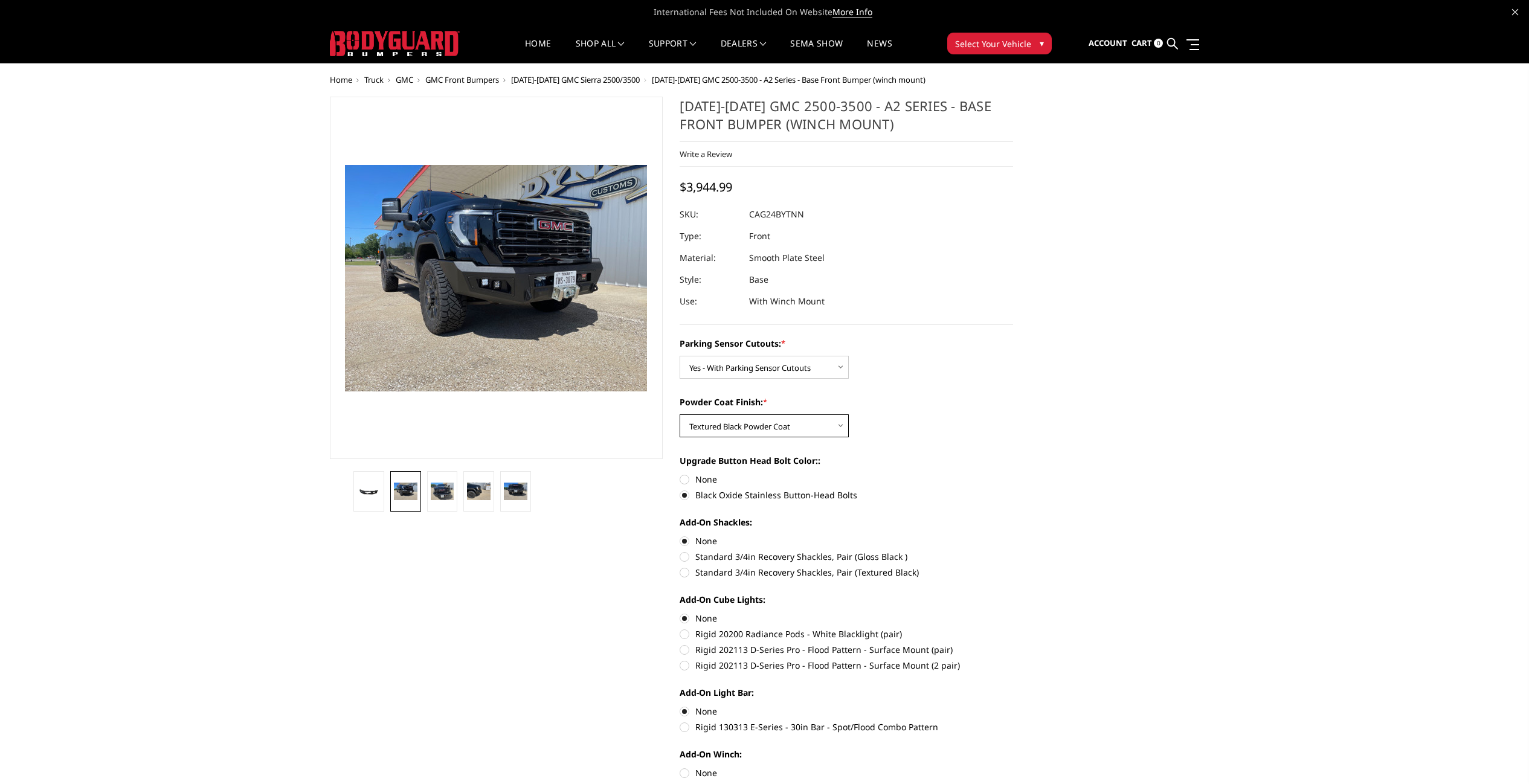
click at [758, 426] on select "Choose Options Bare Metal Textured Black Powder Coat" at bounding box center [764, 426] width 169 height 23
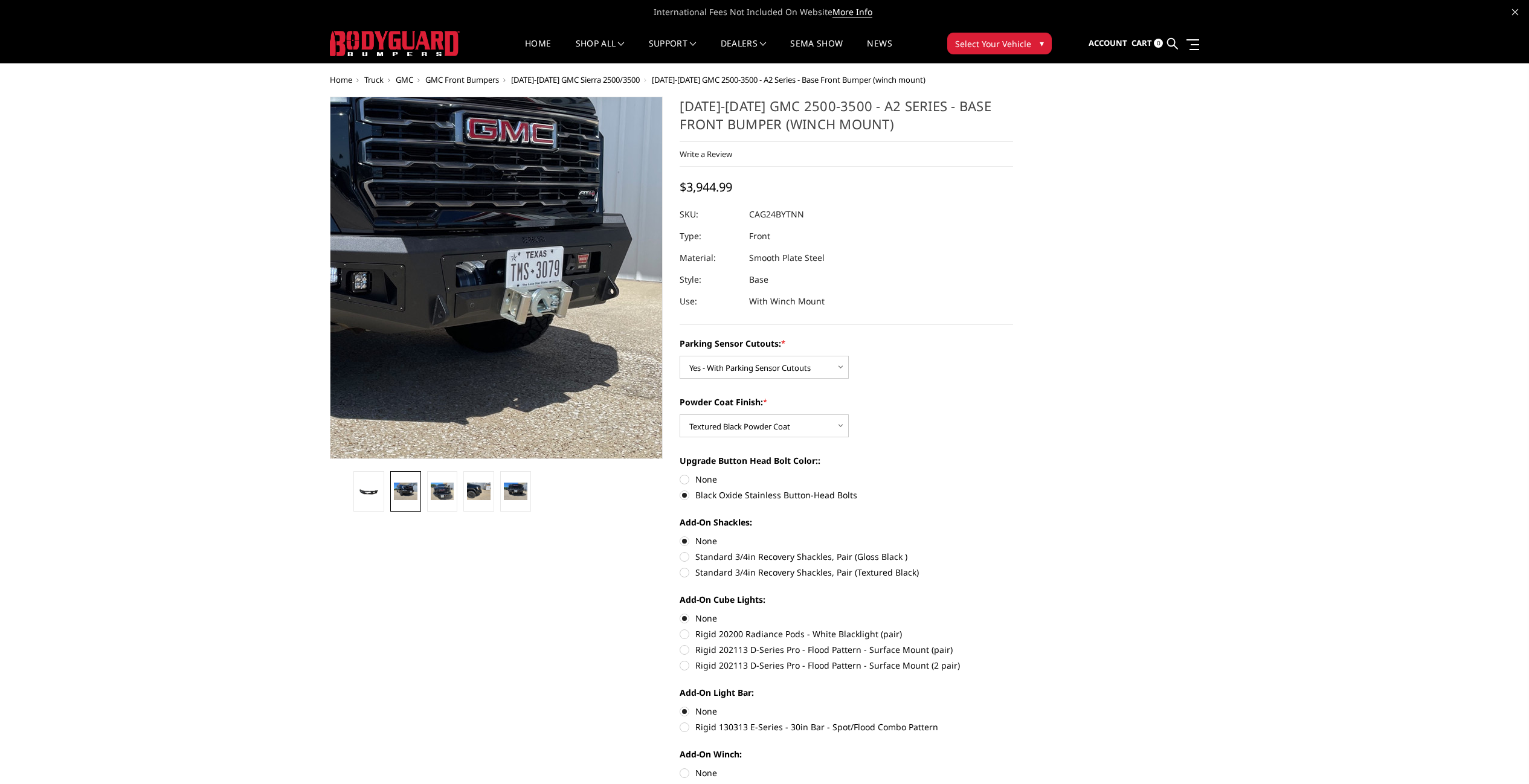
click at [601, 300] on img at bounding box center [358, 265] width 773 height 580
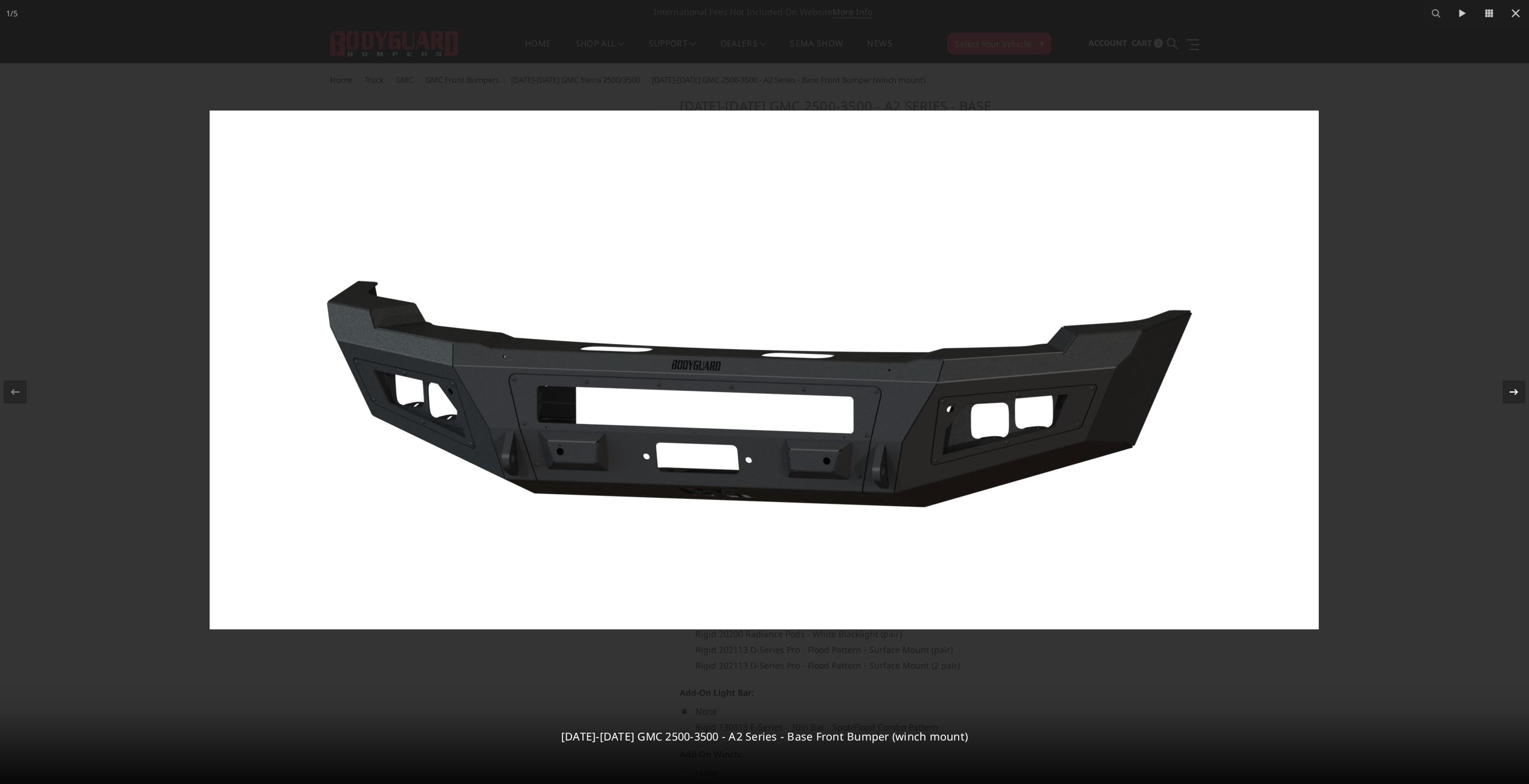
click at [1519, 394] on icon at bounding box center [1514, 392] width 15 height 15
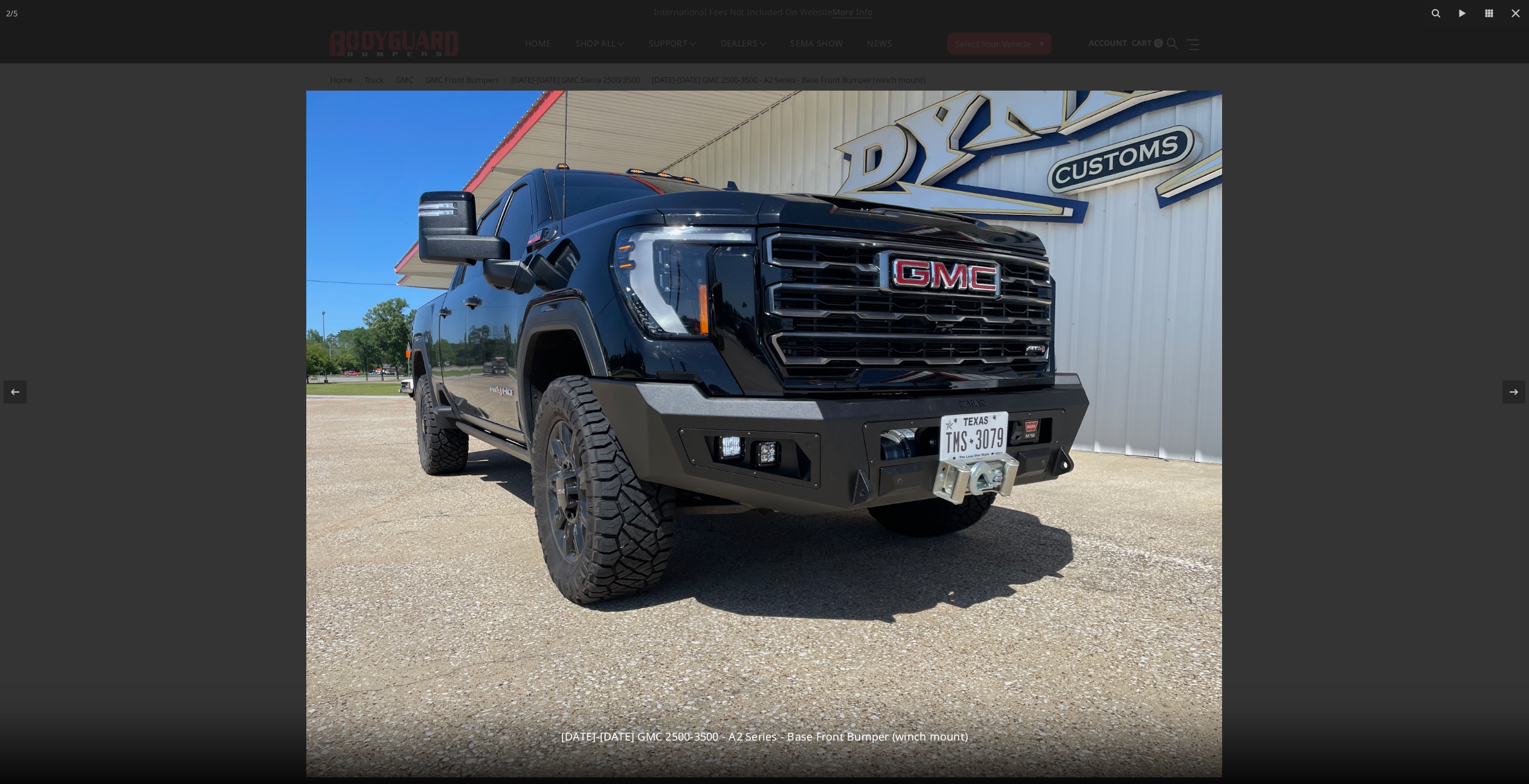
drag, startPoint x: 1359, startPoint y: 430, endPoint x: 1361, endPoint y: 500, distance: 70.0
click at [1361, 500] on div at bounding box center [764, 456] width 1529 height 784
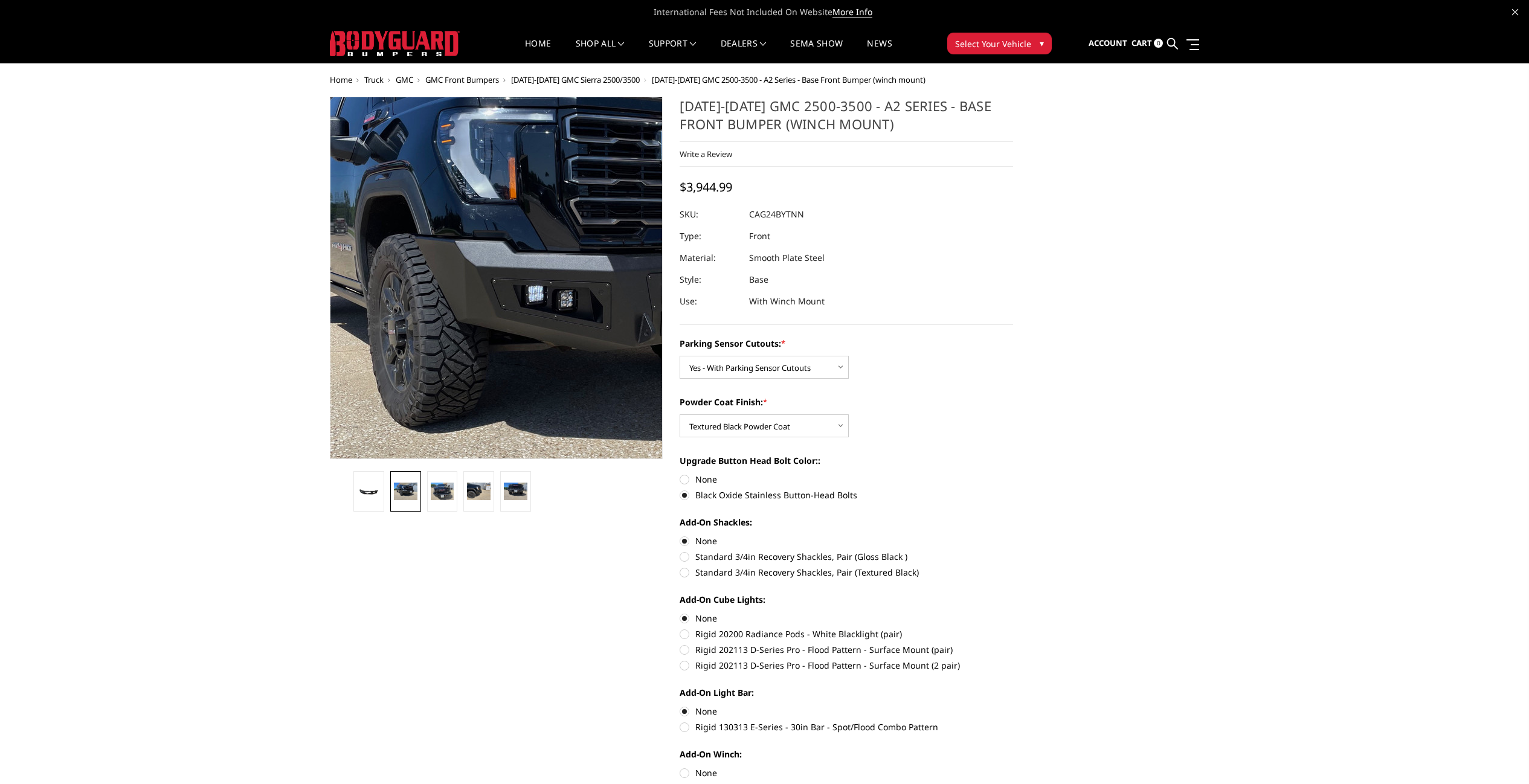
click at [446, 269] on img at bounding box center [564, 283] width 773 height 580
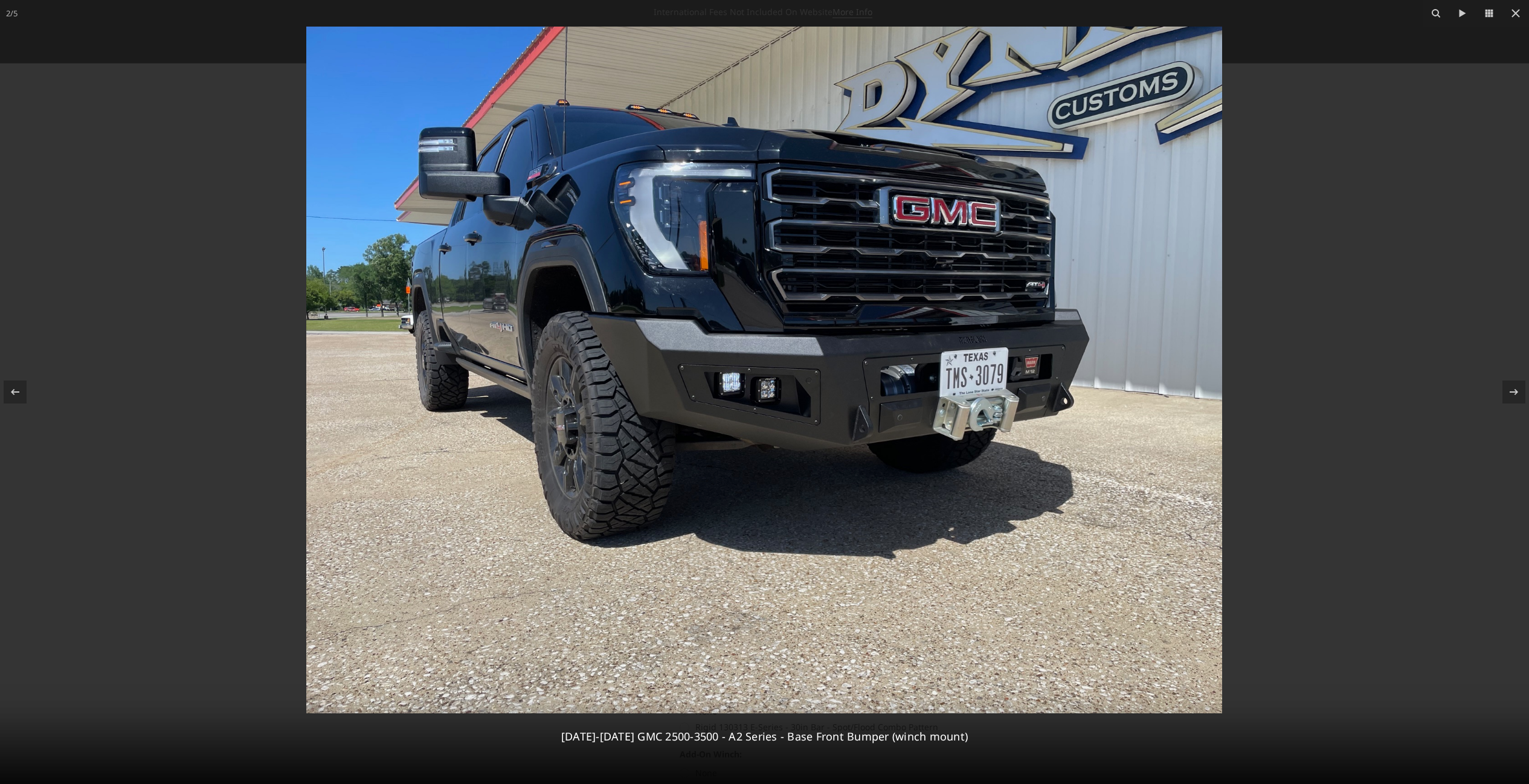
click at [1295, 530] on div at bounding box center [764, 392] width 1529 height 784
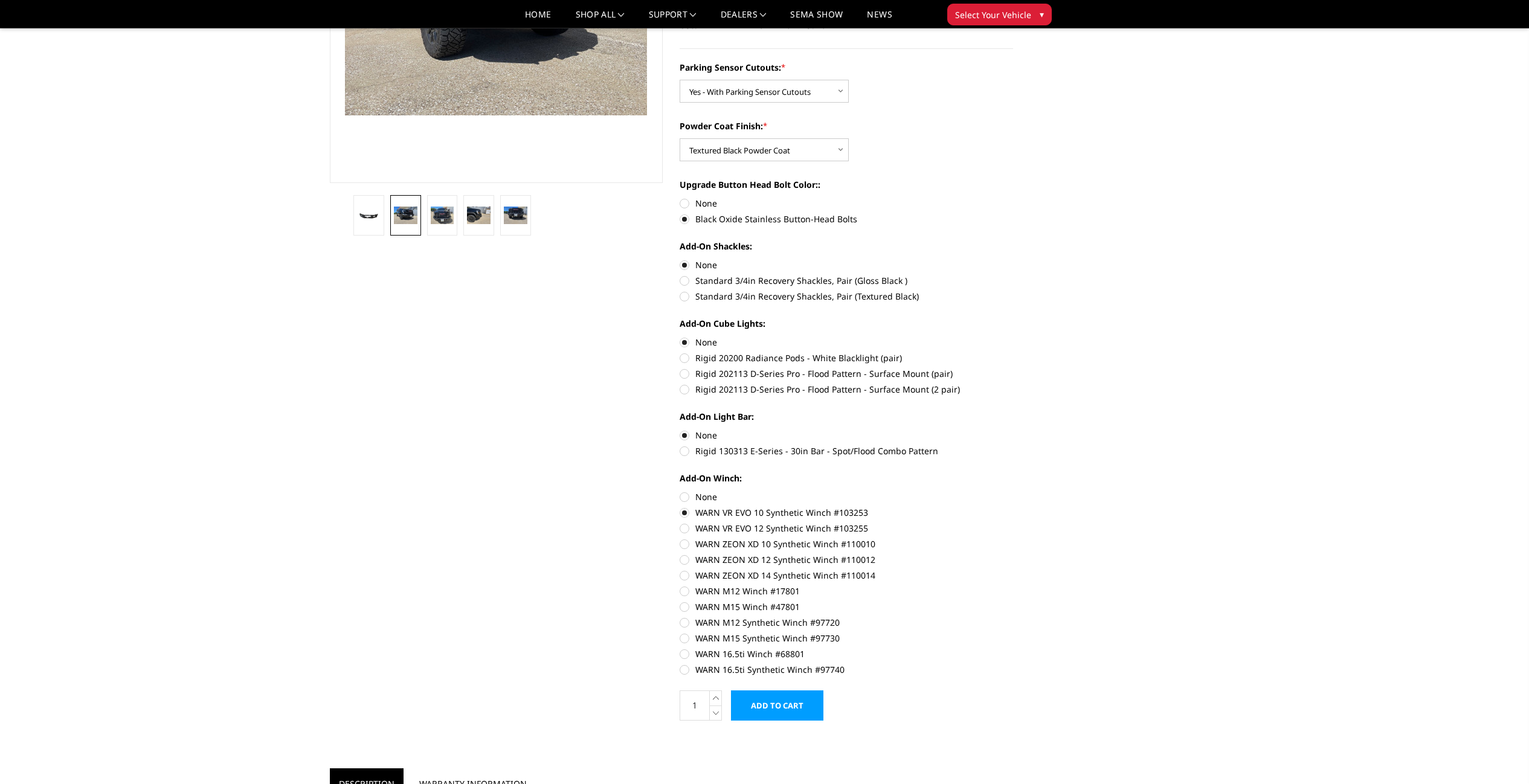
scroll to position [242, 0]
click at [723, 393] on label "Rigid 202113 D-Series Pro - Flood Pattern - Surface Mount (2 pair)" at bounding box center [846, 388] width 333 height 13
click at [1013, 366] on input "Rigid 202113 D-Series Pro - Flood Pattern - Surface Mount (2 pair)" at bounding box center [1013, 366] width 1 height 1
radio input "true"
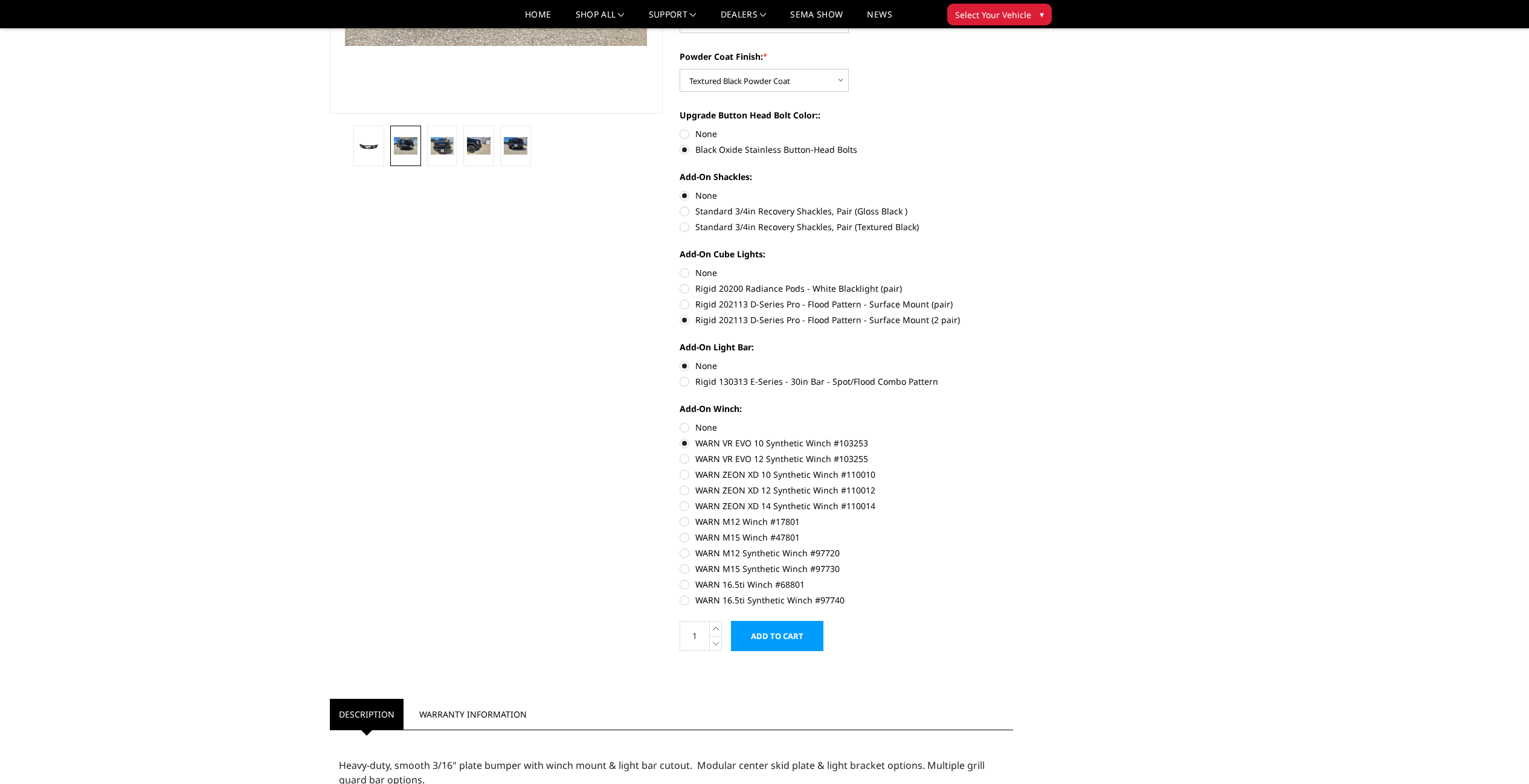
scroll to position [317, 0]
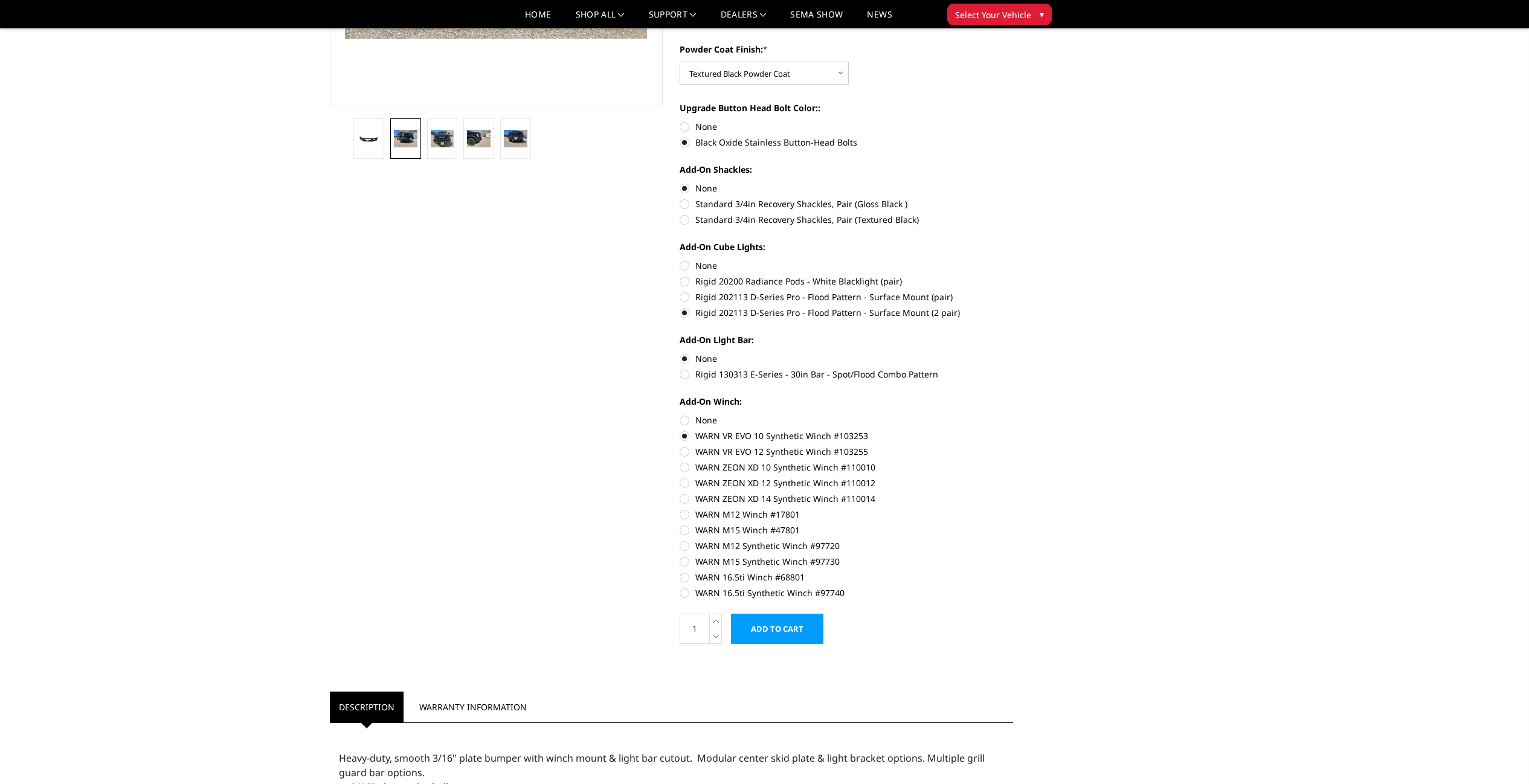
click at [758, 377] on label "Rigid 130313 E-Series - 30in Bar - Spot/Flood Combo Pattern" at bounding box center [846, 374] width 333 height 13
click at [1013, 353] on input "Rigid 130313 E-Series - 30in Bar - Spot/Flood Combo Pattern" at bounding box center [1013, 352] width 1 height 1
radio input "true"
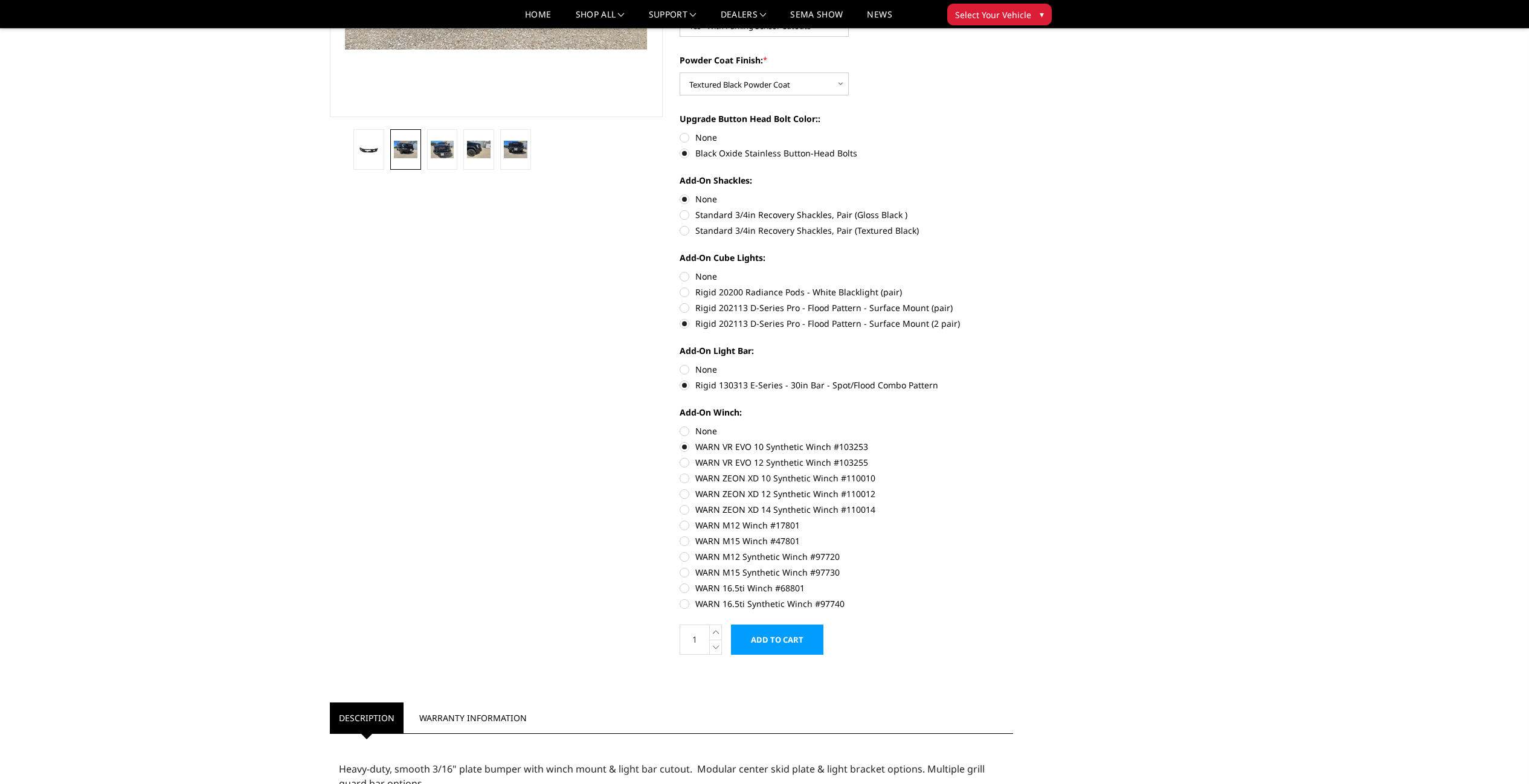
click at [771, 573] on label "WARN M15 Synthetic Winch #97730" at bounding box center [846, 572] width 333 height 13
click at [1013, 551] on input "WARN M15 Synthetic Winch #97730" at bounding box center [1013, 550] width 1 height 1
radio input "true"
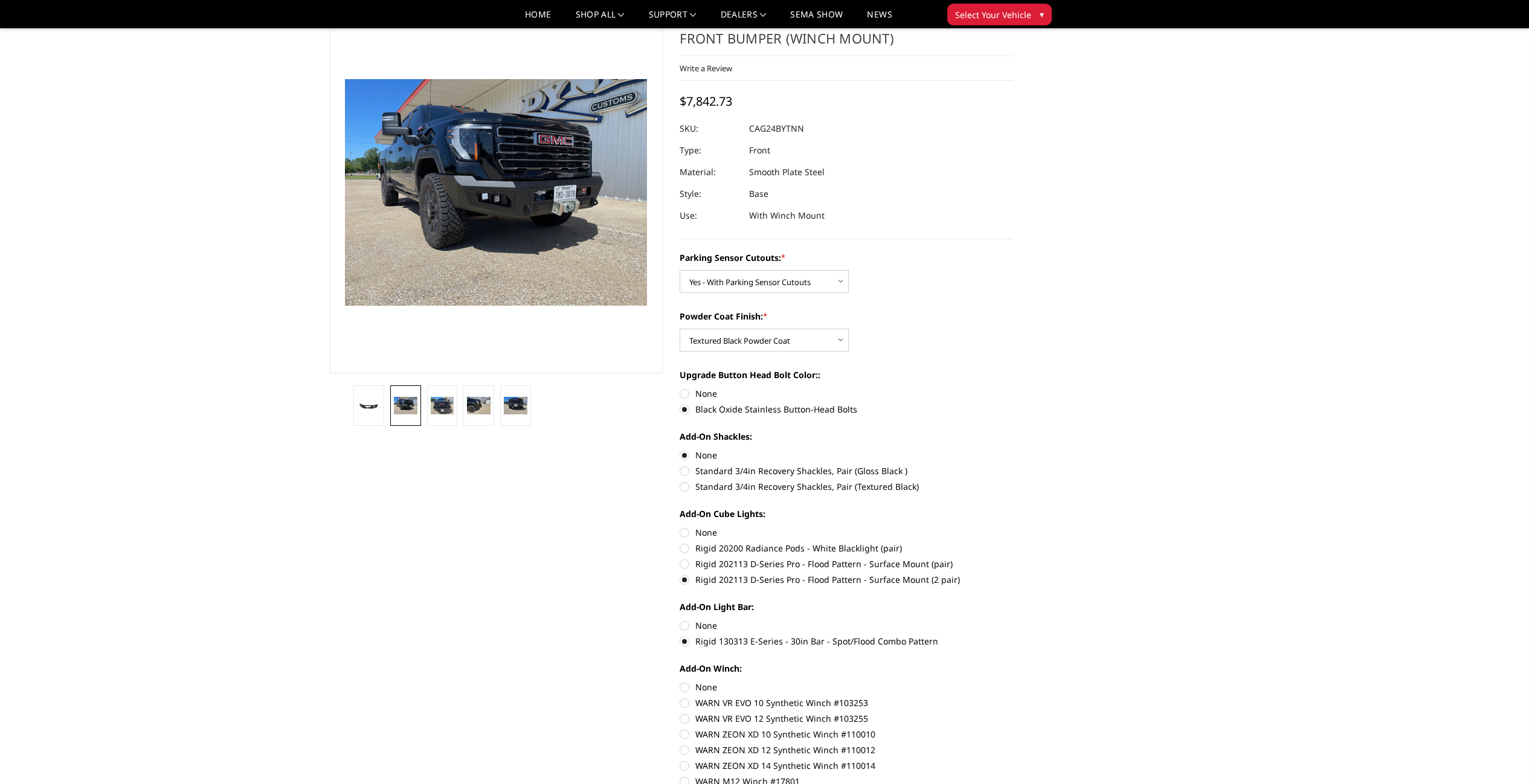
scroll to position [50, 0]
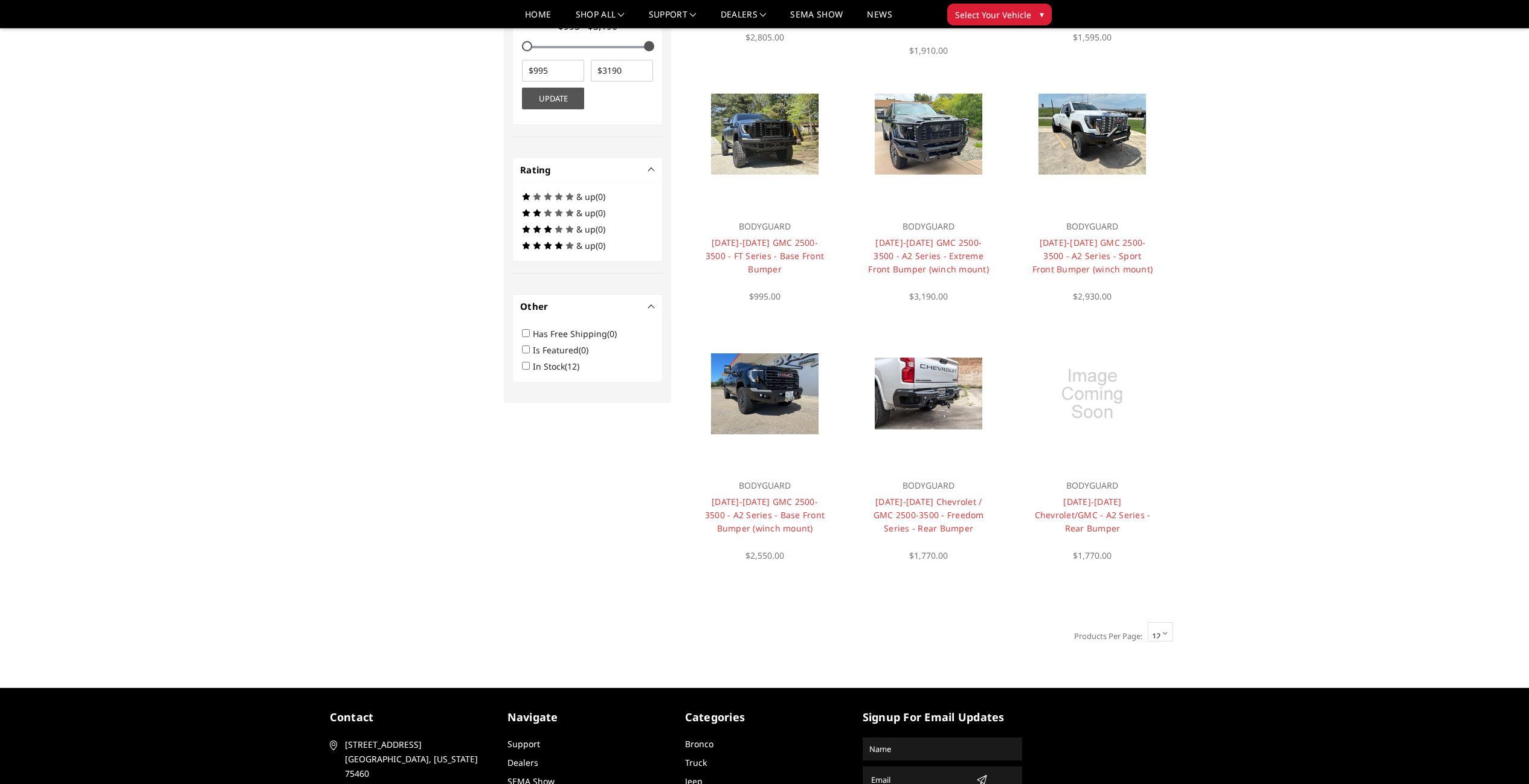
scroll to position [594, 0]
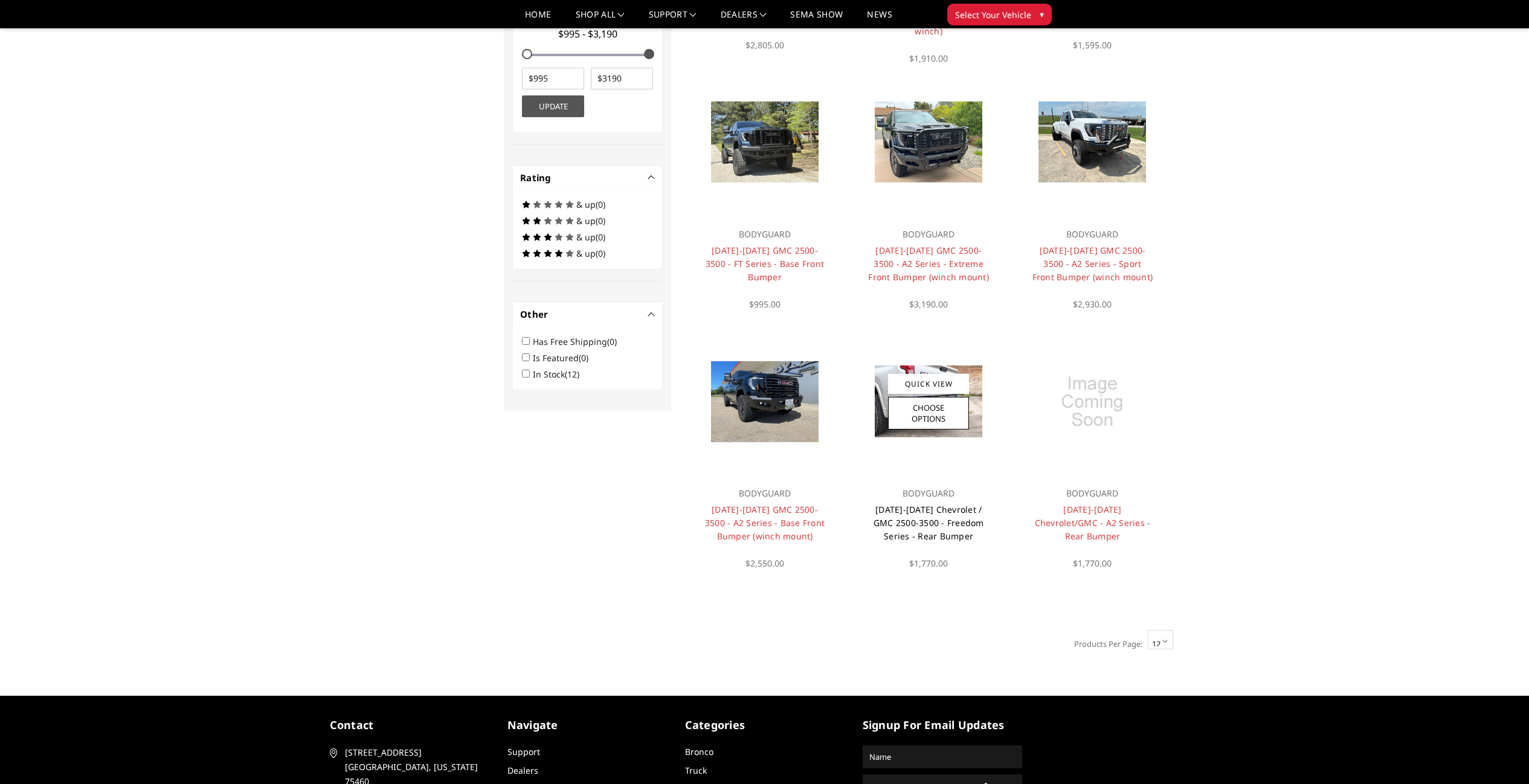
click at [954, 512] on link "2020-2025 Chevrolet / GMC 2500-3500 - Freedom Series - Rear Bumper" at bounding box center [929, 523] width 110 height 38
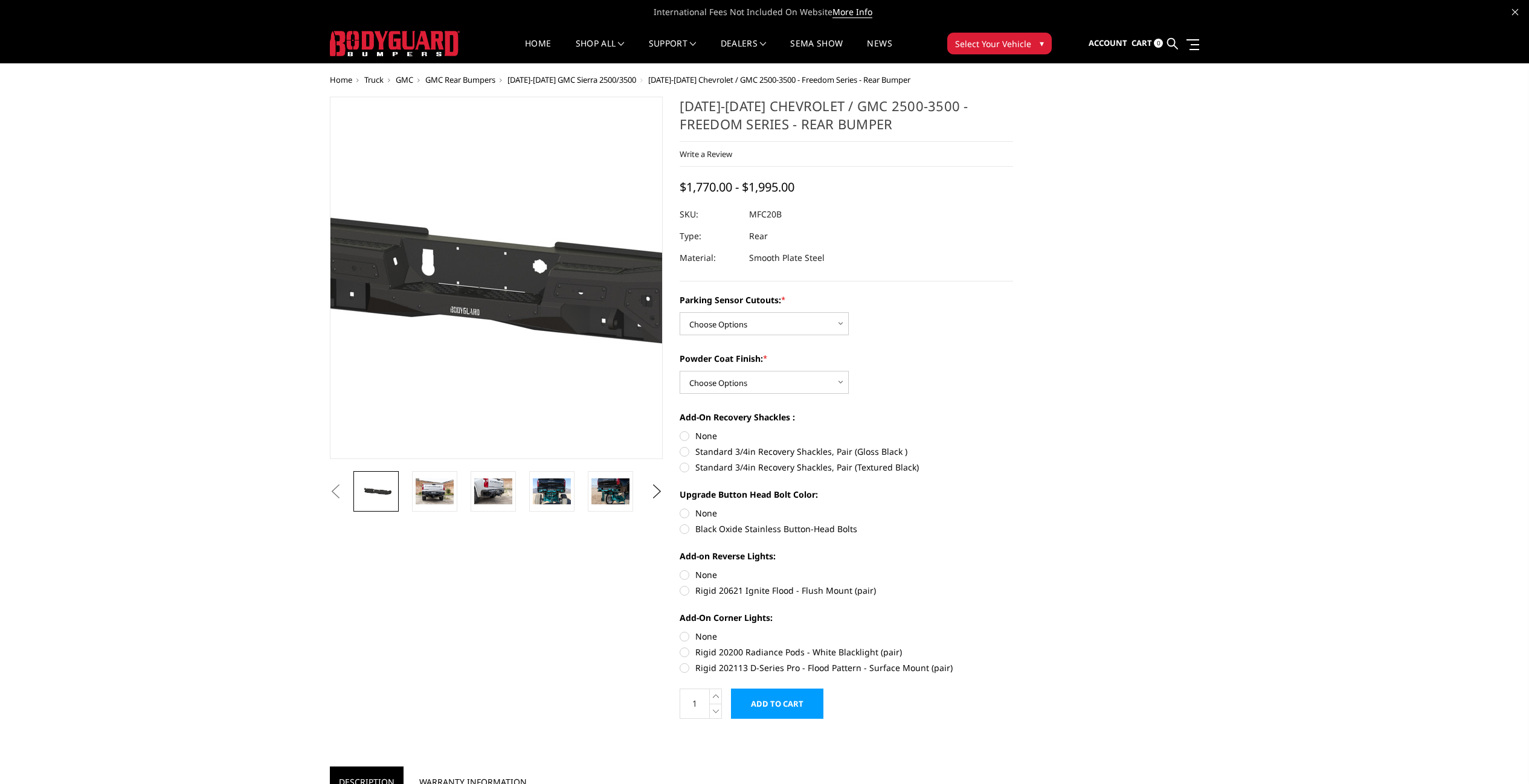
click at [513, 365] on img at bounding box center [475, 277] width 773 height 368
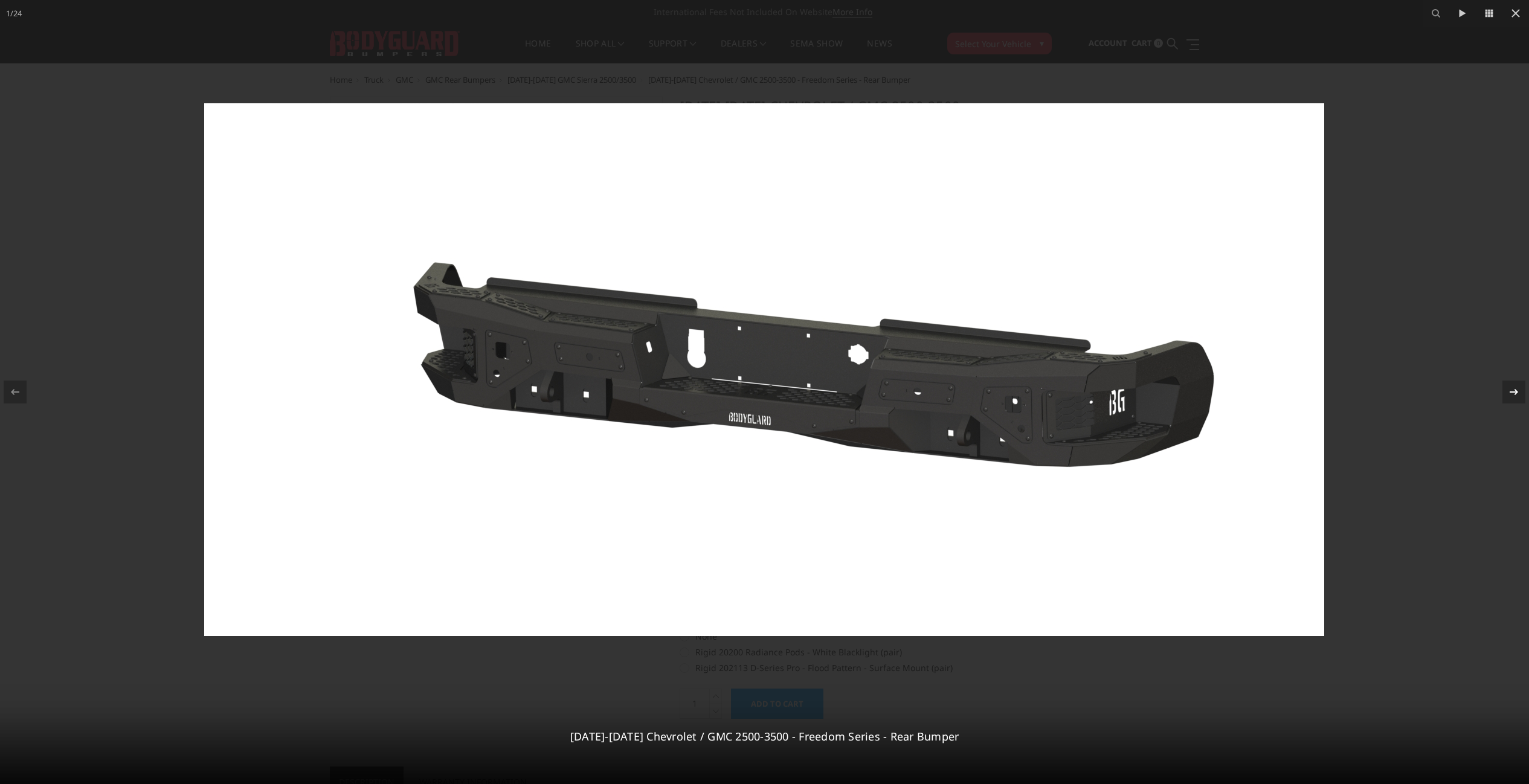
click at [1511, 389] on icon at bounding box center [1514, 392] width 15 height 15
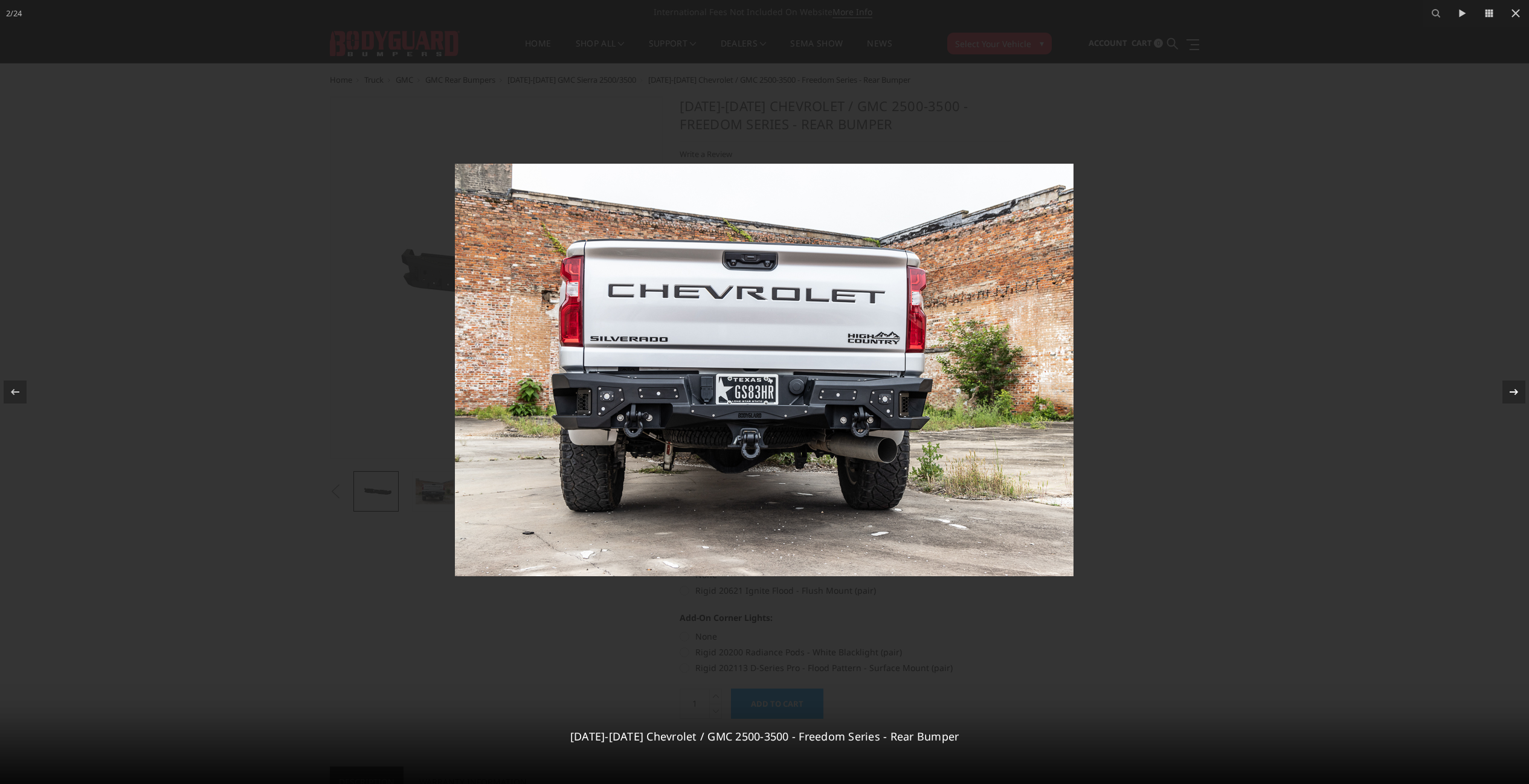
click at [1511, 389] on icon at bounding box center [1514, 392] width 15 height 15
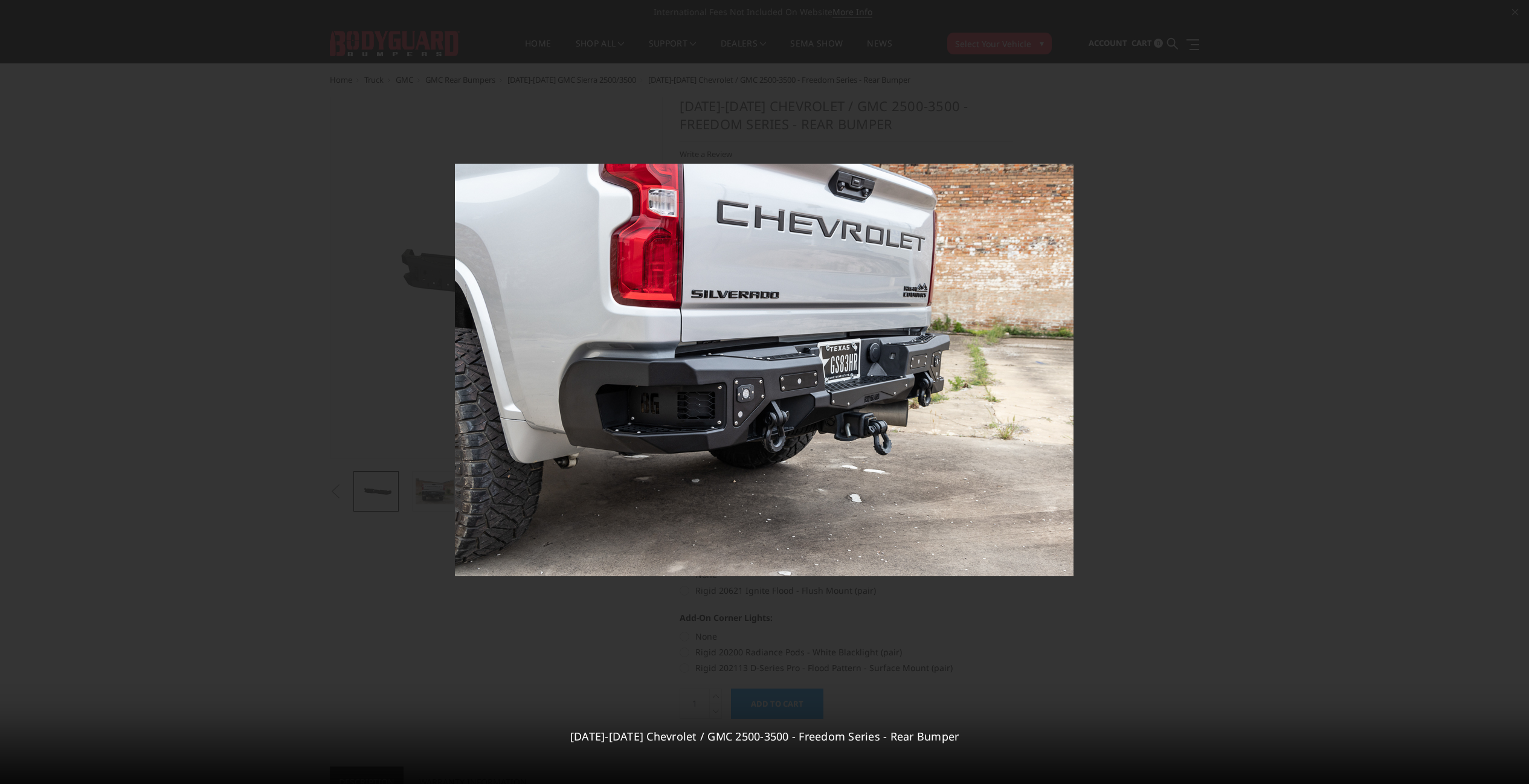
click at [1511, 389] on div "3 / 24 2020-2025 Chevrolet / GMC 2500-3500 - Freedom Series - Rear Bumper" at bounding box center [764, 392] width 1529 height 784
click at [1511, 389] on icon at bounding box center [1514, 392] width 15 height 15
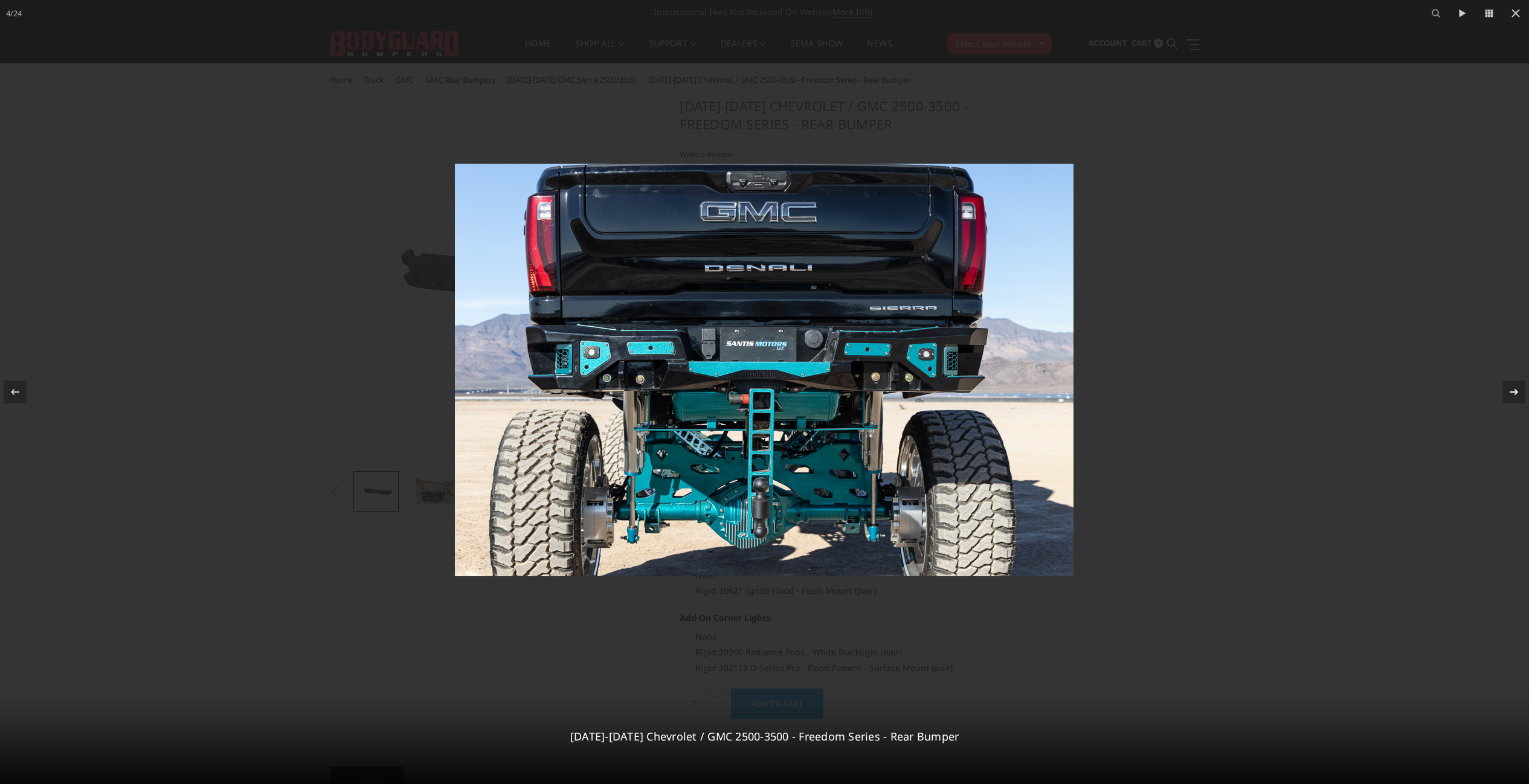
click at [1511, 389] on icon at bounding box center [1514, 392] width 15 height 15
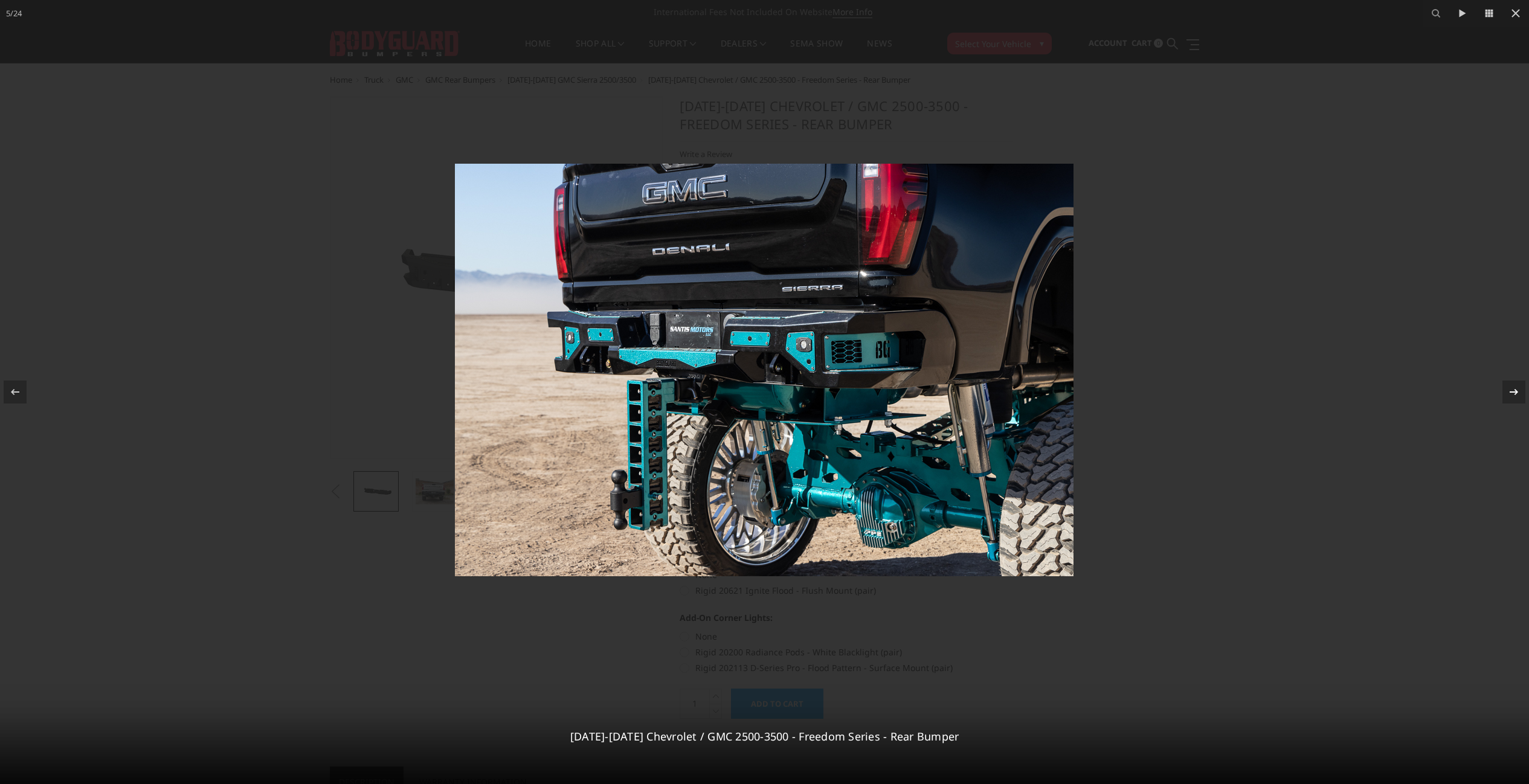
click at [1511, 389] on div "5 / 24 2020-2025 Chevrolet / GMC 2500-3500 - Freedom Series - Rear Bumper" at bounding box center [764, 392] width 1529 height 784
click at [1390, 278] on div at bounding box center [764, 392] width 1529 height 784
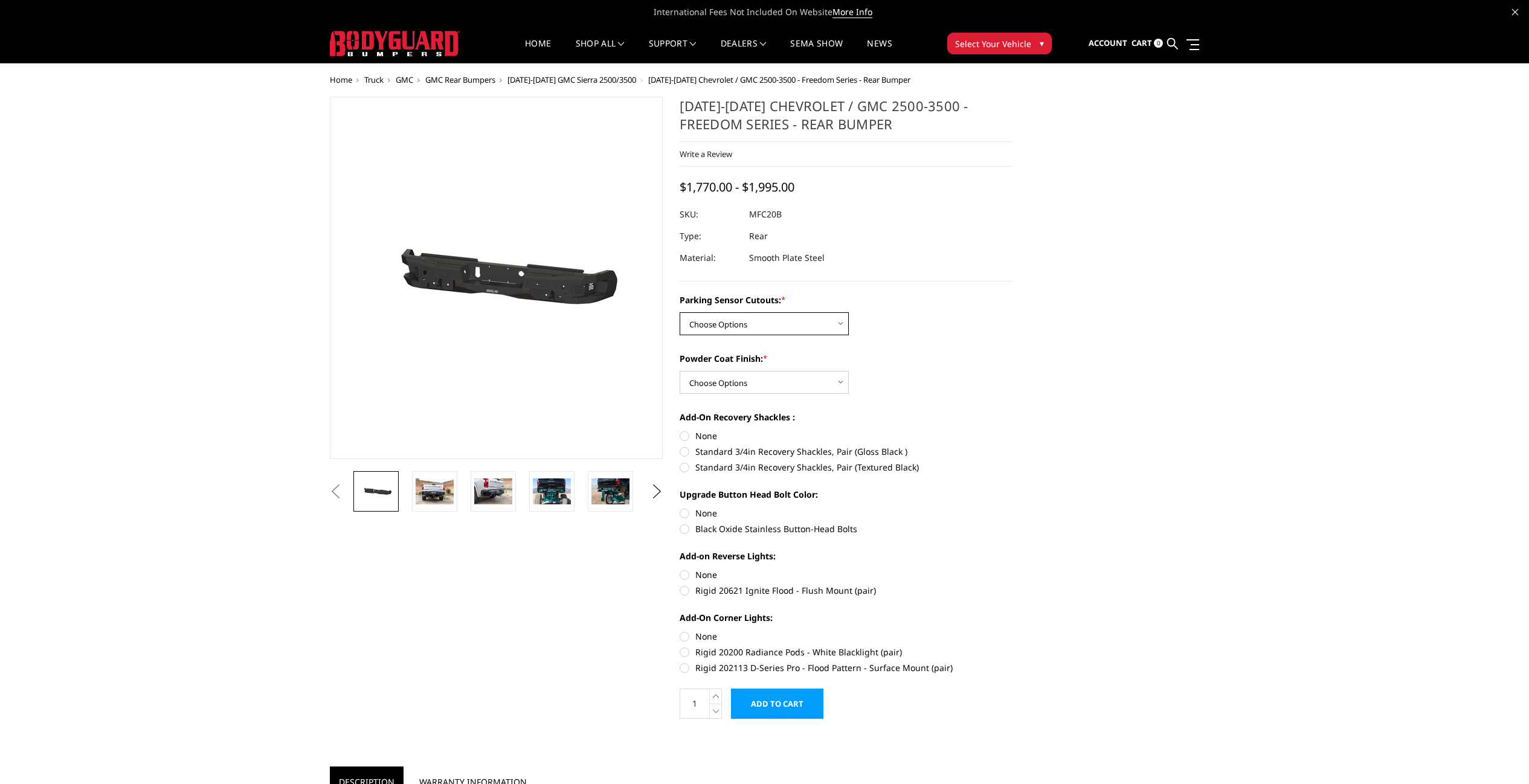
click at [795, 321] on select "Choose Options No - Without Parking Sensor Cutouts Yes - With Parking Sensor Cu…" at bounding box center [764, 324] width 169 height 23
select select "2870"
click at [766, 381] on select "Choose Options Bare Metal Texture Black Powder Coat" at bounding box center [764, 383] width 169 height 23
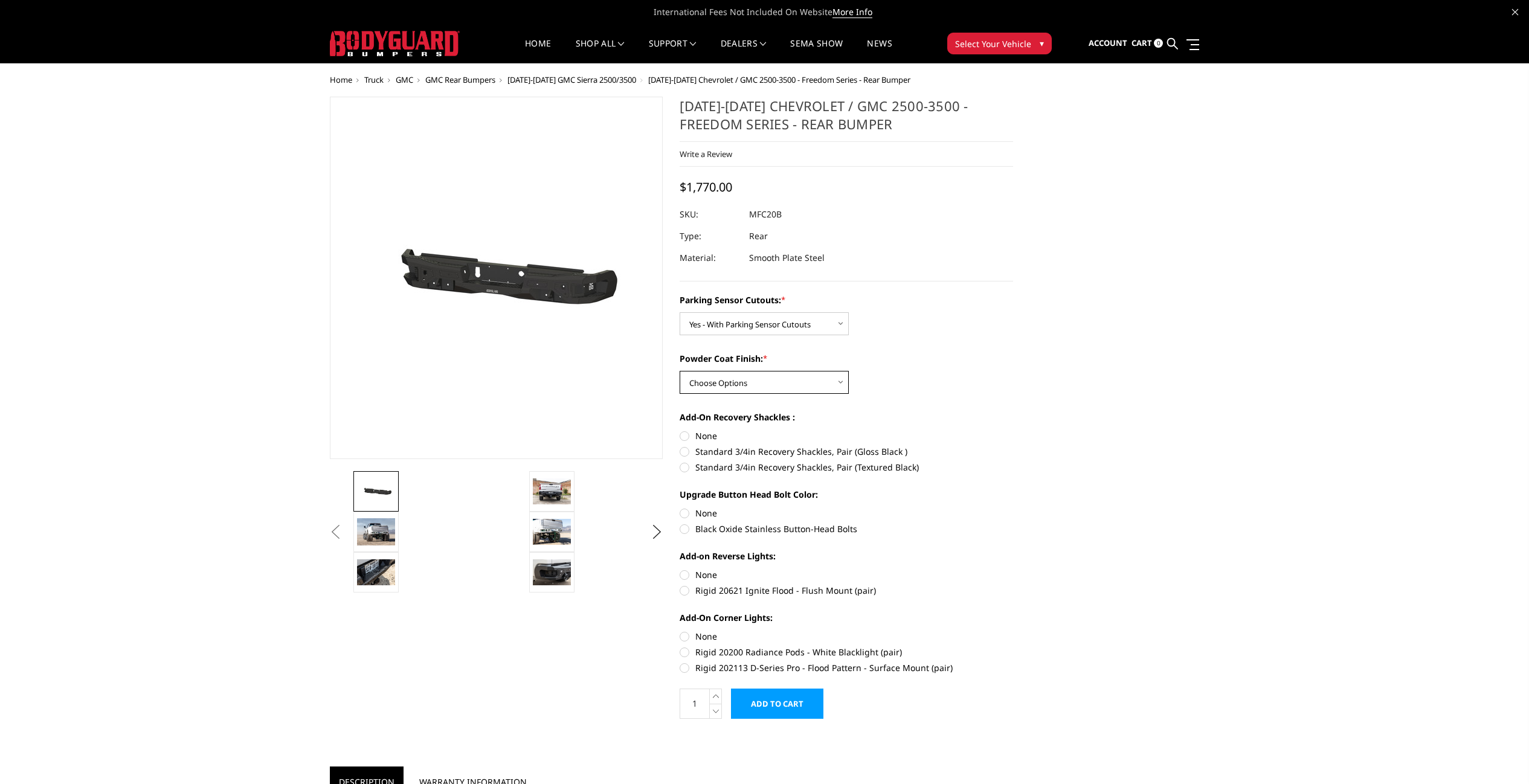
select select "2872"
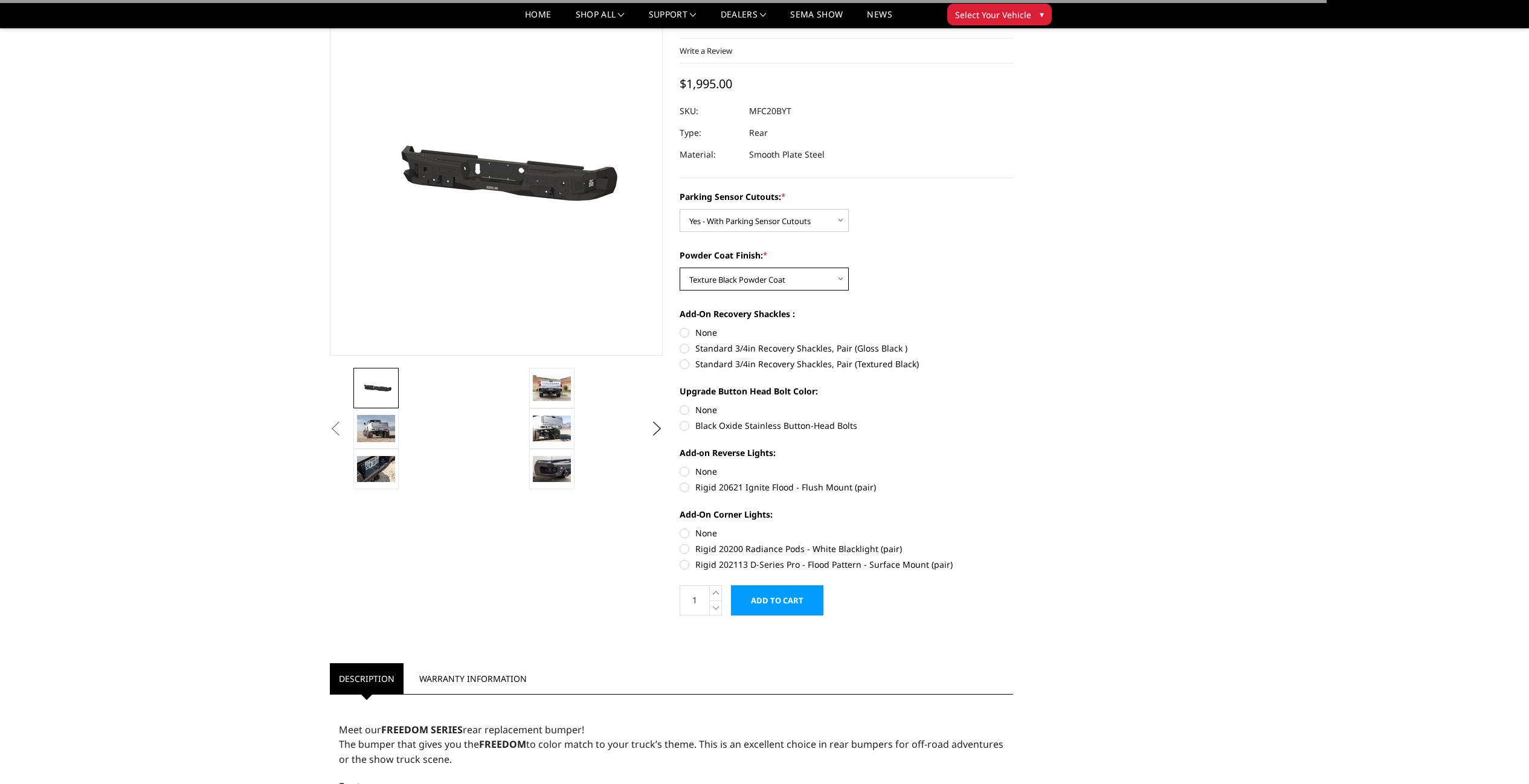
scroll to position [71, 0]
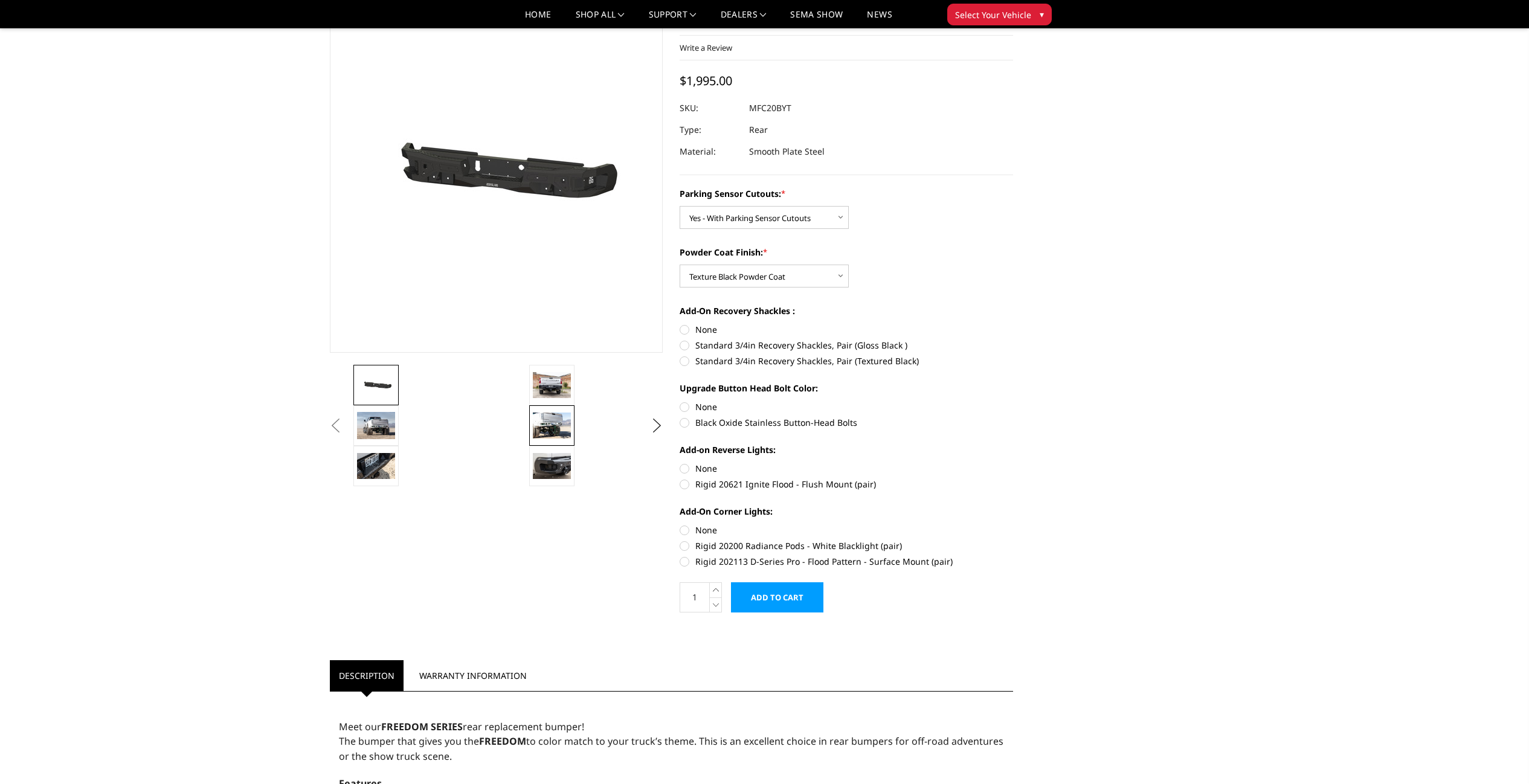
click at [548, 431] on img at bounding box center [552, 426] width 38 height 26
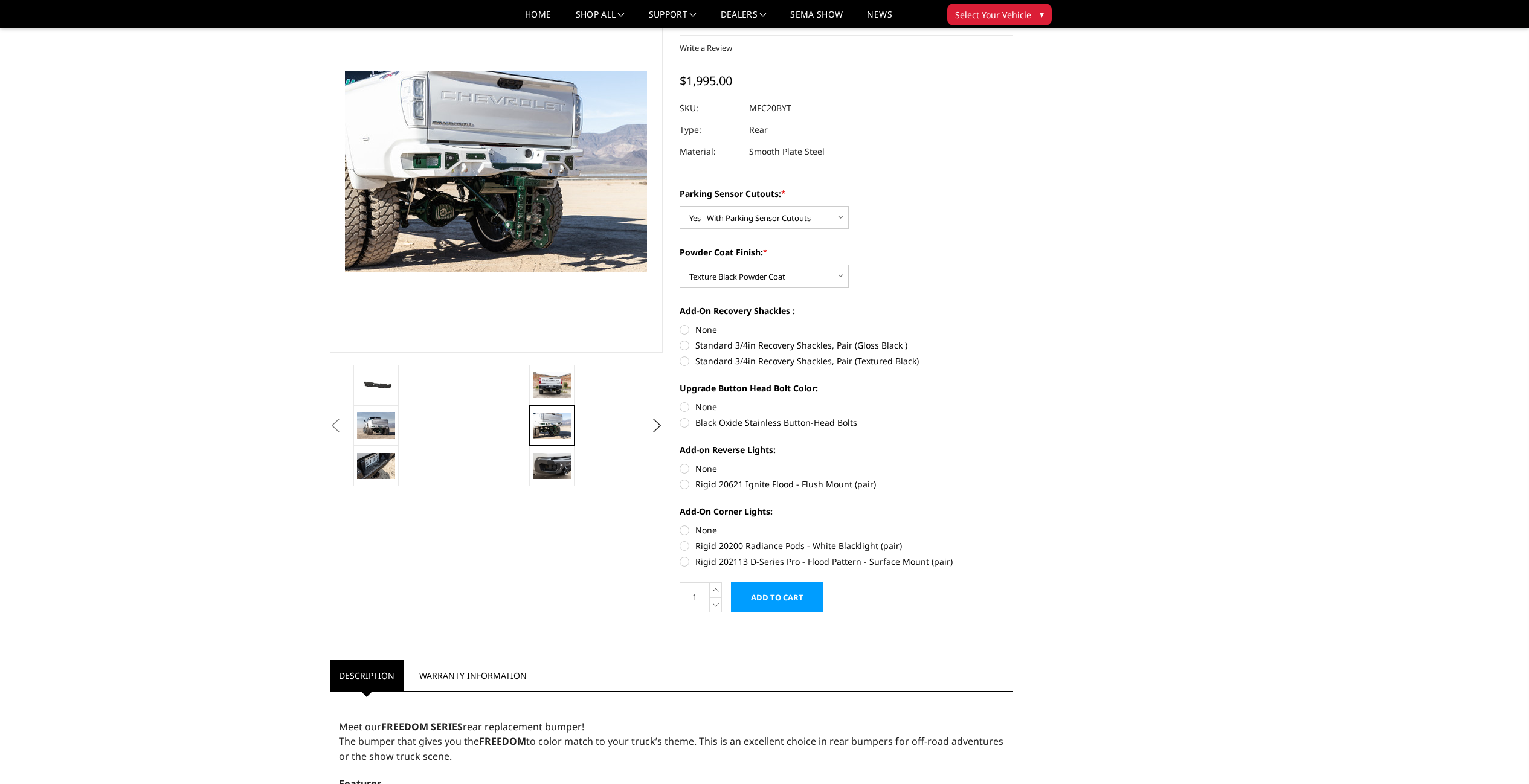
scroll to position [42, 0]
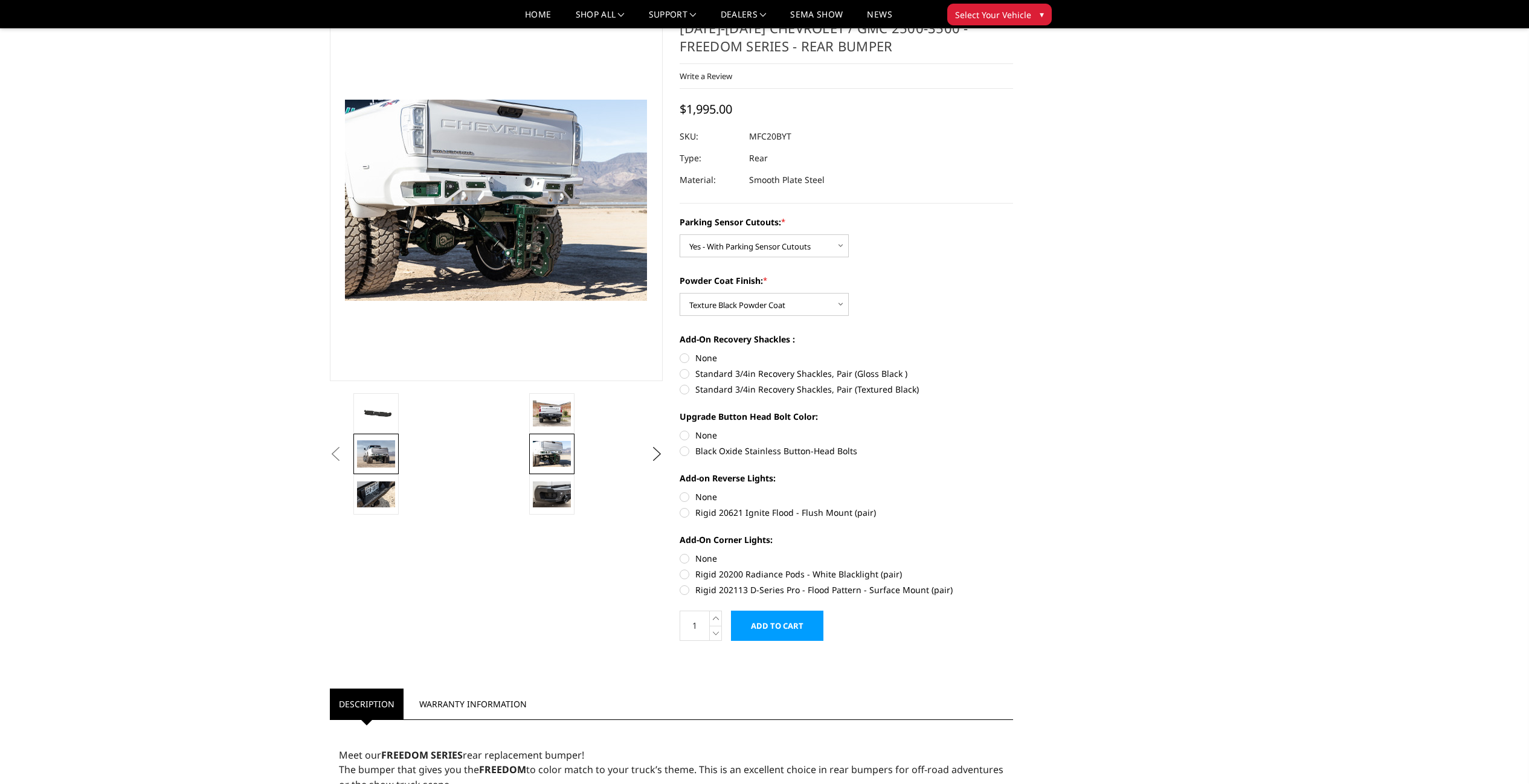
drag, startPoint x: 375, startPoint y: 458, endPoint x: 381, endPoint y: 462, distance: 7.2
click at [345, 458] on button "Previous" at bounding box center [335, 454] width 18 height 18
click at [377, 495] on div "Previous" at bounding box center [672, 684] width 701 height 1330
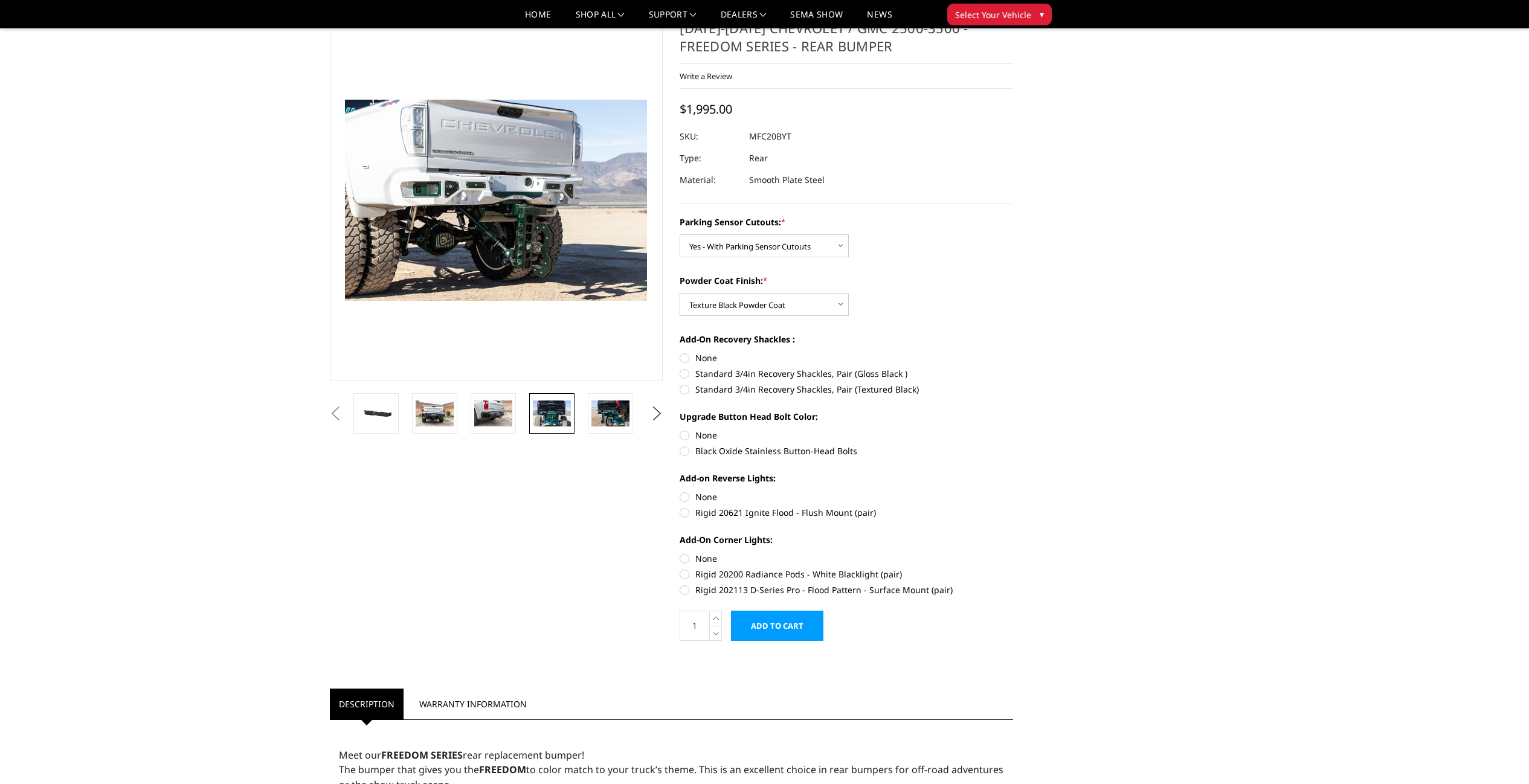
click at [542, 403] on img at bounding box center [552, 414] width 38 height 26
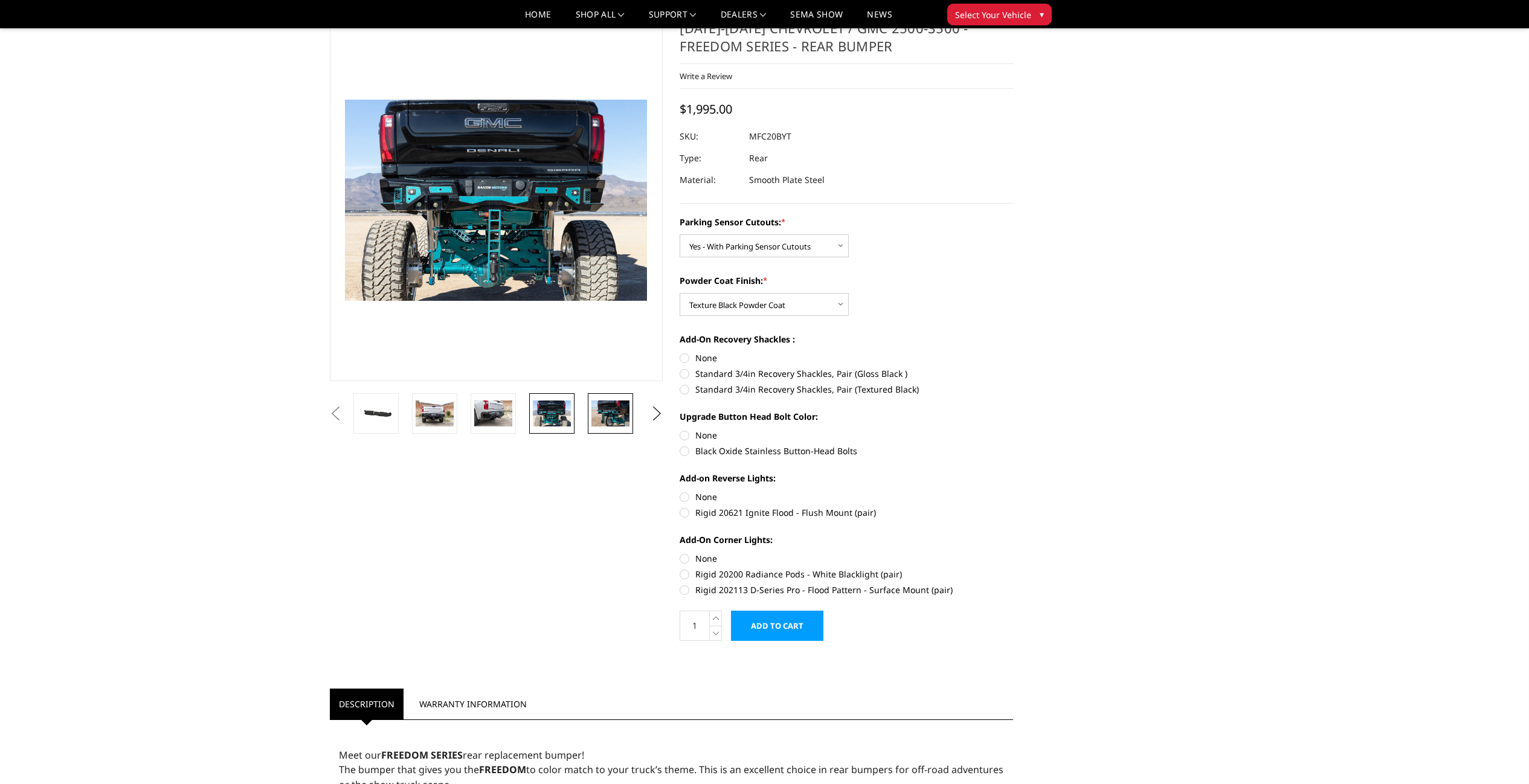
click at [616, 410] on img at bounding box center [610, 414] width 38 height 26
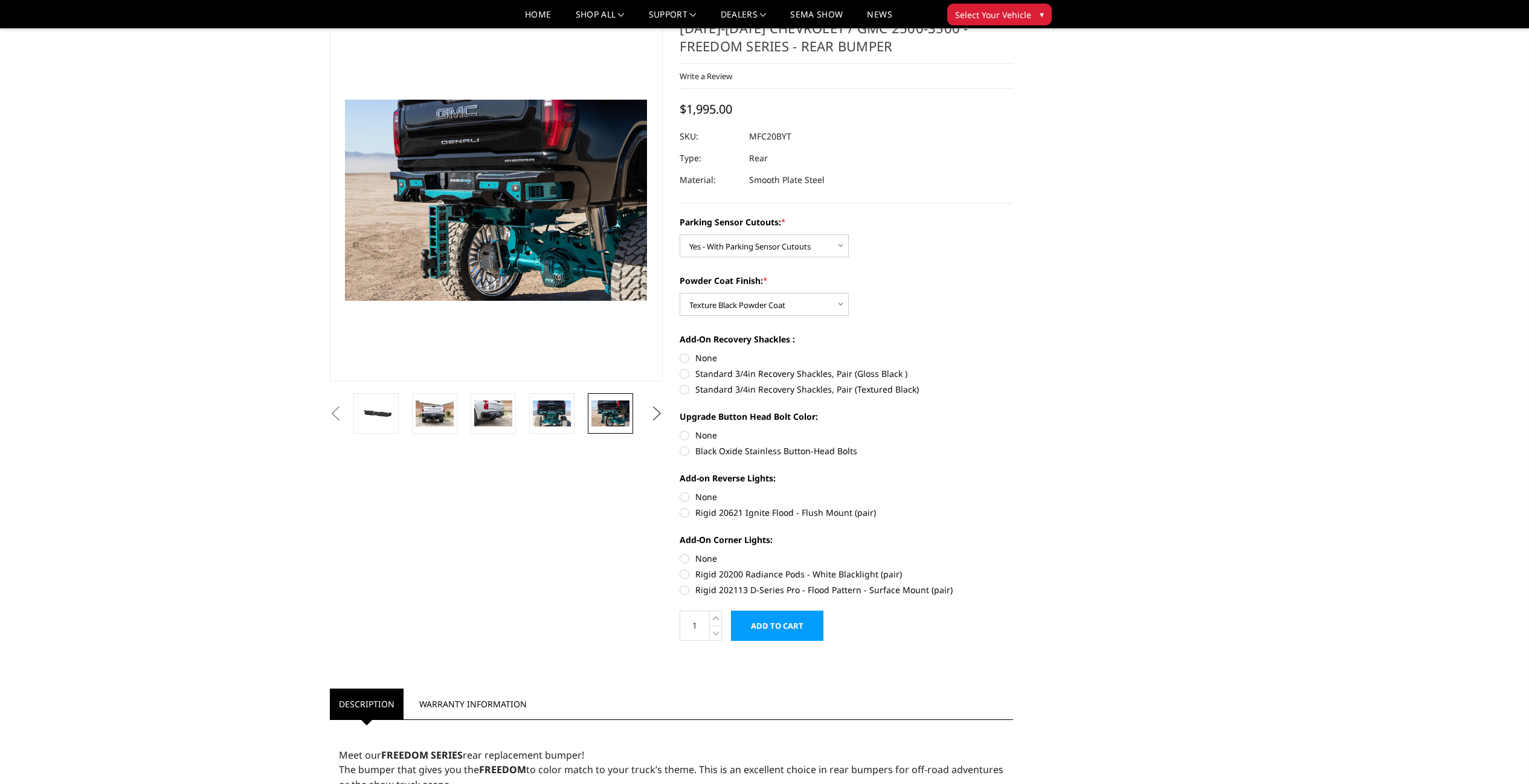
click at [653, 415] on button "Next" at bounding box center [656, 414] width 18 height 18
click at [564, 420] on img at bounding box center [552, 414] width 38 height 28
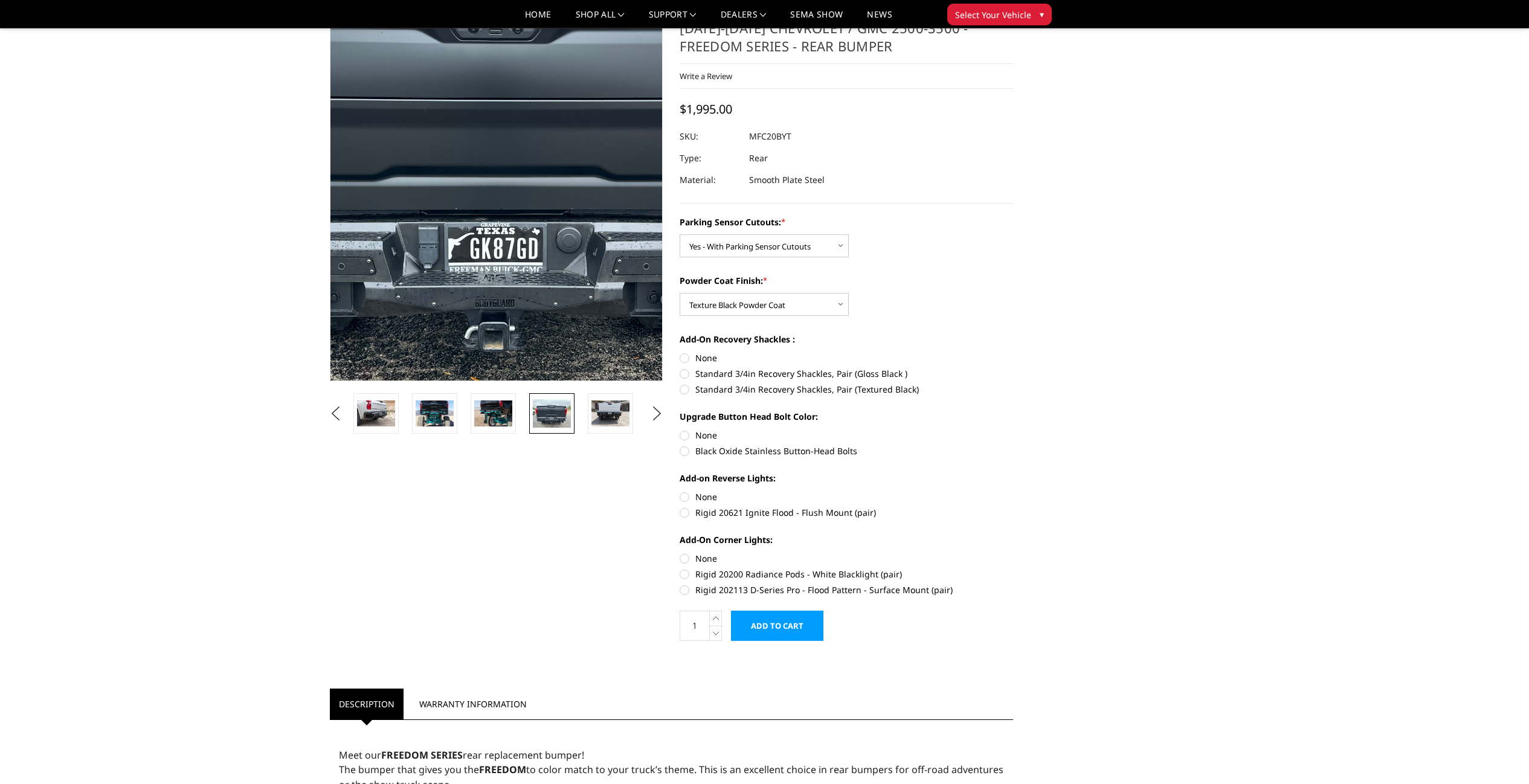
click at [491, 274] on img at bounding box center [504, 156] width 773 height 580
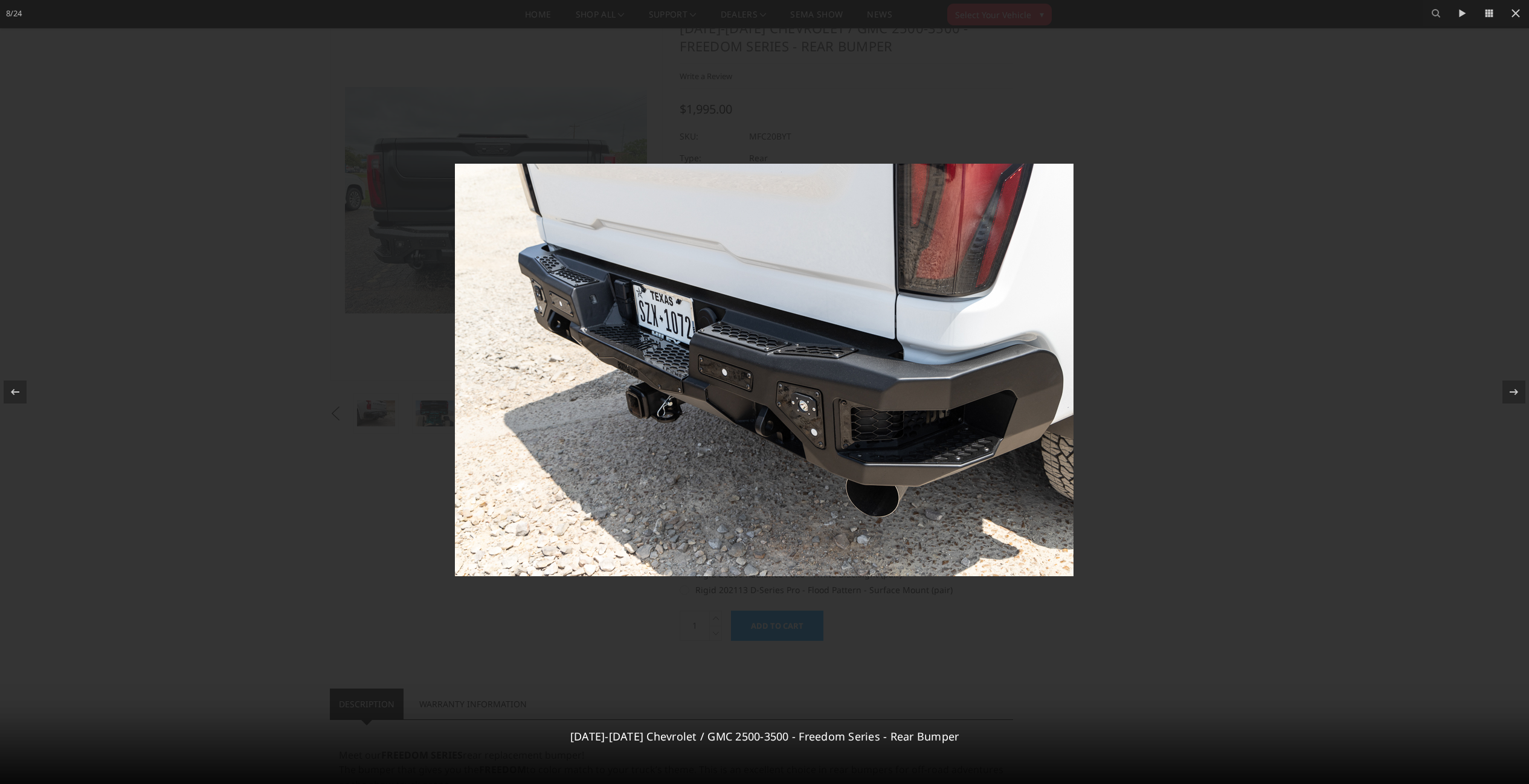
drag, startPoint x: 1508, startPoint y: 391, endPoint x: 1499, endPoint y: 315, distance: 76.5
click at [1508, 391] on icon at bounding box center [1514, 392] width 15 height 15
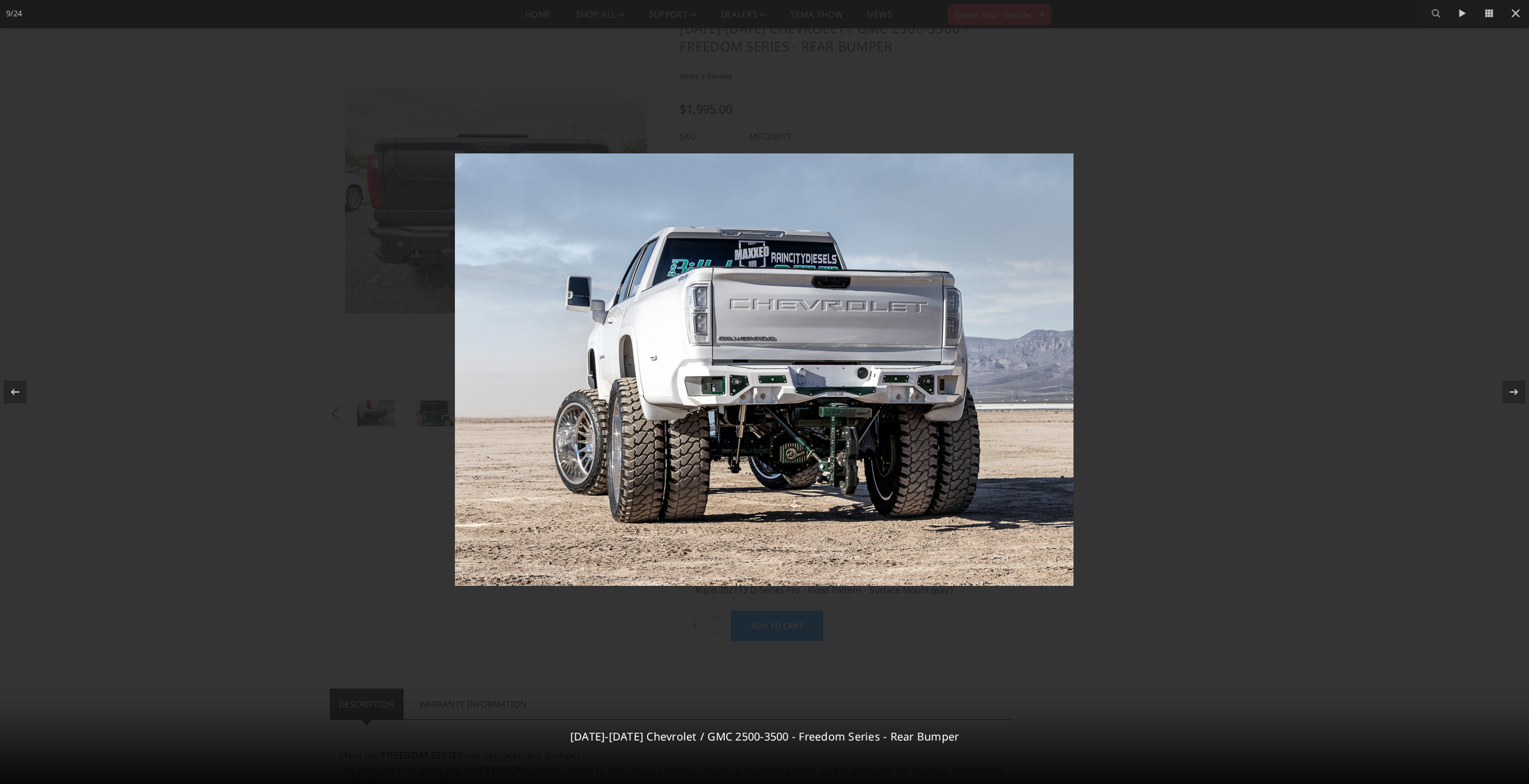
click at [1330, 198] on div at bounding box center [764, 392] width 1529 height 784
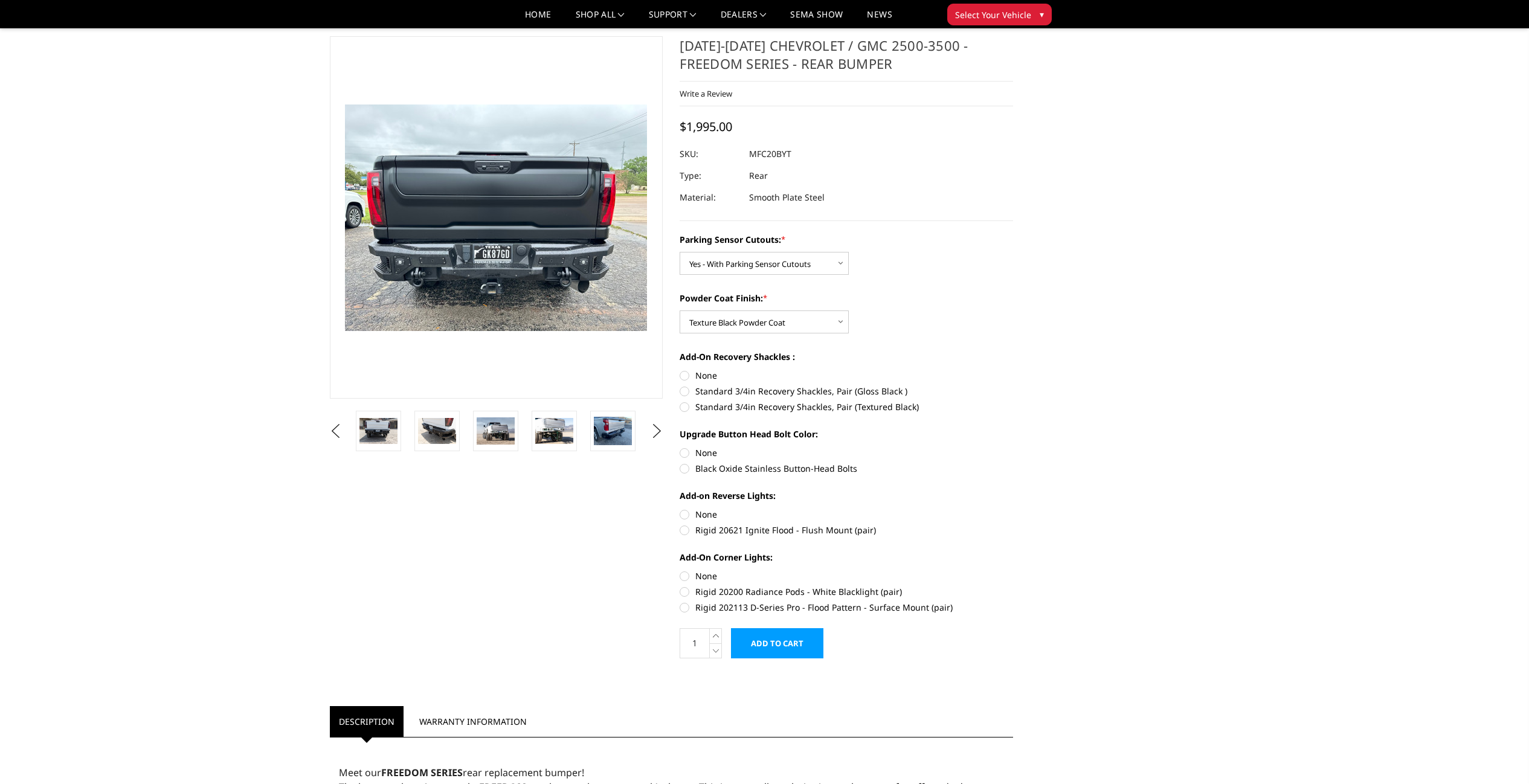
scroll to position [0, 0]
